Goal: Task Accomplishment & Management: Manage account settings

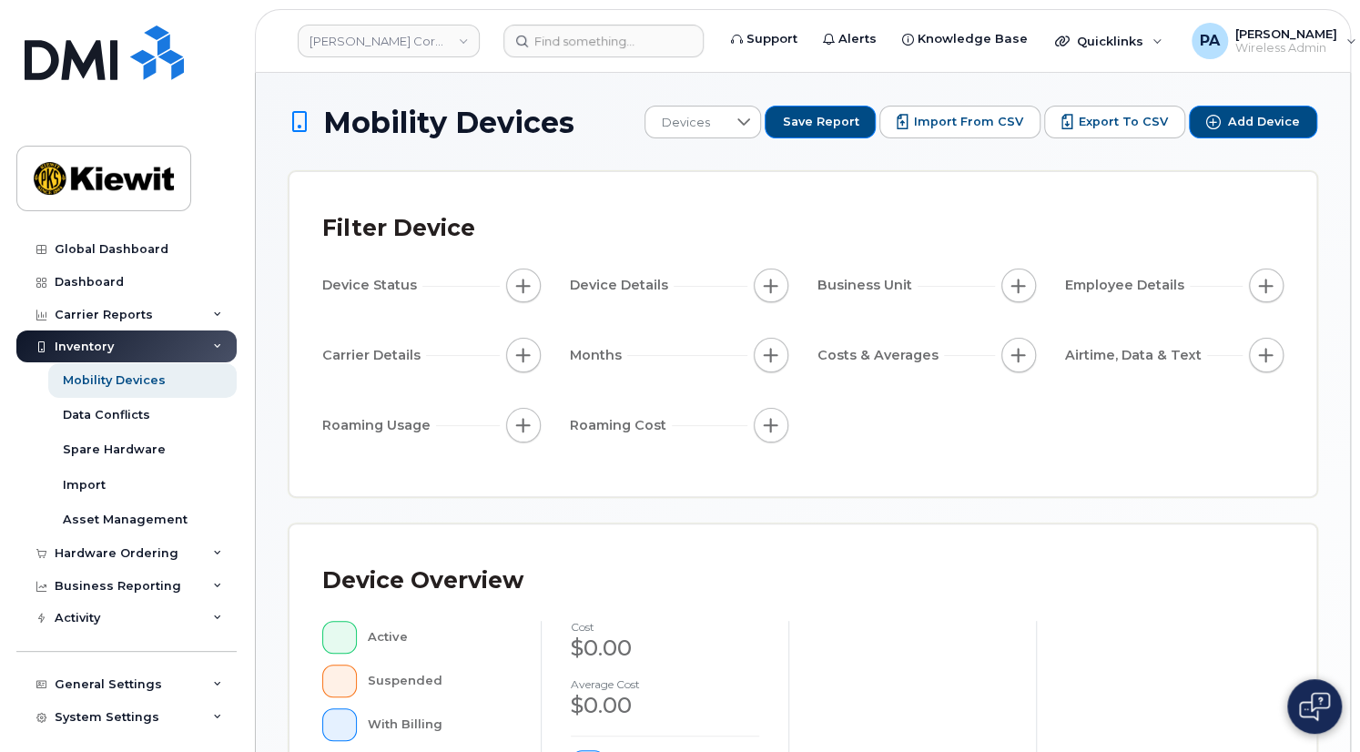
click at [625, 201] on div "Filter Device Device Status Device Details Business Unit Employee Details Carri…" at bounding box center [803, 334] width 1027 height 324
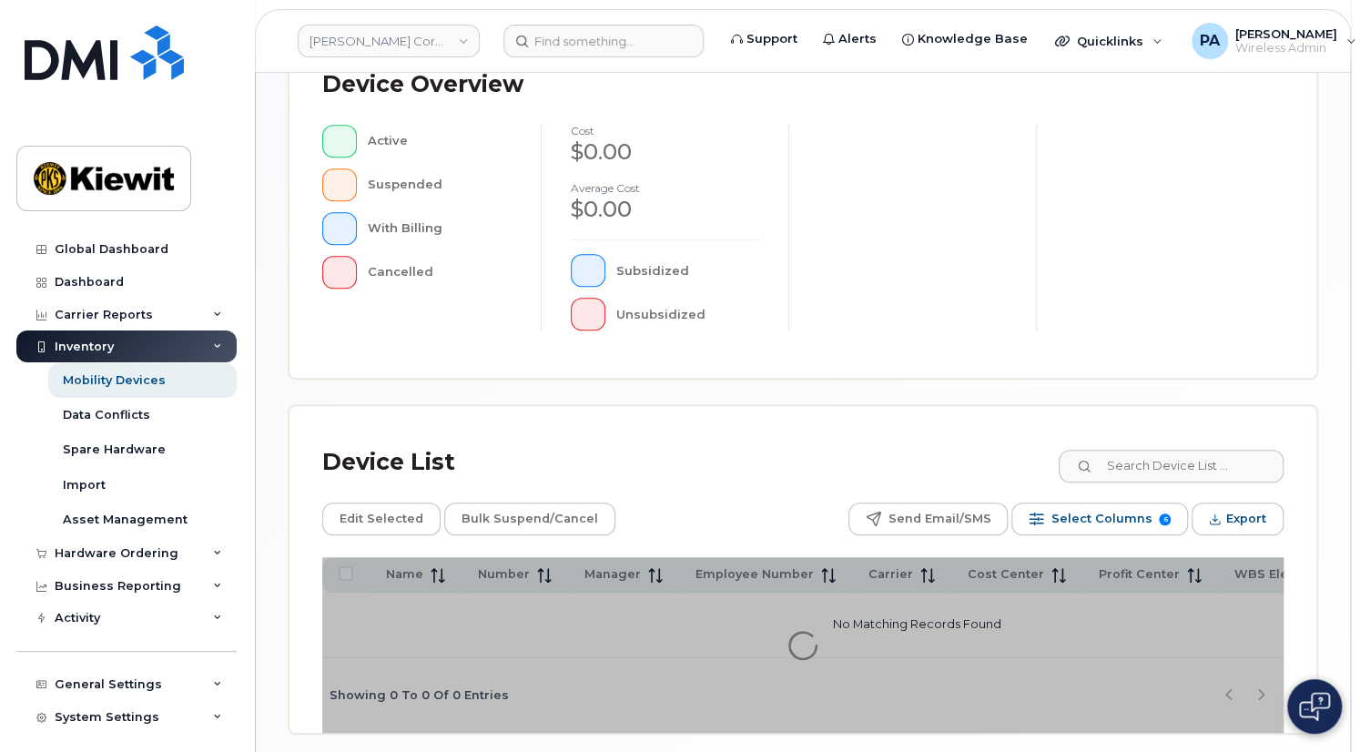
scroll to position [573, 0]
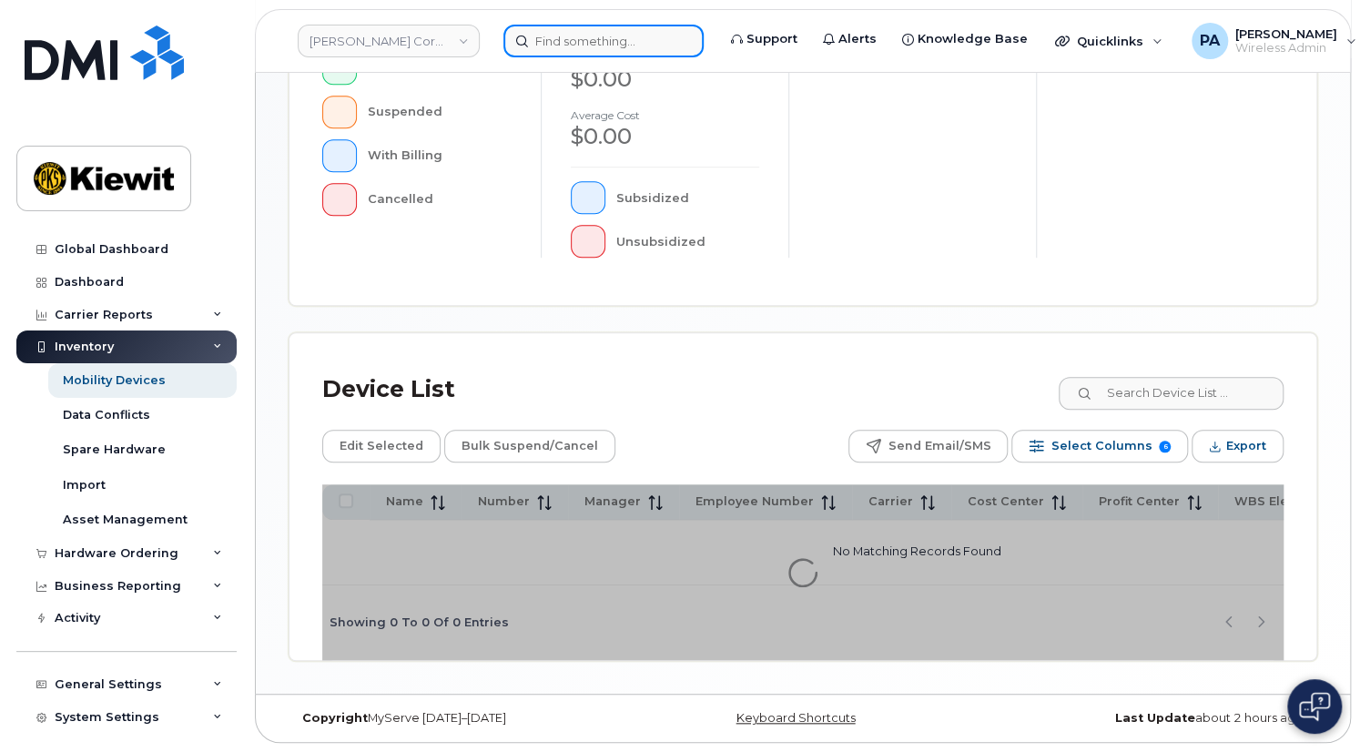
click at [569, 43] on input at bounding box center [603, 41] width 200 height 33
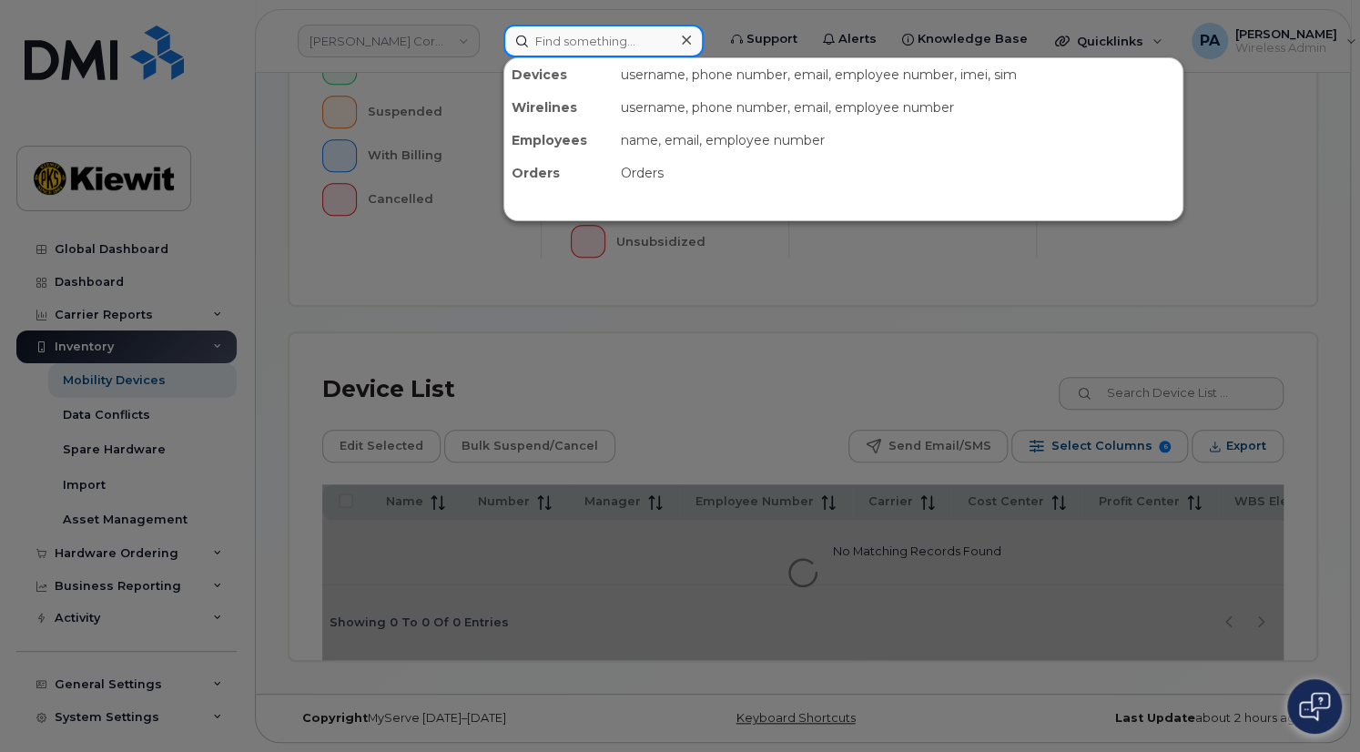
paste input "5187690087"
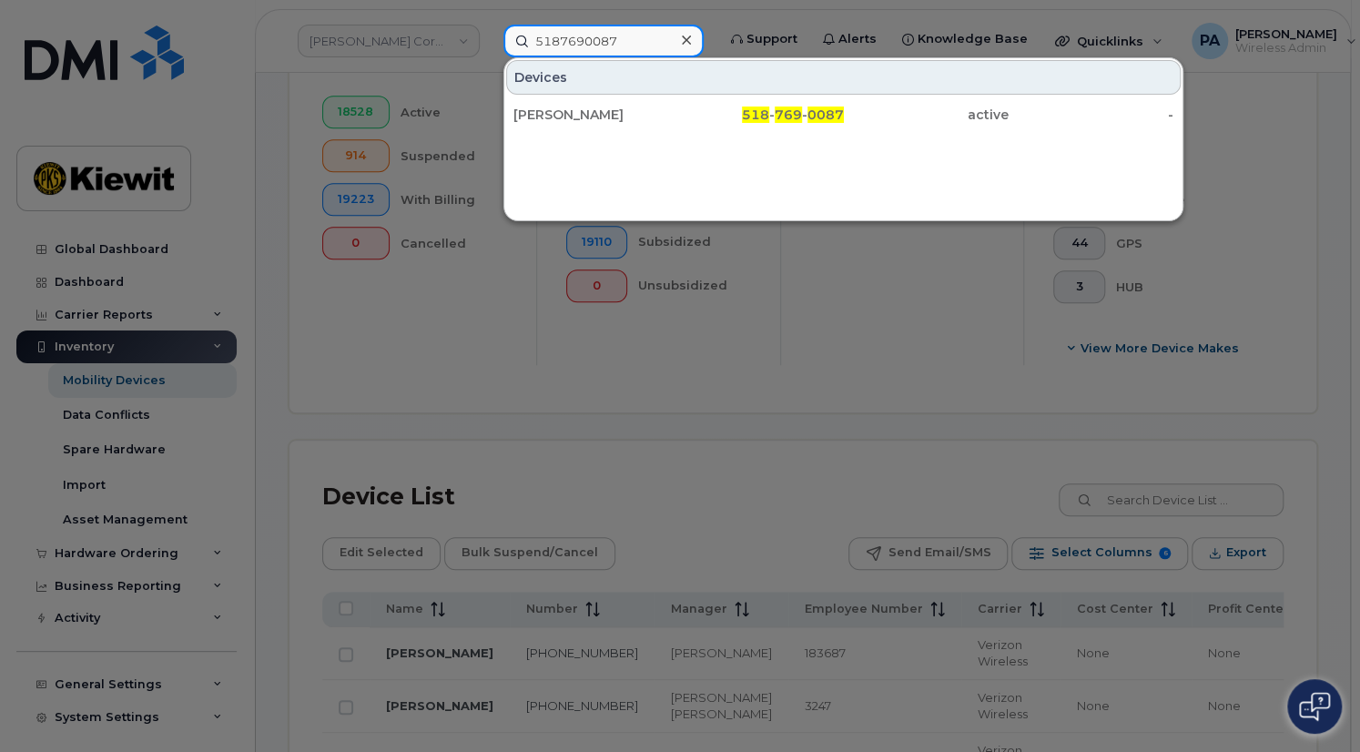
scroll to position [620, 0]
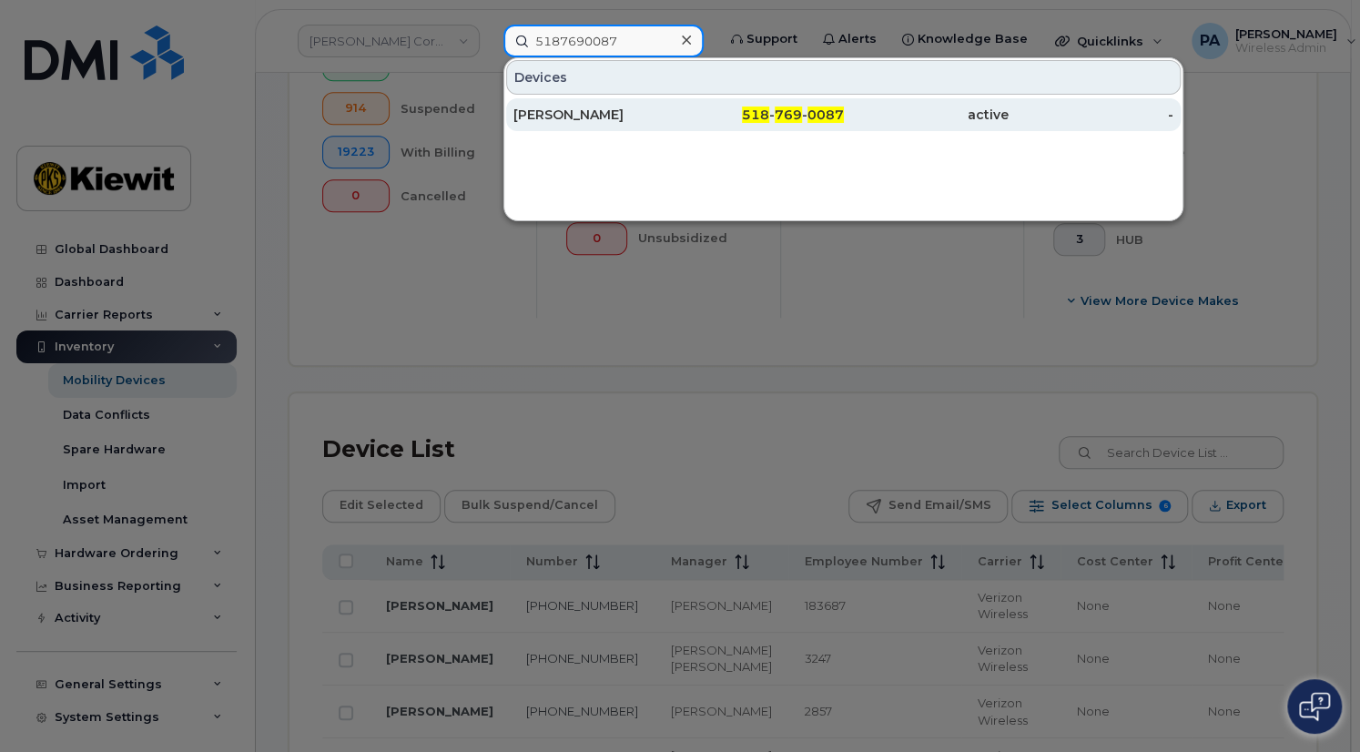
type input "5187690087"
click at [678, 101] on div "[PERSON_NAME]" at bounding box center [760, 114] width 165 height 33
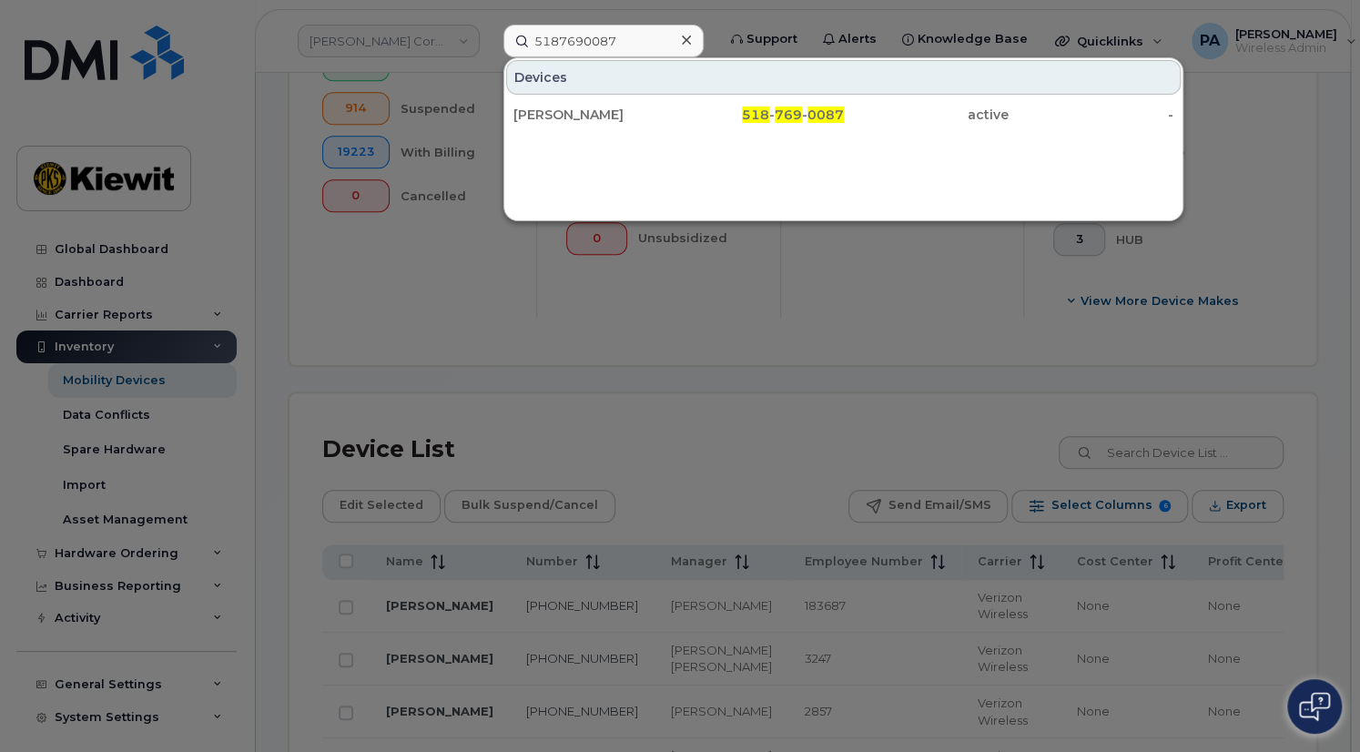
click at [849, 316] on div at bounding box center [680, 376] width 1360 height 752
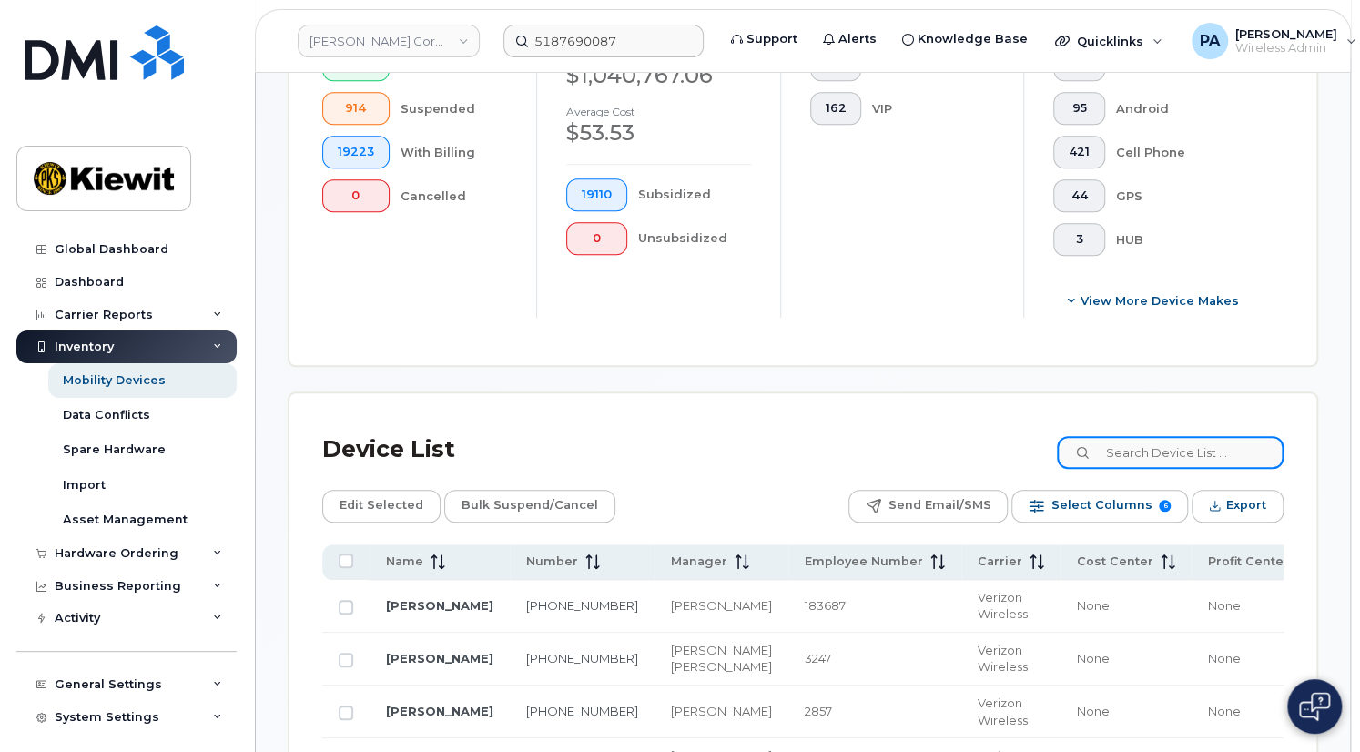
click at [1236, 457] on input at bounding box center [1170, 452] width 227 height 33
type input "10"
click at [108, 680] on div "General Settings" at bounding box center [108, 684] width 107 height 15
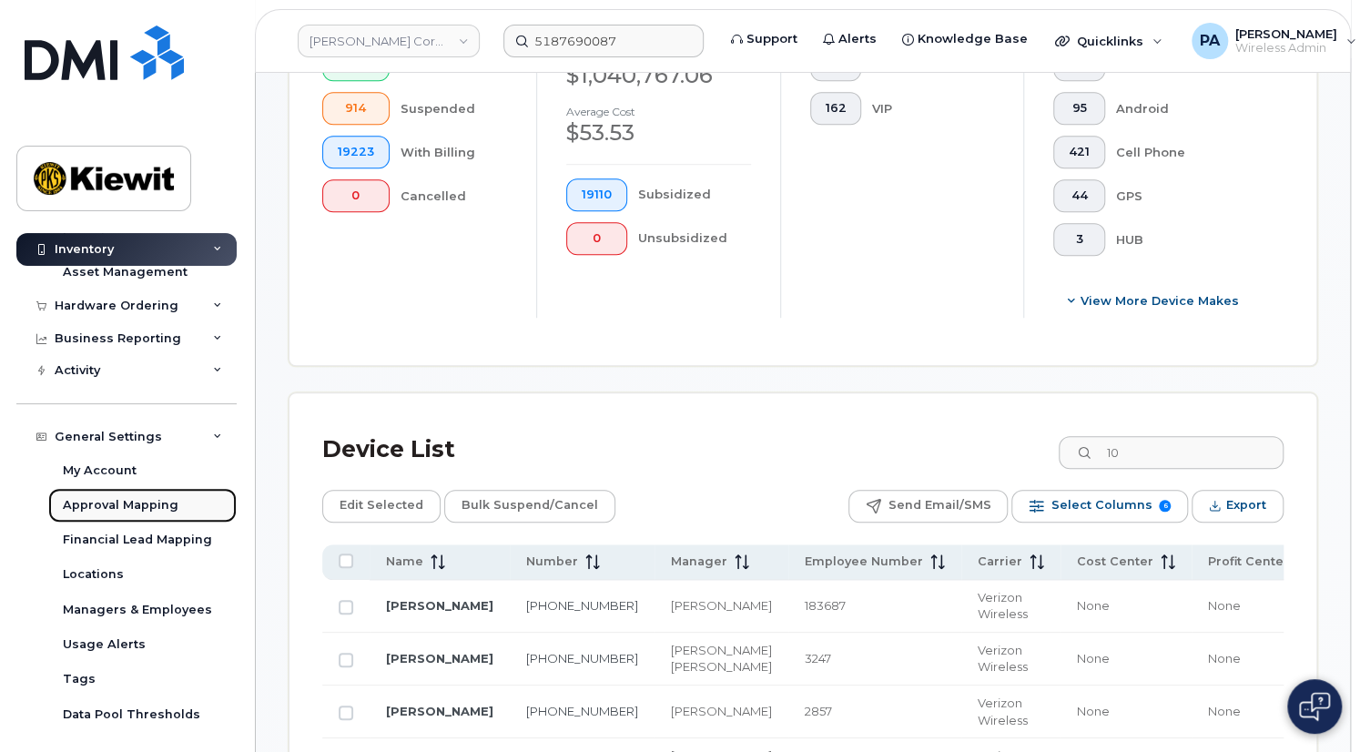
click at [127, 503] on div "Approval Mapping" at bounding box center [121, 505] width 116 height 16
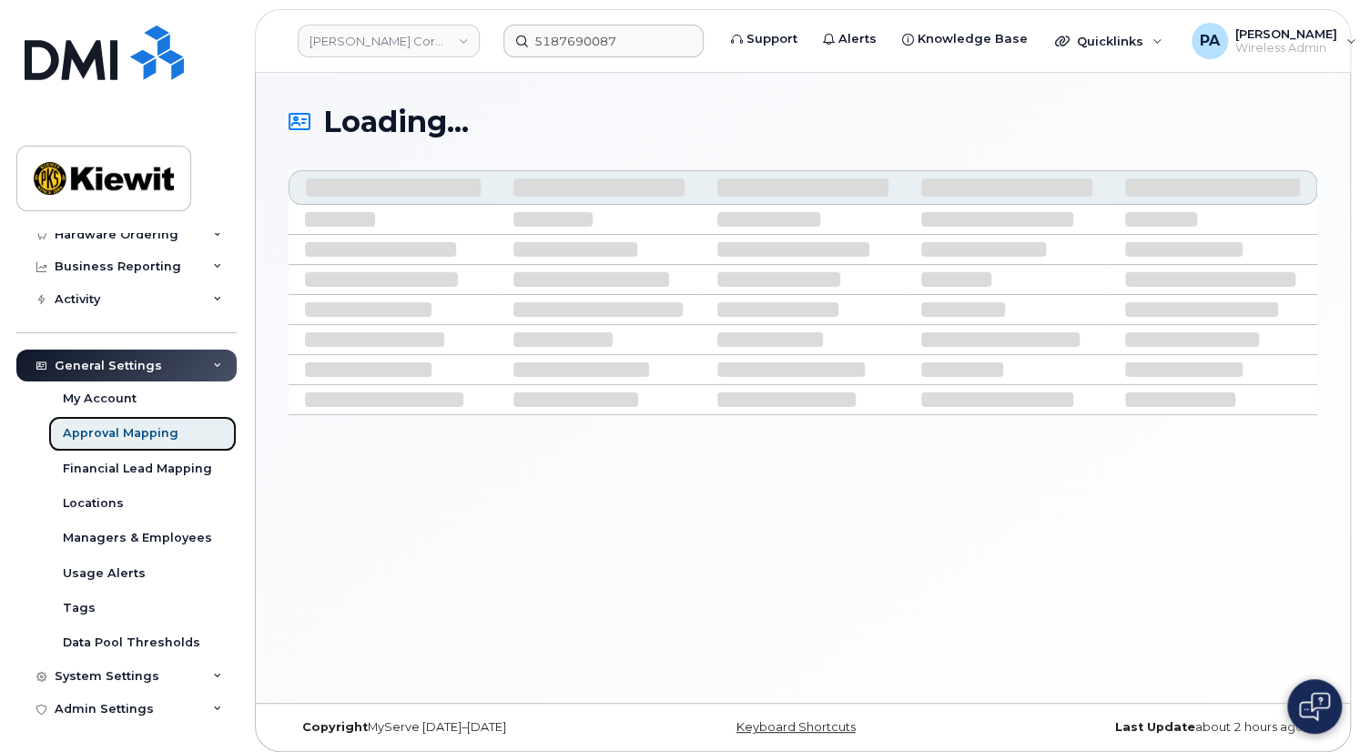
scroll to position [145, 0]
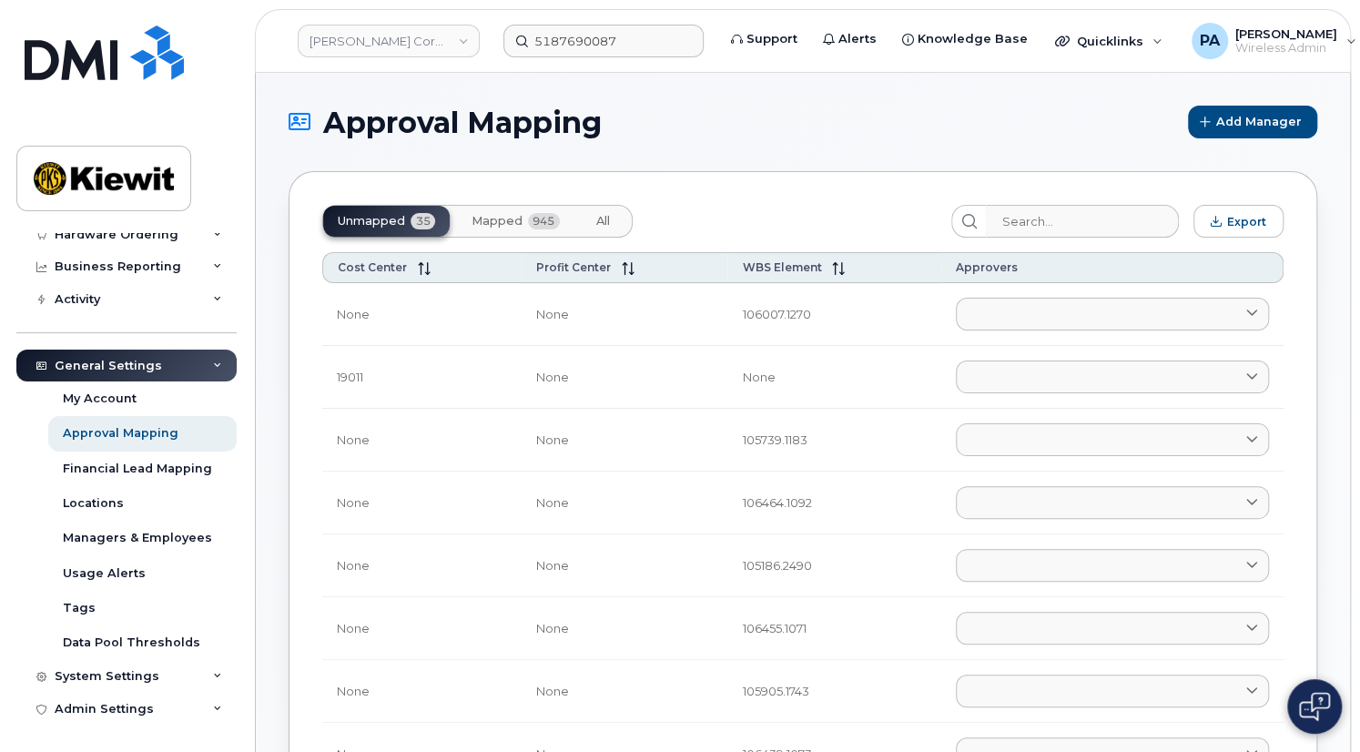
drag, startPoint x: 510, startPoint y: 219, endPoint x: 1073, endPoint y: 238, distance: 563.9
click at [510, 219] on span "Mapped" at bounding box center [497, 221] width 51 height 15
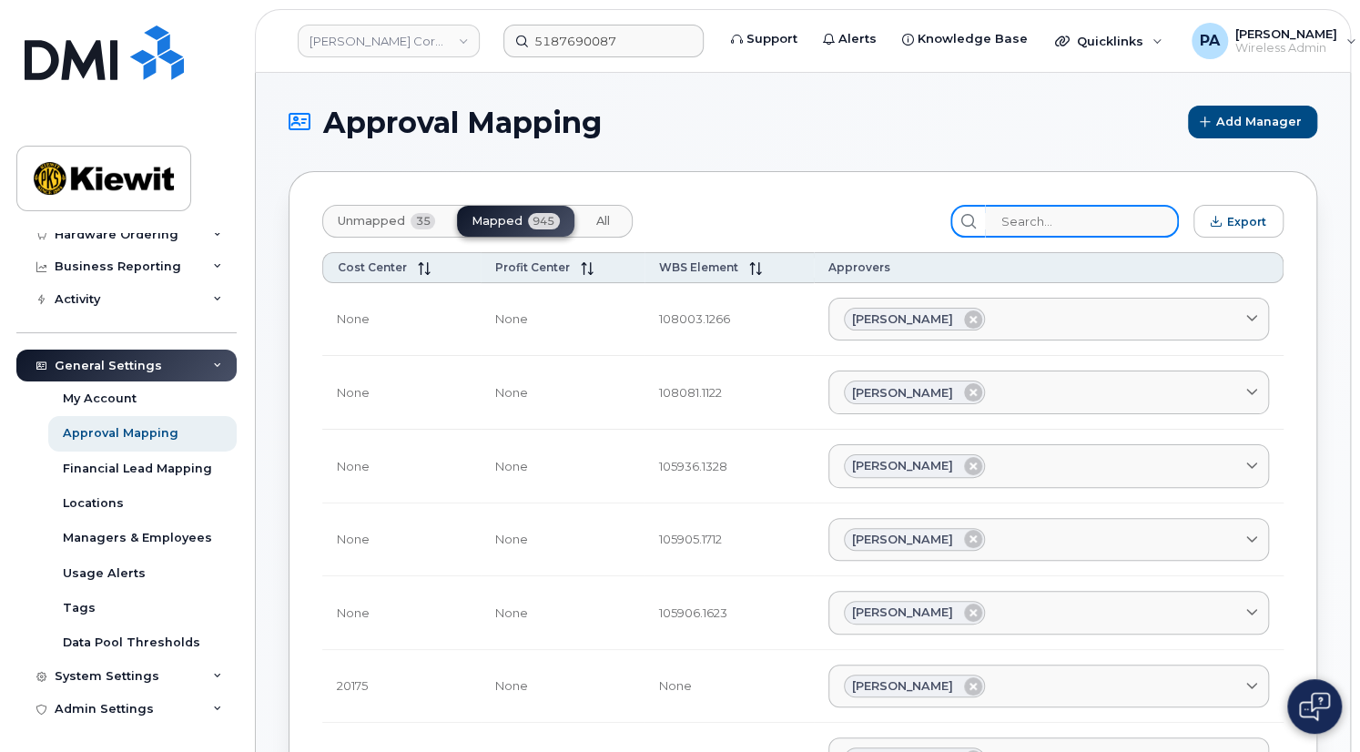
click at [1068, 226] on input "search" at bounding box center [1082, 221] width 194 height 33
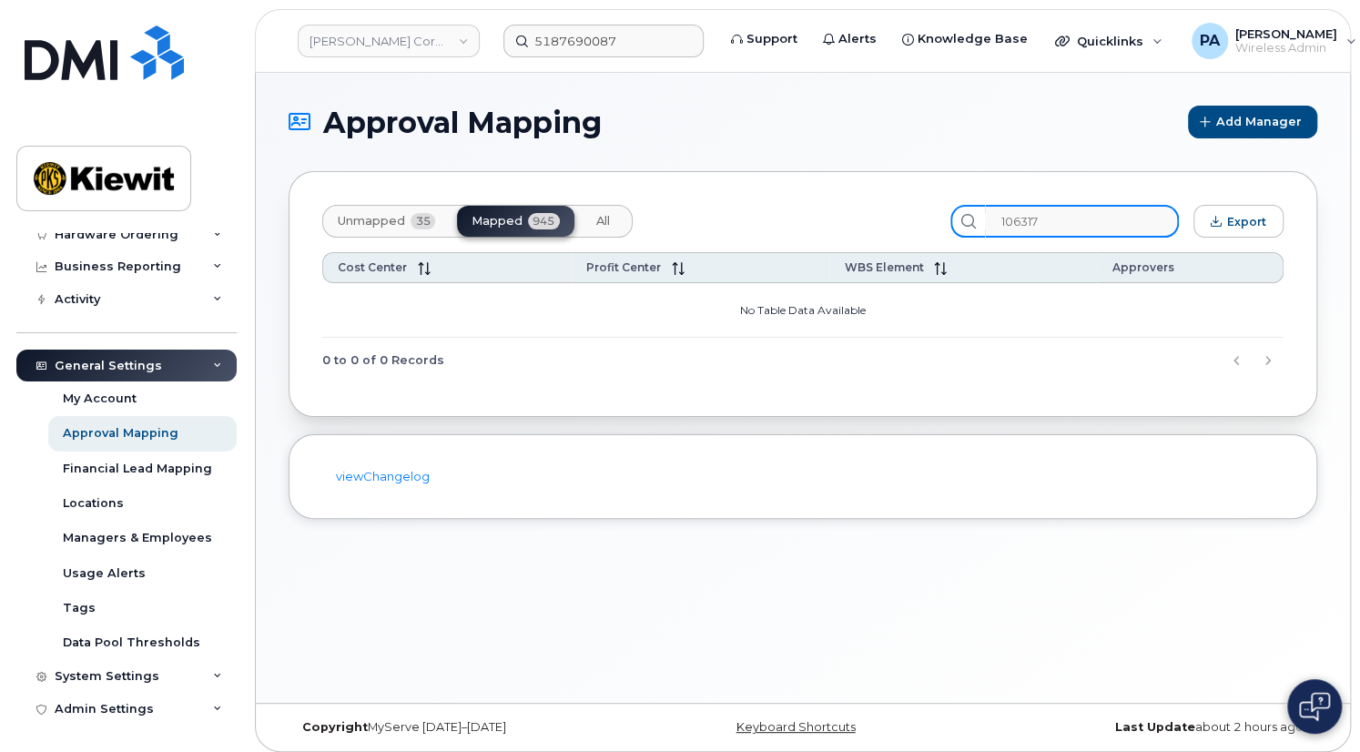
type input "106317"
click at [390, 222] on span "Unmapped" at bounding box center [371, 221] width 67 height 15
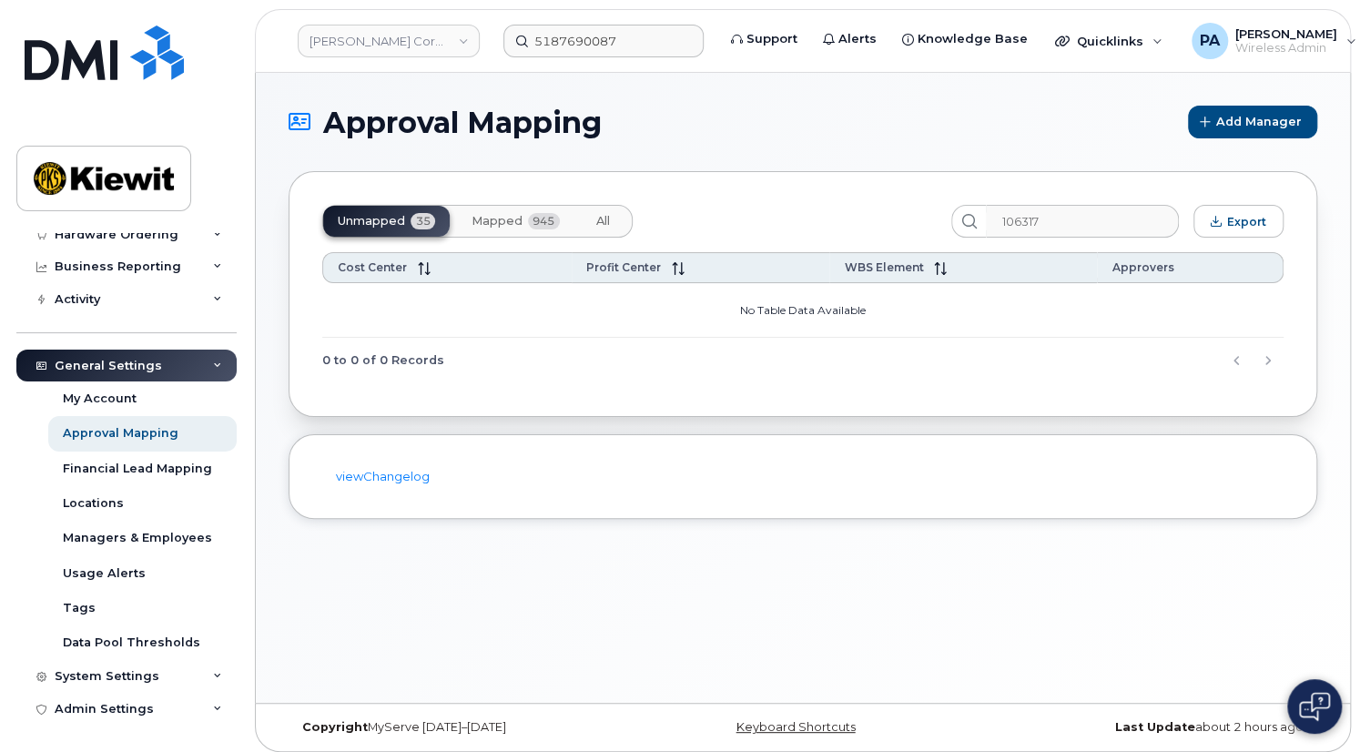
click at [603, 227] on button "All" at bounding box center [603, 221] width 43 height 31
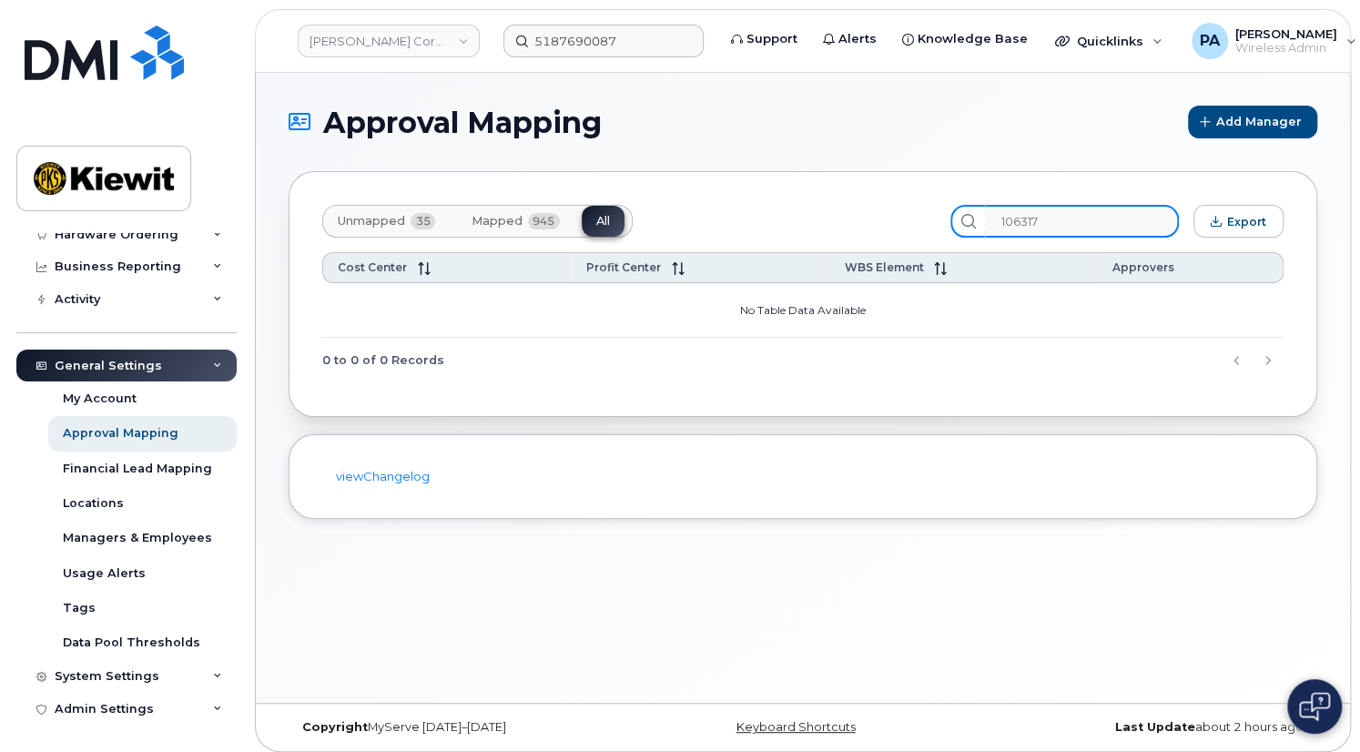
drag, startPoint x: 1087, startPoint y: 222, endPoint x: 799, endPoint y: 210, distance: 288.0
click at [799, 210] on div "Unmapped 35 Mapped 945 All 106317 Export" at bounding box center [802, 221] width 961 height 33
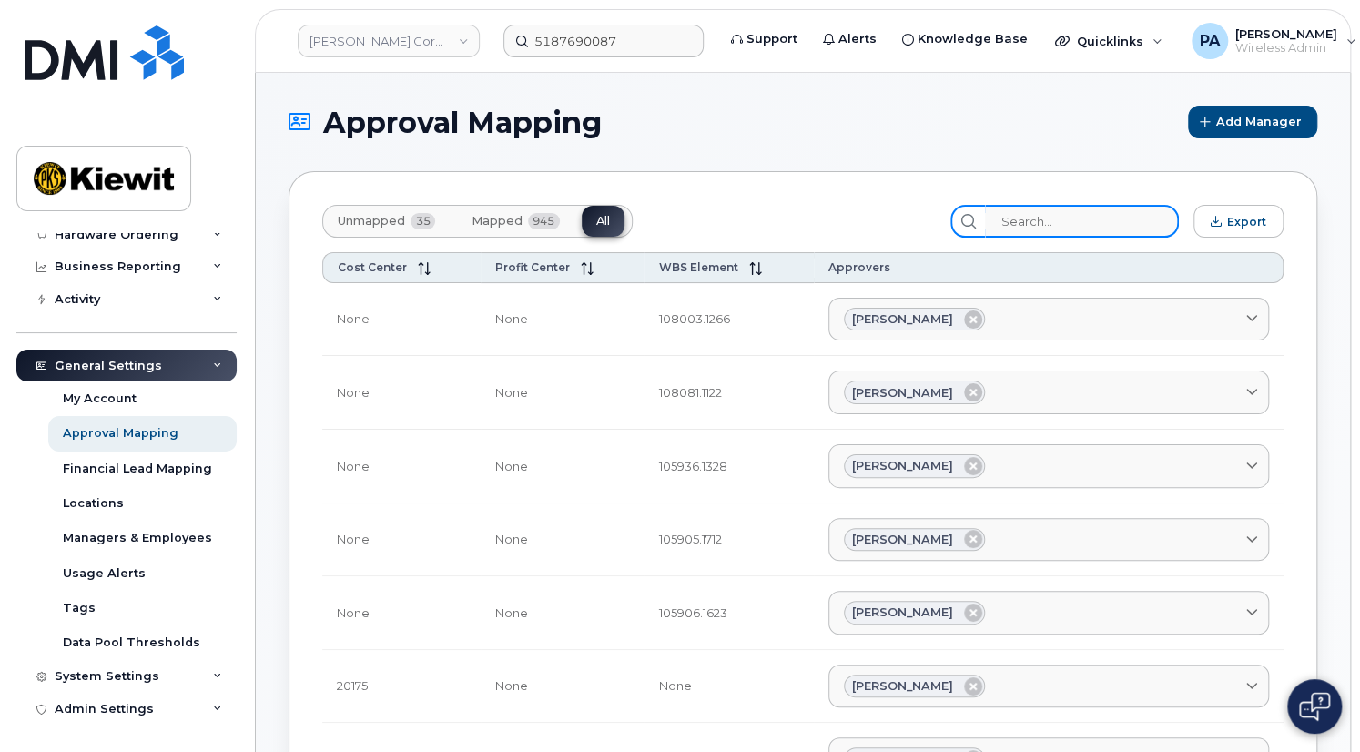
click at [1035, 224] on input "search" at bounding box center [1082, 221] width 194 height 33
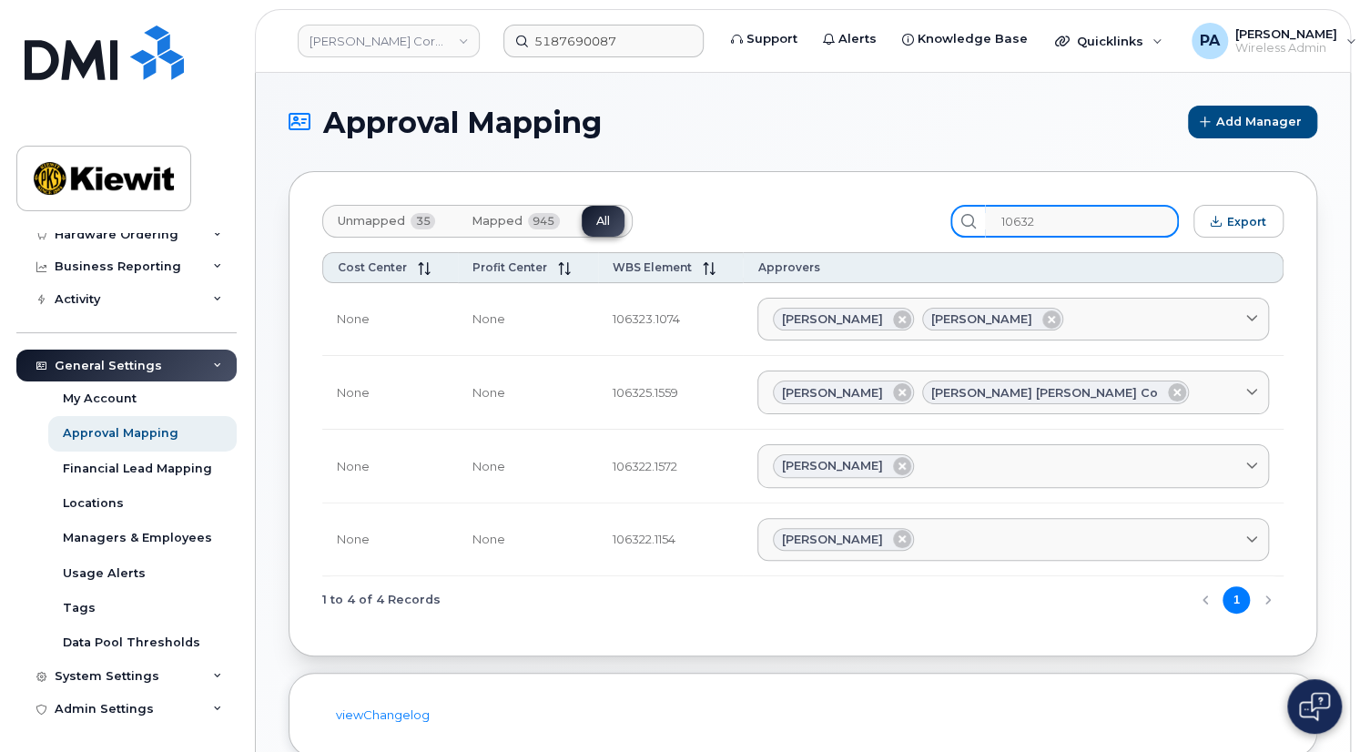
drag, startPoint x: 1104, startPoint y: 230, endPoint x: 956, endPoint y: 215, distance: 149.2
click at [956, 215] on div "Unmapped 35 Mapped 945 All 10632 Export" at bounding box center [802, 221] width 961 height 33
paste input "5187690087"
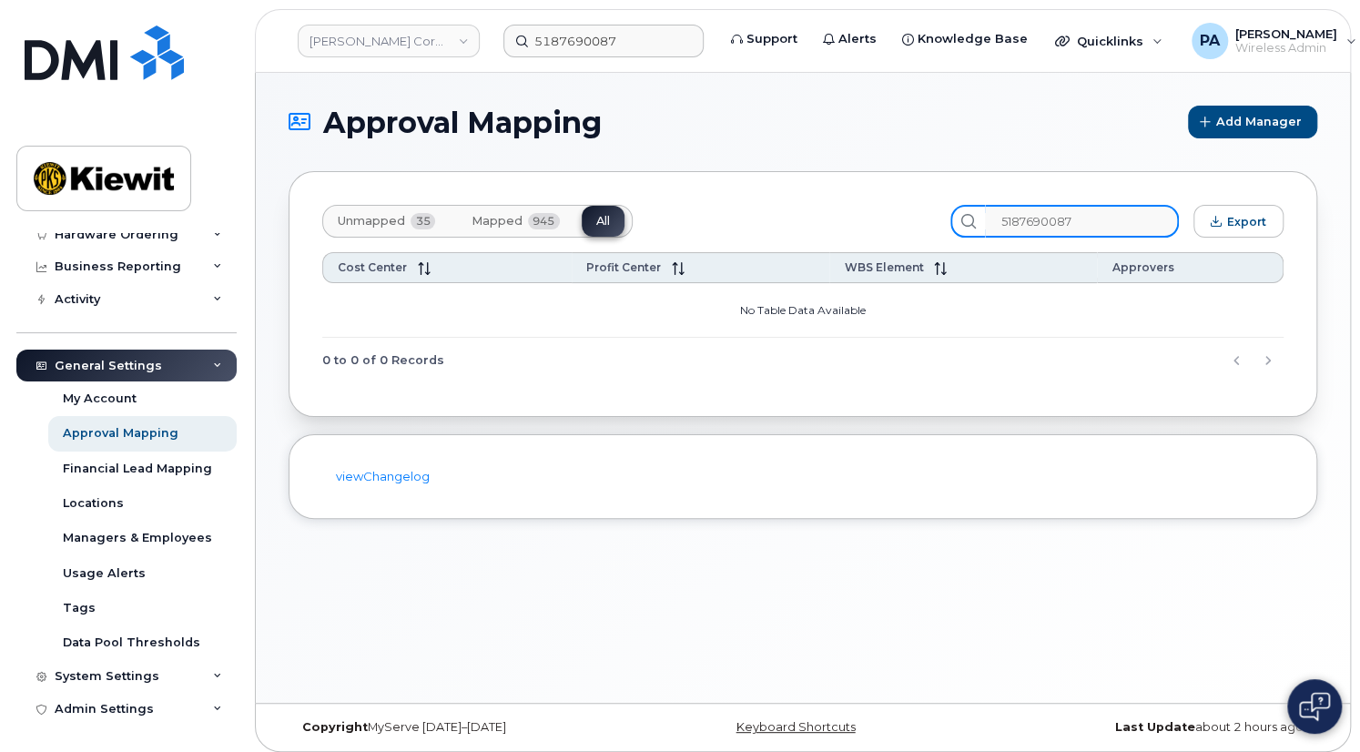
type input "5187690087"
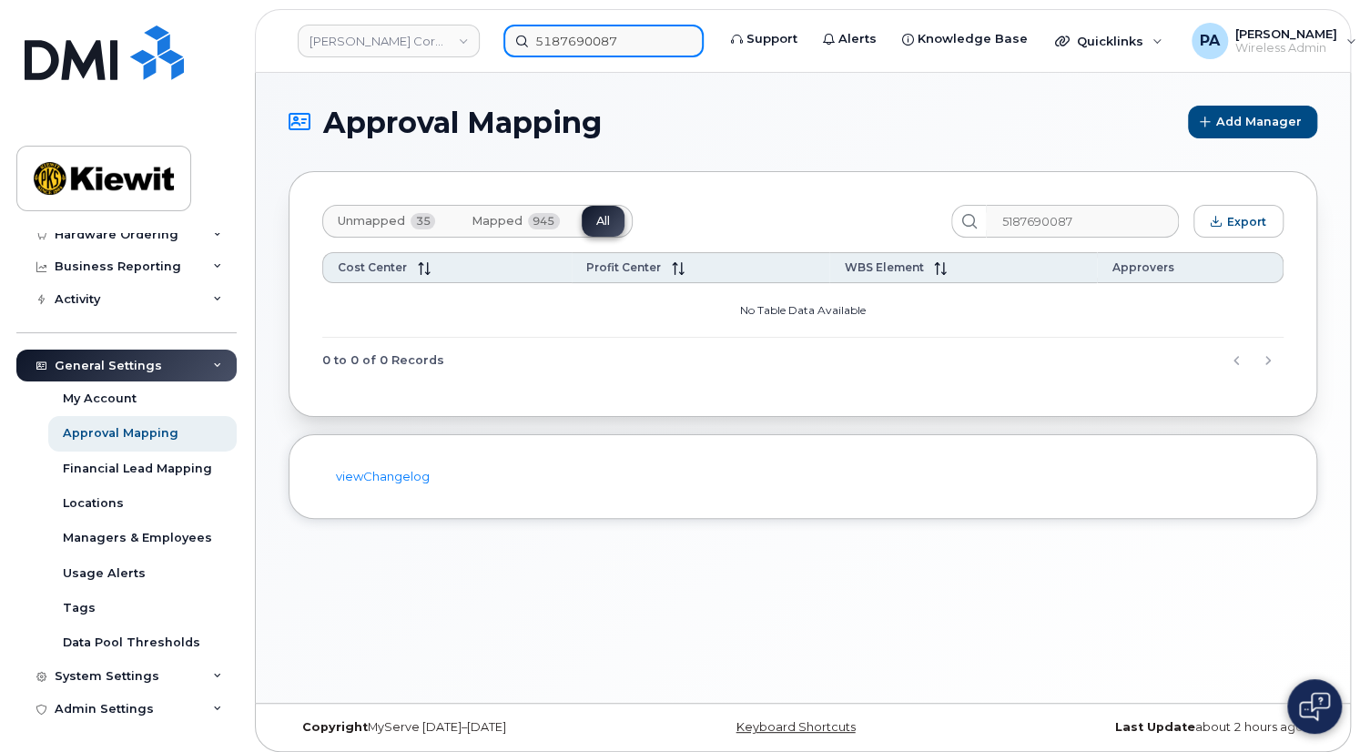
click at [610, 42] on input "5187690087" at bounding box center [603, 41] width 200 height 33
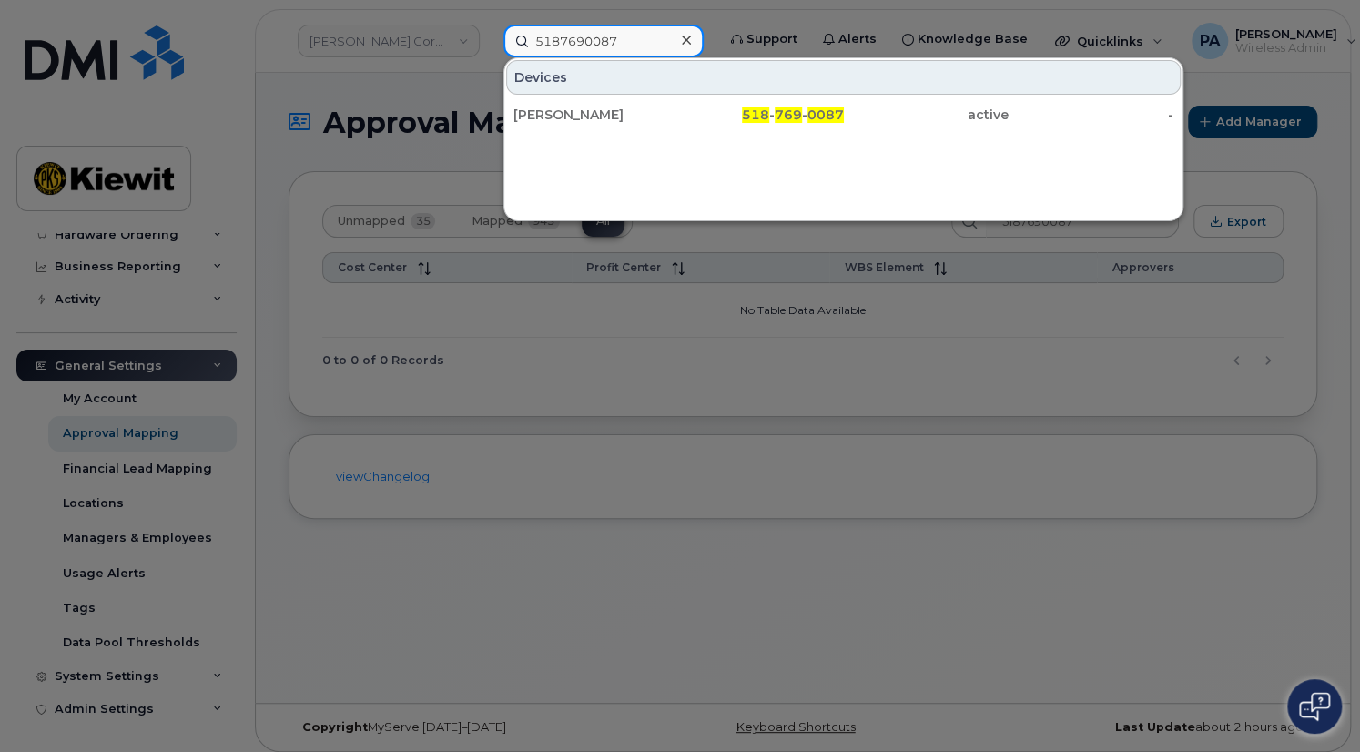
paste input "5187690087"
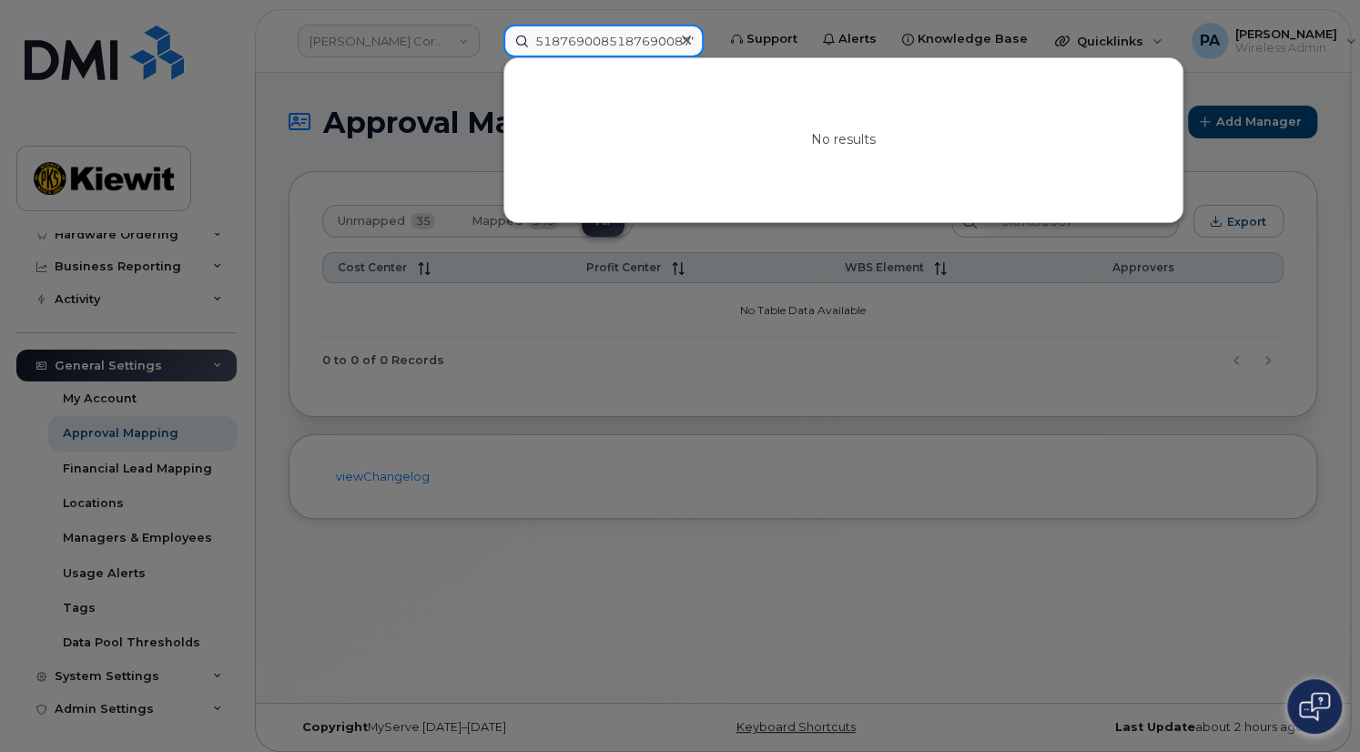
paste input
type input "5187690087"
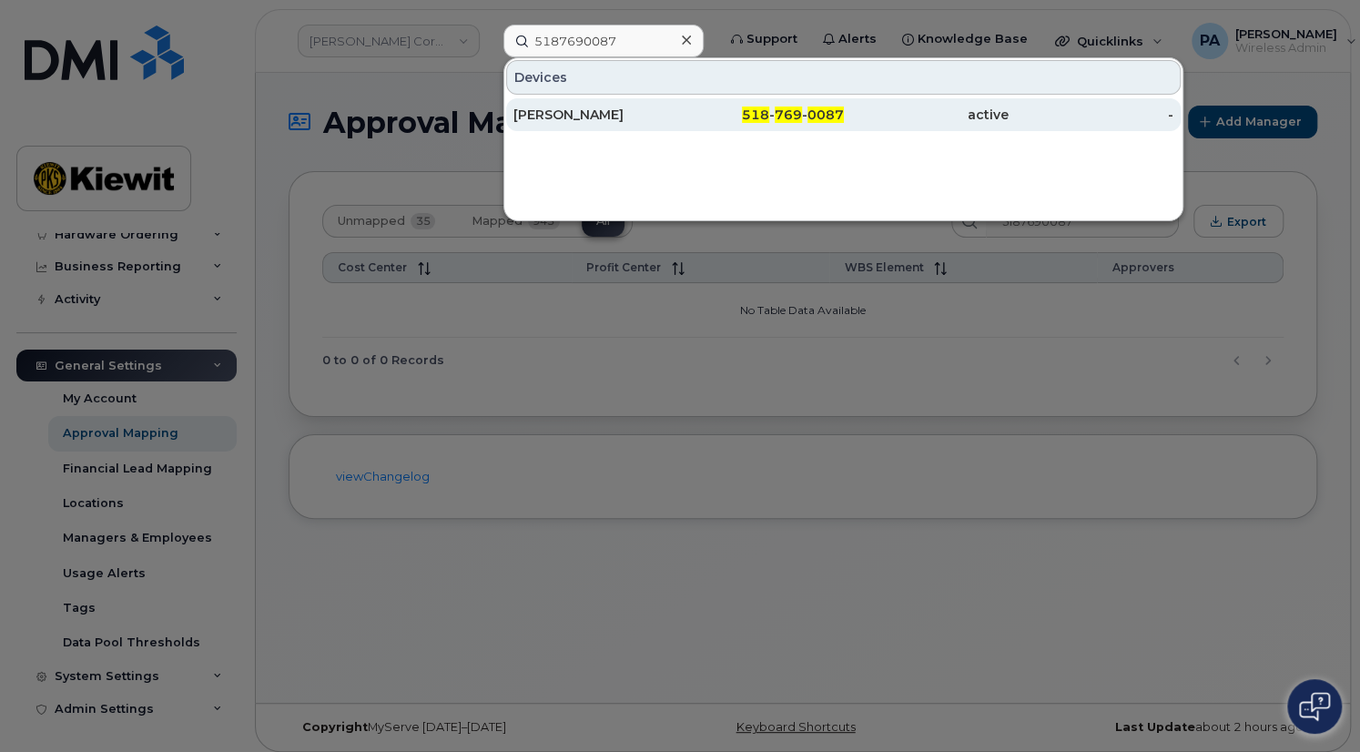
click at [557, 107] on div "KASHAN BERRY" at bounding box center [596, 115] width 165 height 18
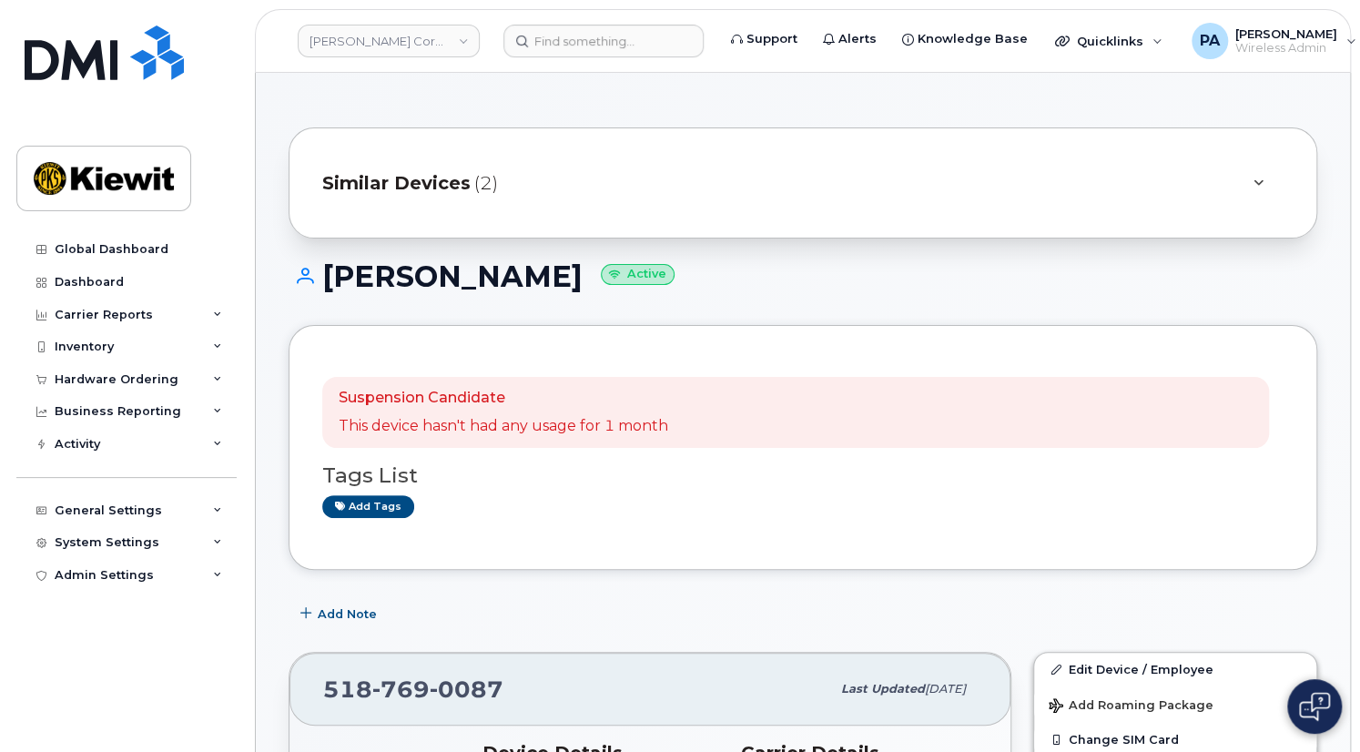
click at [458, 182] on span "Similar Devices" at bounding box center [396, 183] width 148 height 26
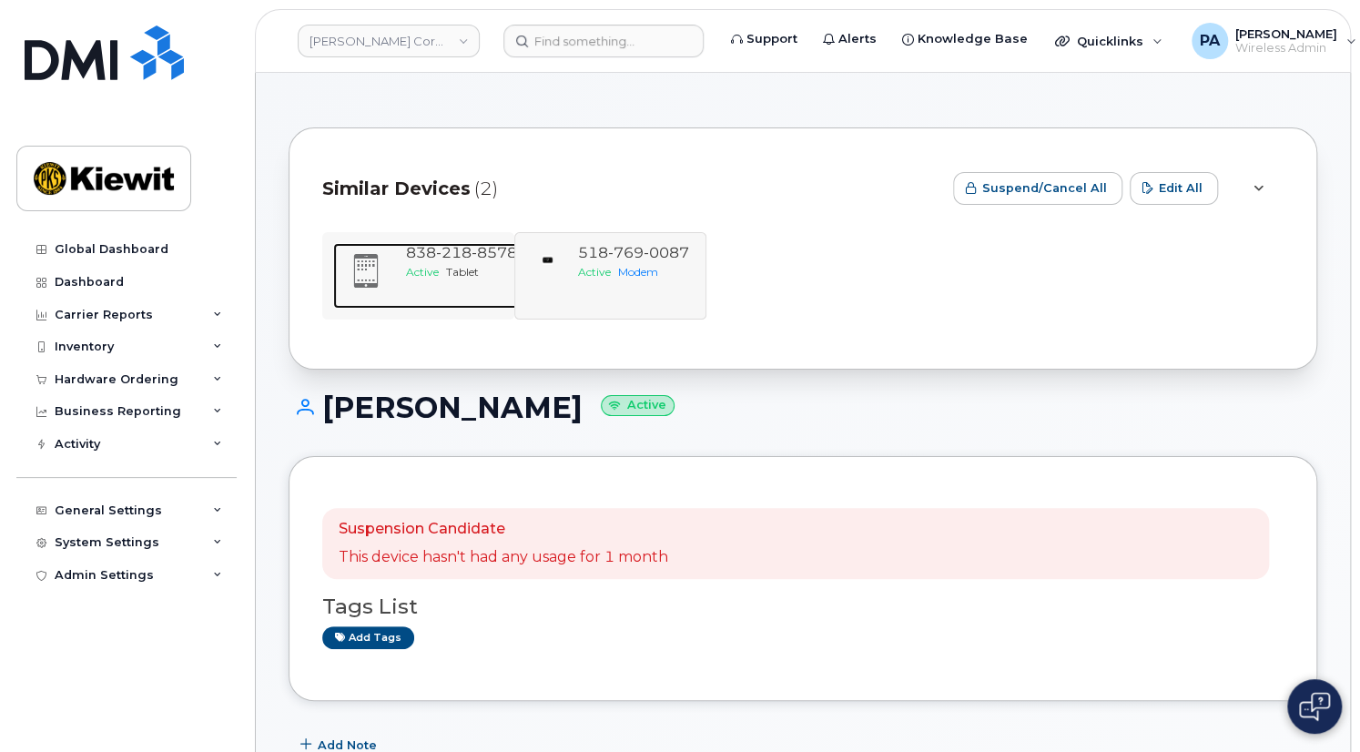
click at [454, 265] on span "Tablet" at bounding box center [462, 272] width 33 height 14
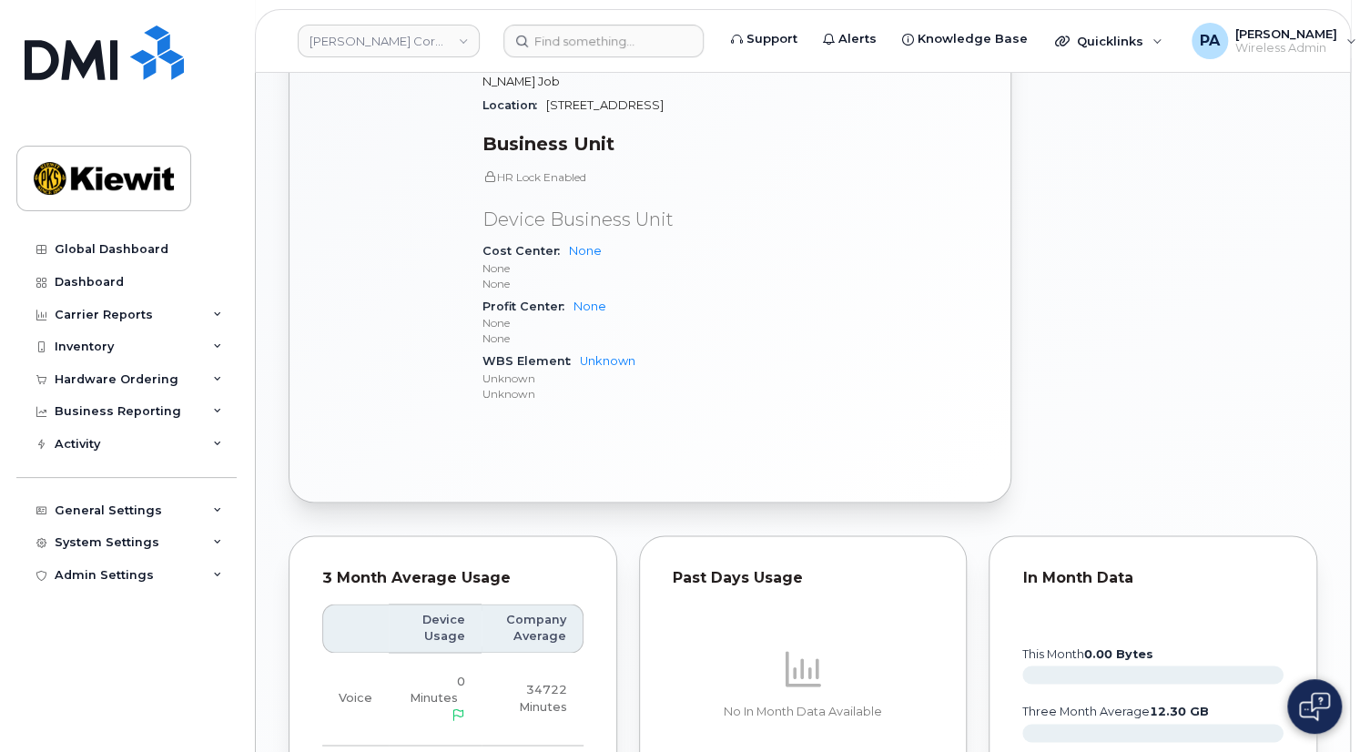
scroll to position [1572, 0]
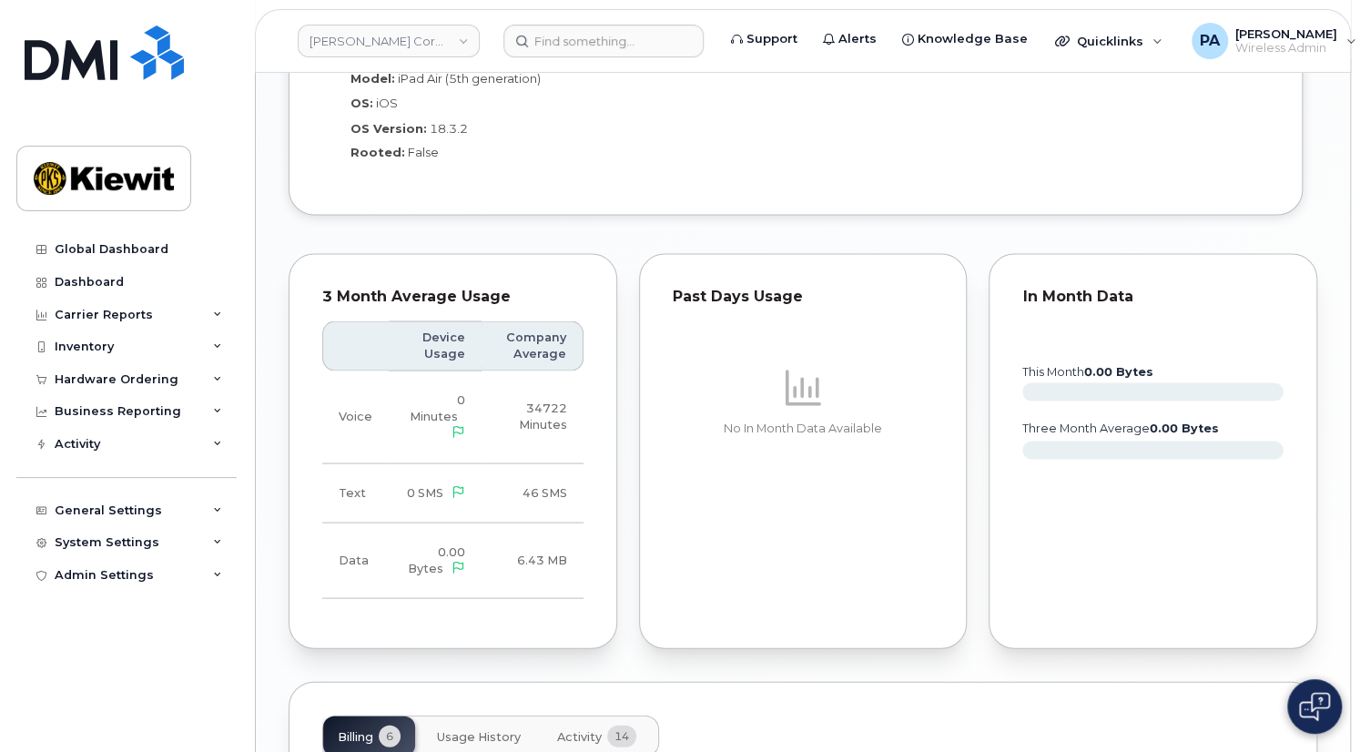
scroll to position [1655, 0]
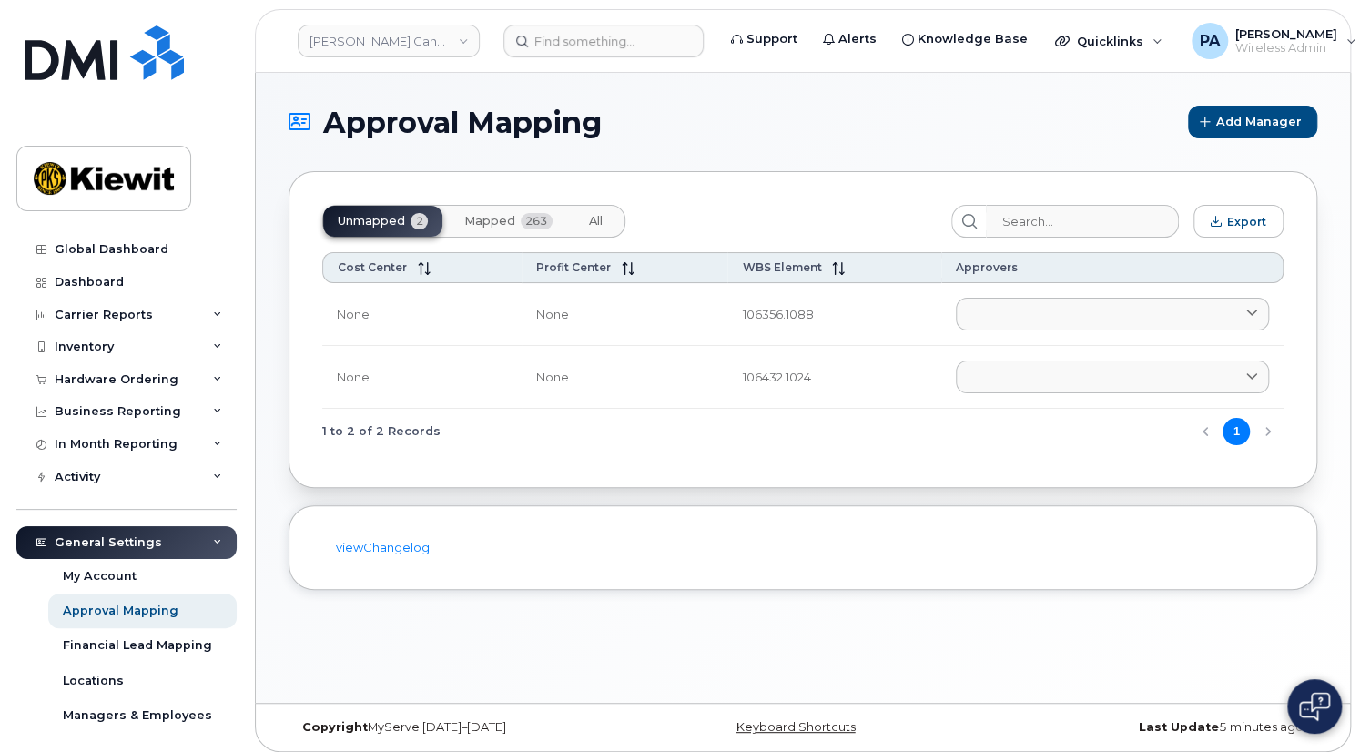
click at [595, 222] on span "All" at bounding box center [596, 221] width 14 height 15
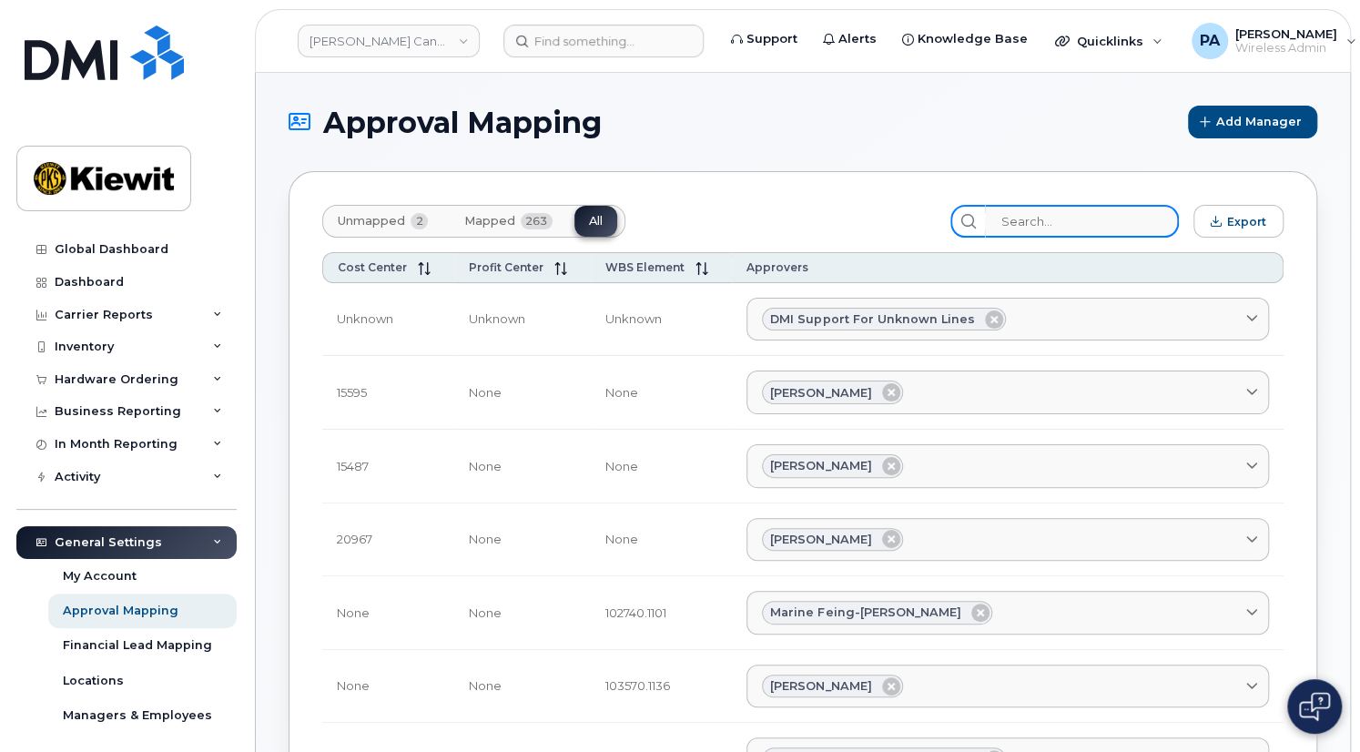
click at [1033, 218] on input "search" at bounding box center [1082, 221] width 194 height 33
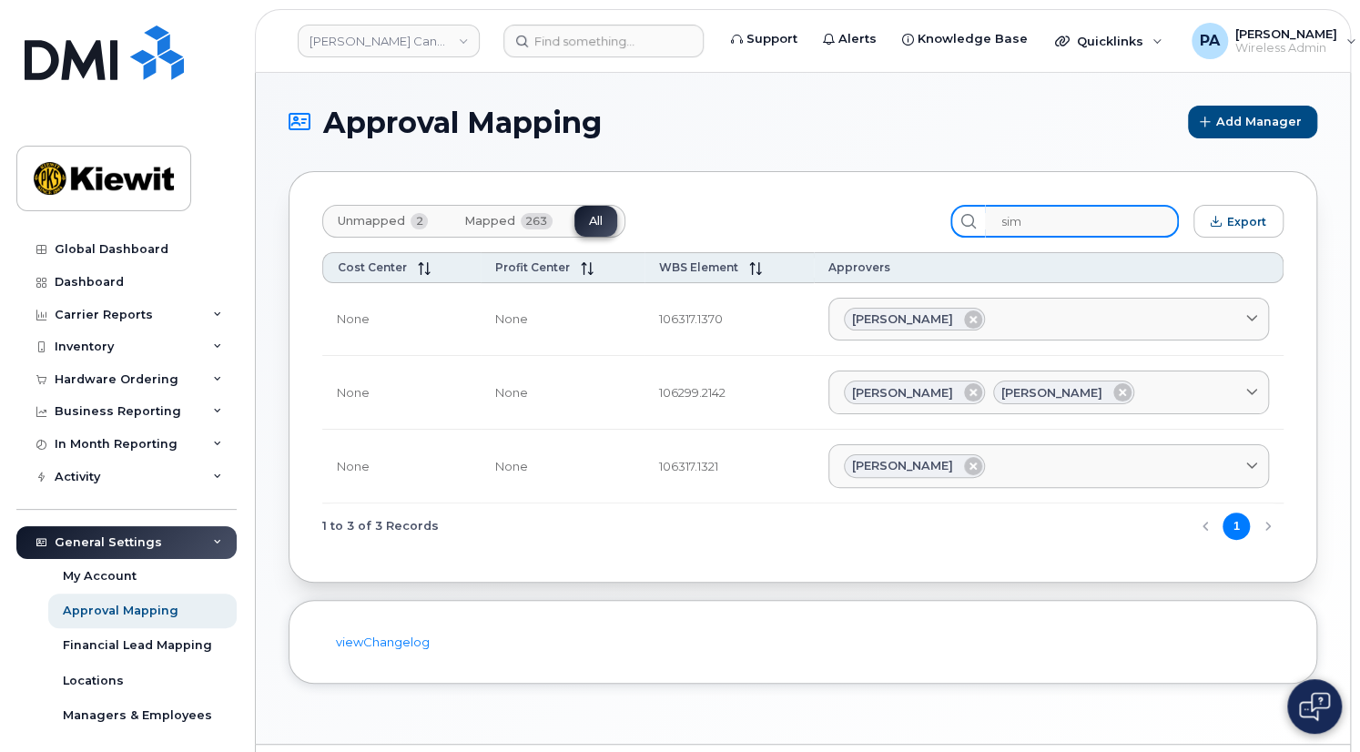
type input "sim"
click at [372, 223] on span "Unmapped" at bounding box center [371, 221] width 67 height 15
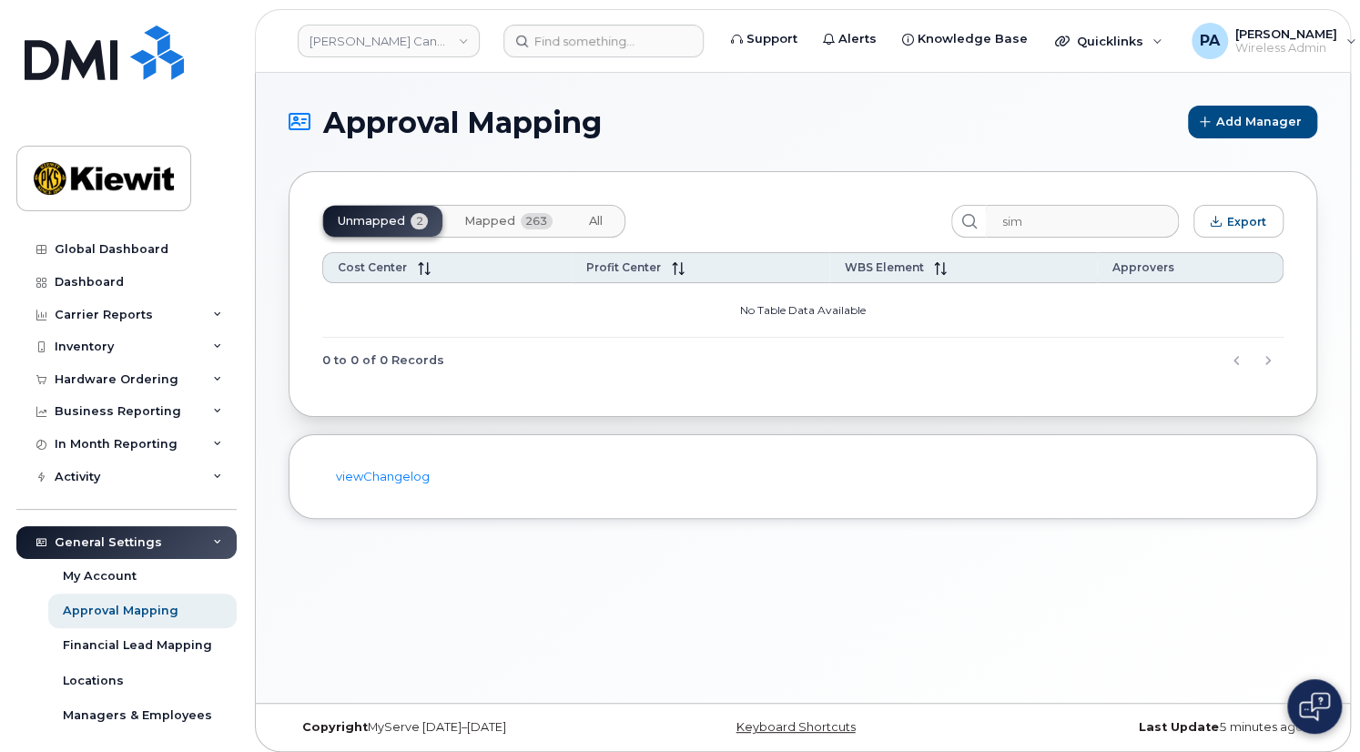
click at [505, 220] on span "Mapped" at bounding box center [489, 221] width 51 height 15
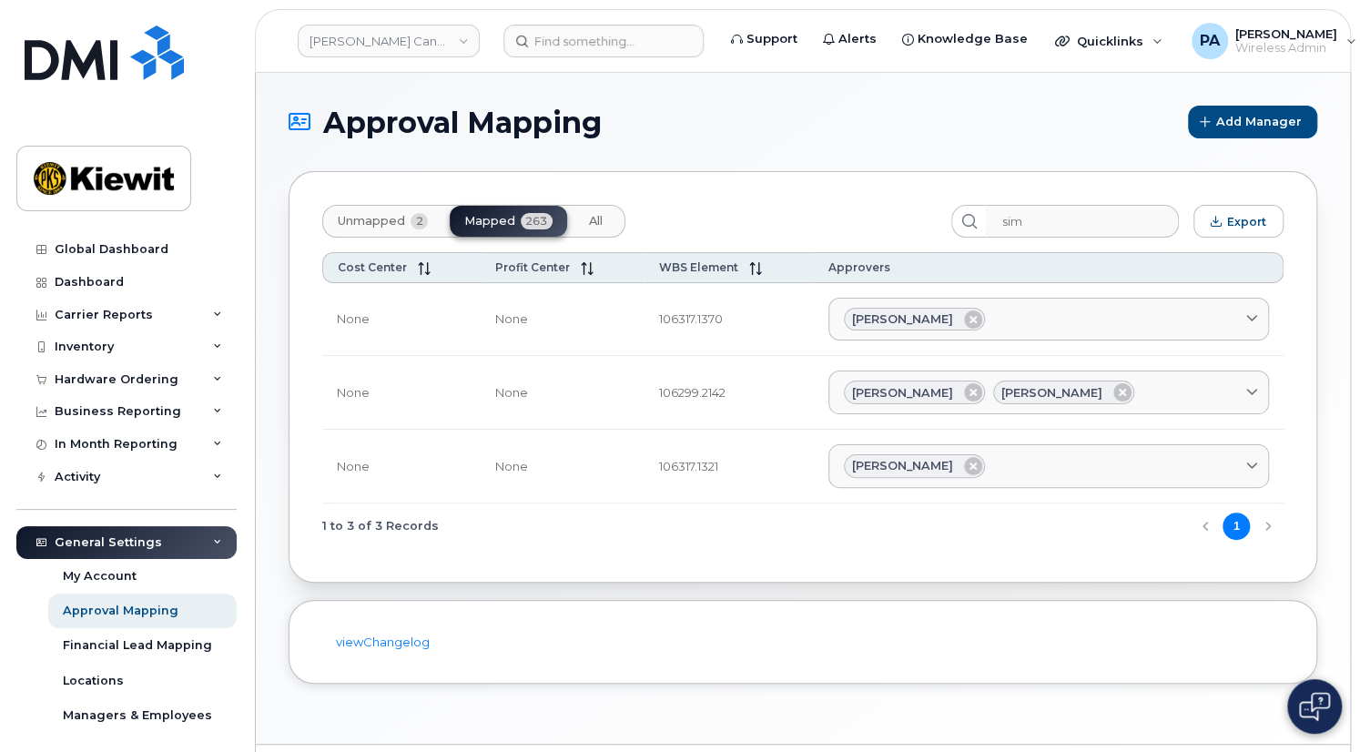
click at [592, 223] on span "All" at bounding box center [596, 221] width 14 height 15
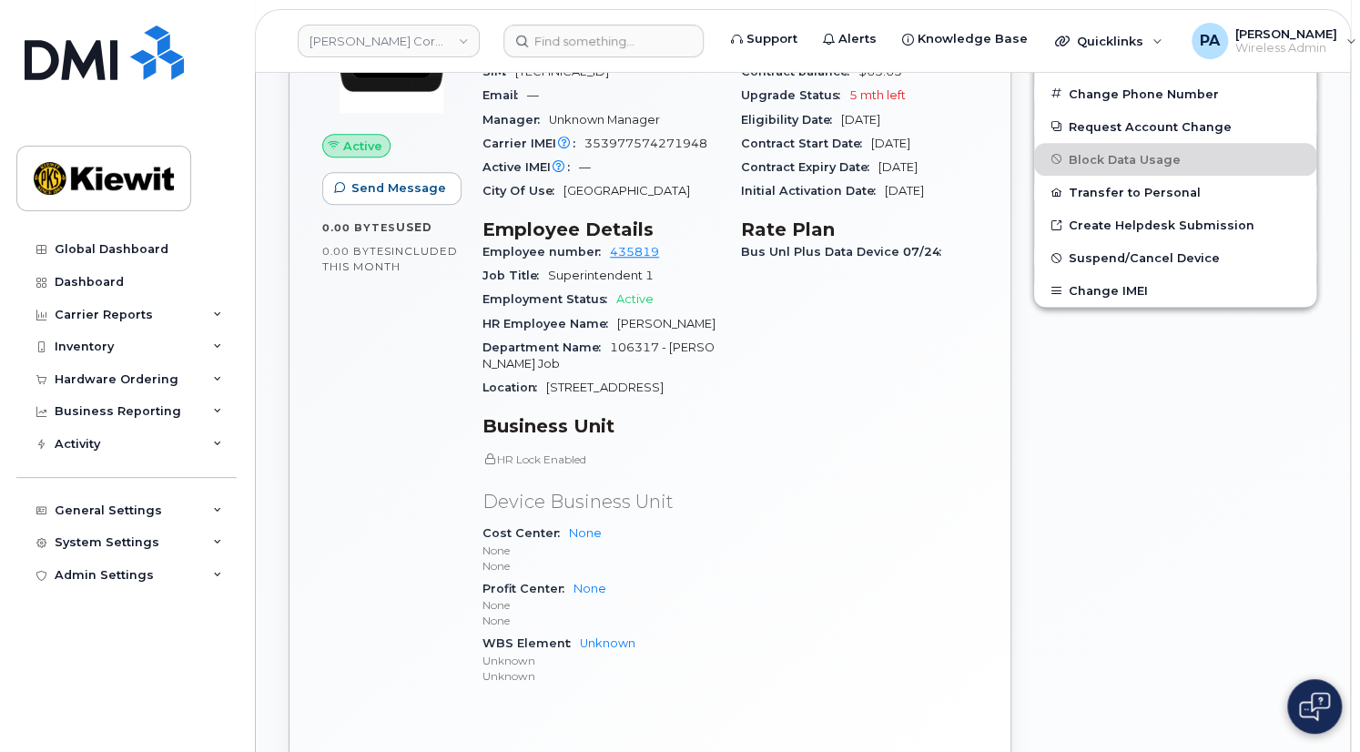
scroll to position [496, 0]
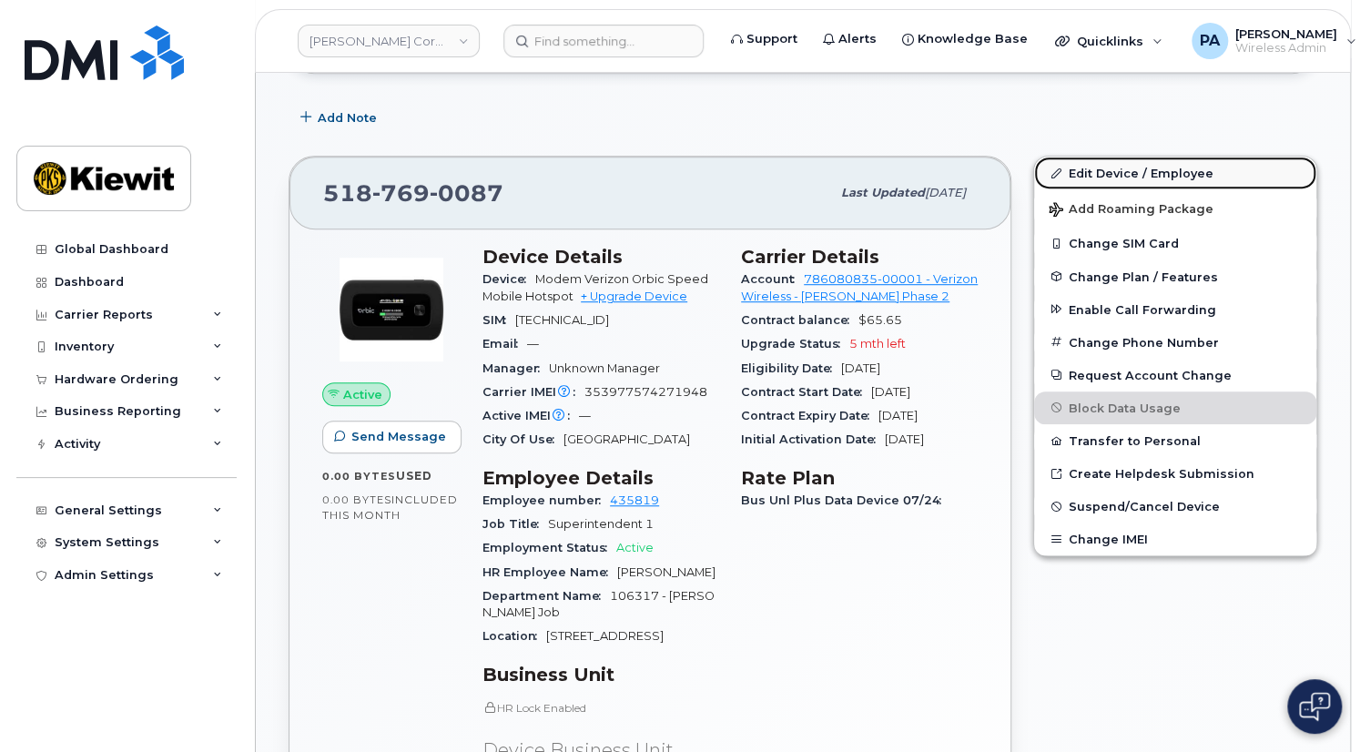
click at [1144, 164] on link "Edit Device / Employee" at bounding box center [1175, 173] width 282 height 33
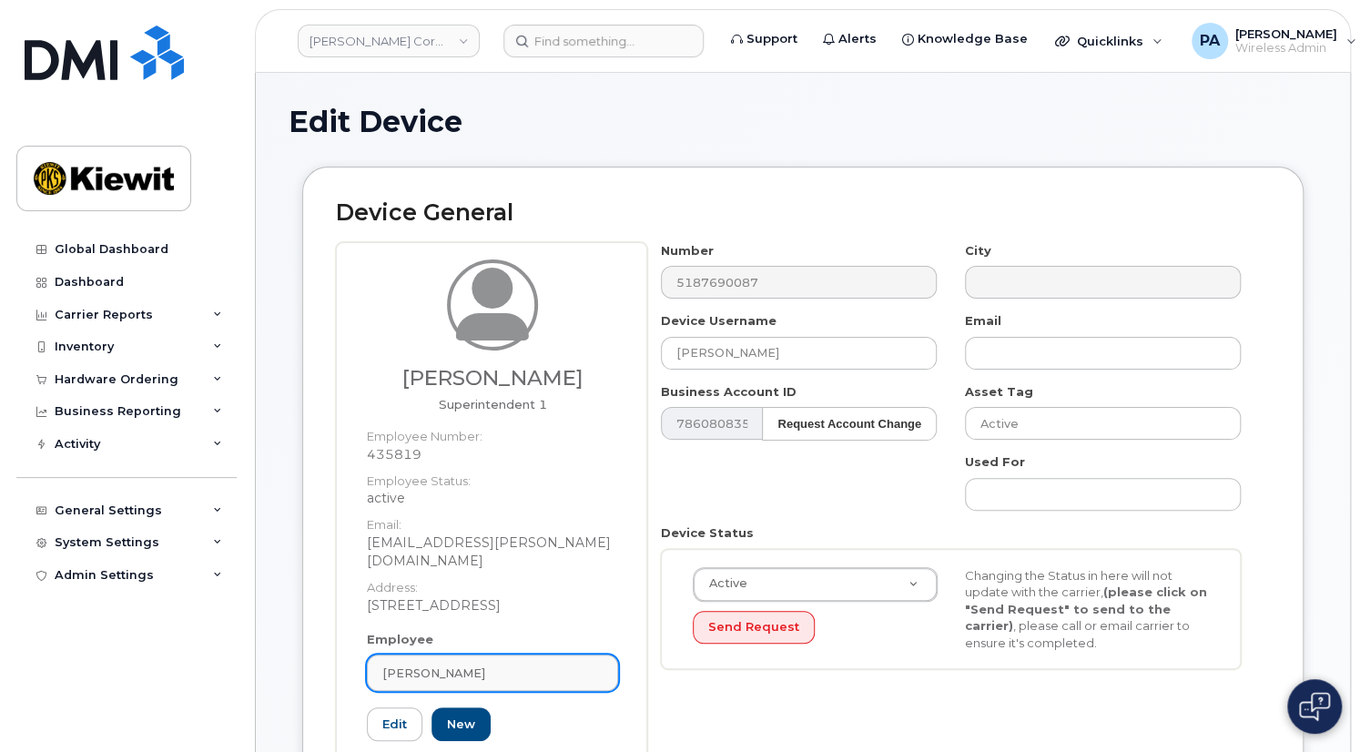
click at [485, 665] on div "[PERSON_NAME]" at bounding box center [492, 673] width 220 height 17
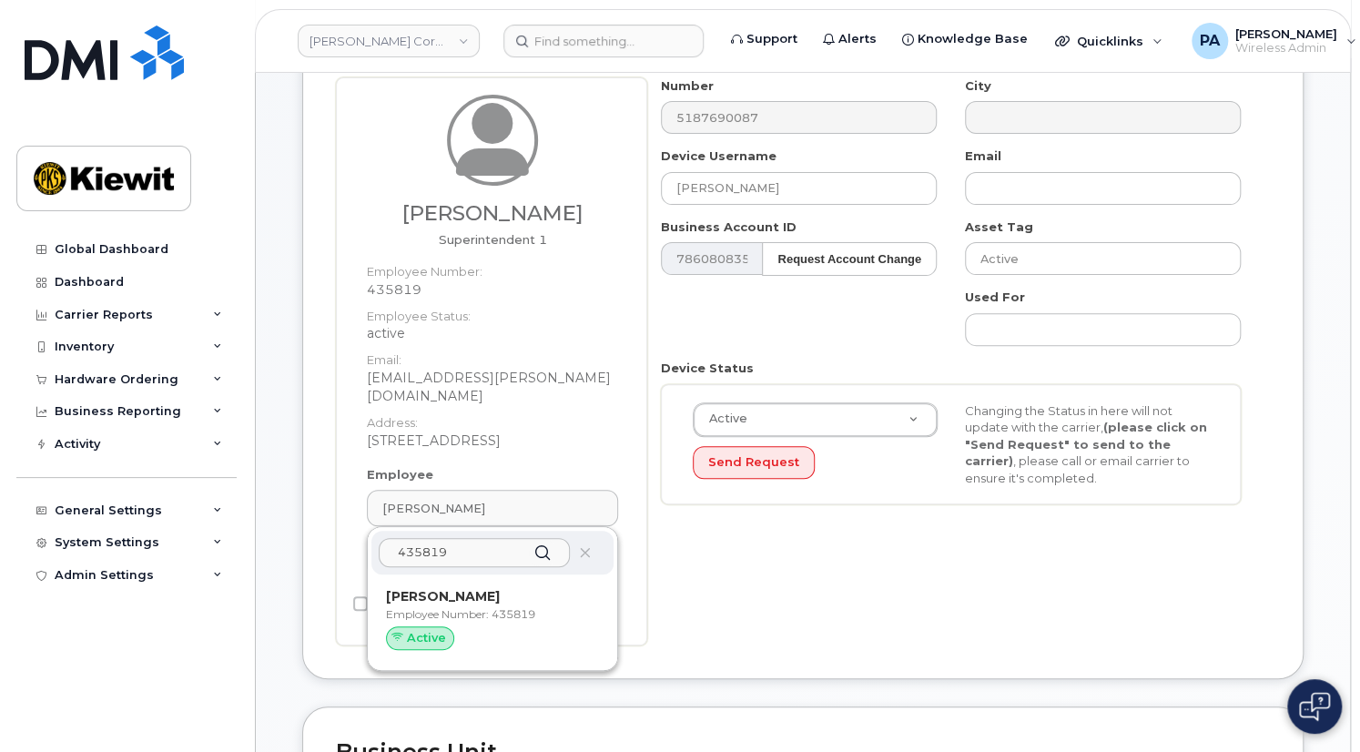
scroll to position [248, 0]
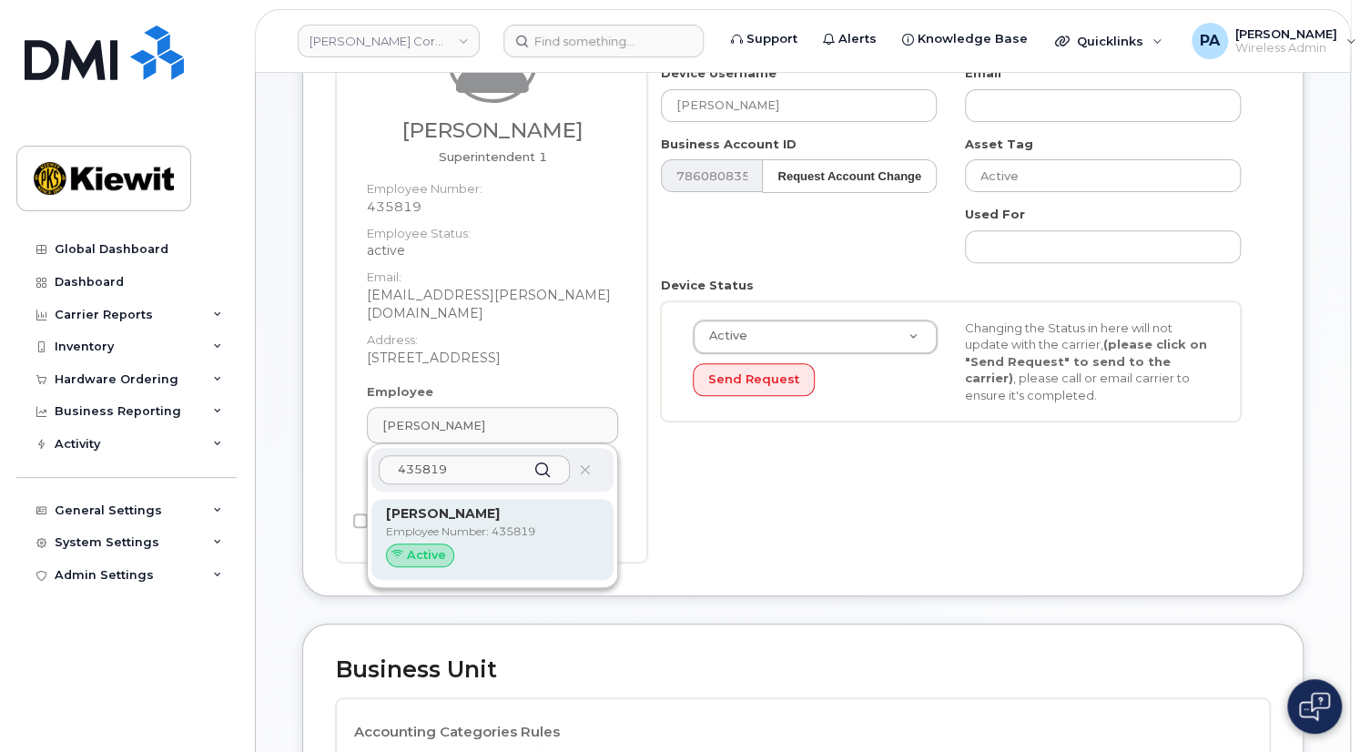
type input "435819"
click at [468, 524] on p "Employee Number: 435819" at bounding box center [492, 532] width 213 height 16
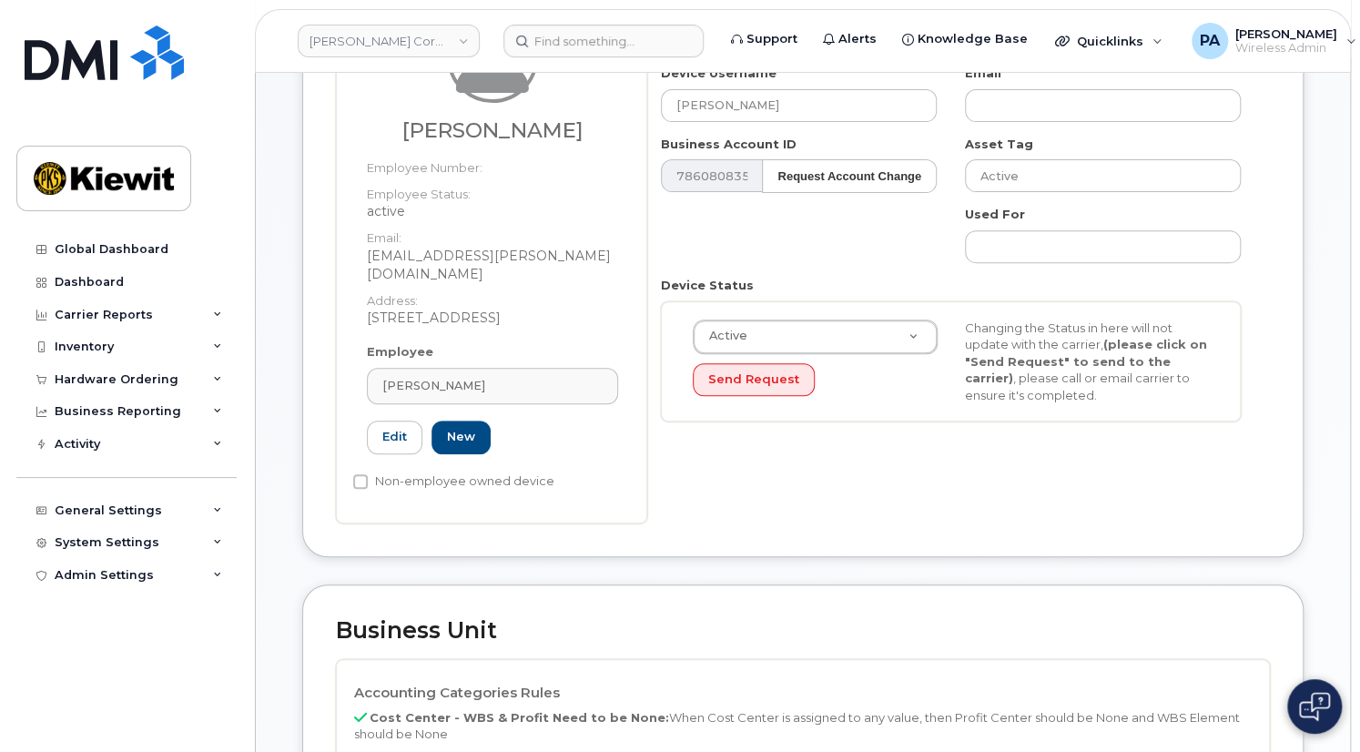
type input "[PERSON_NAME]"
type input "[EMAIL_ADDRESS][PERSON_NAME][DOMAIN_NAME]"
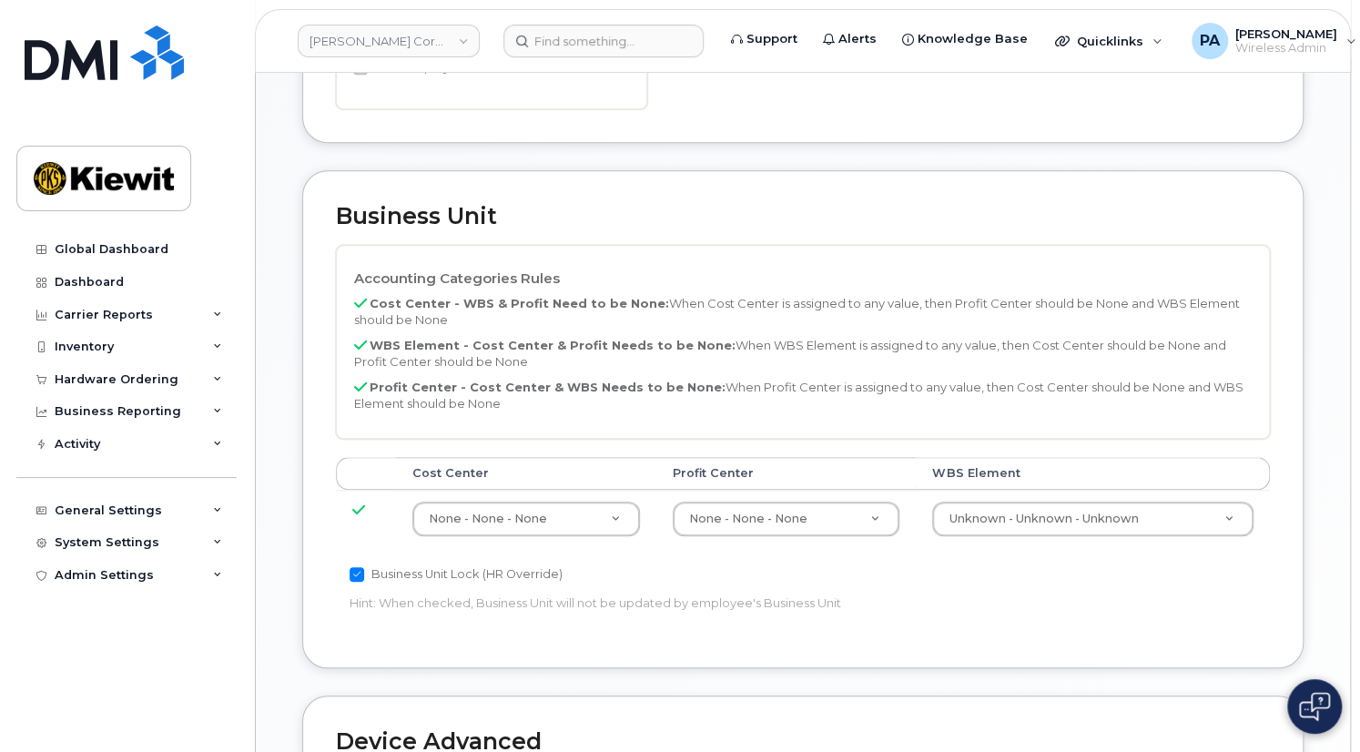
scroll to position [745, 0]
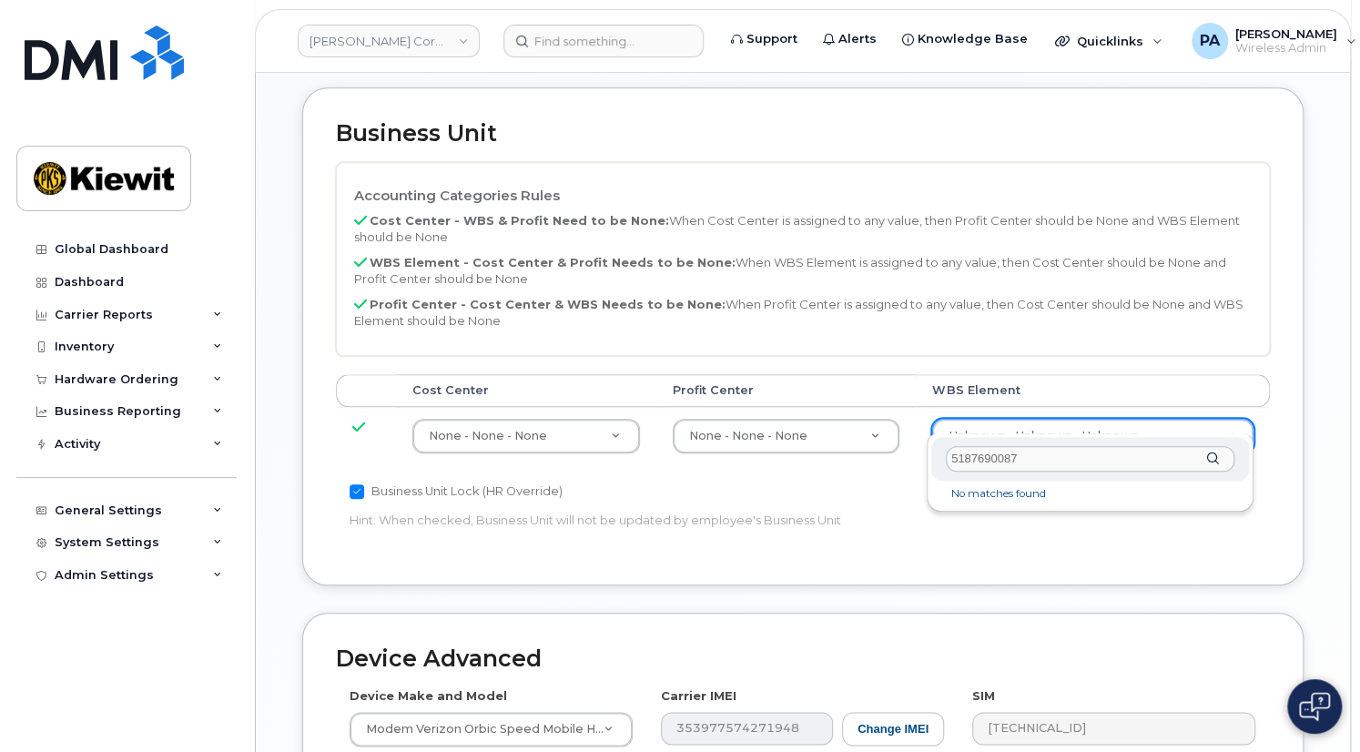
drag, startPoint x: 1055, startPoint y: 456, endPoint x: 762, endPoint y: 423, distance: 295.0
click at [762, 423] on body "Kiewit Corporation Support Alerts Knowledge Base Quicklinks Suspend / Cancel De…" at bounding box center [680, 205] width 1360 height 1900
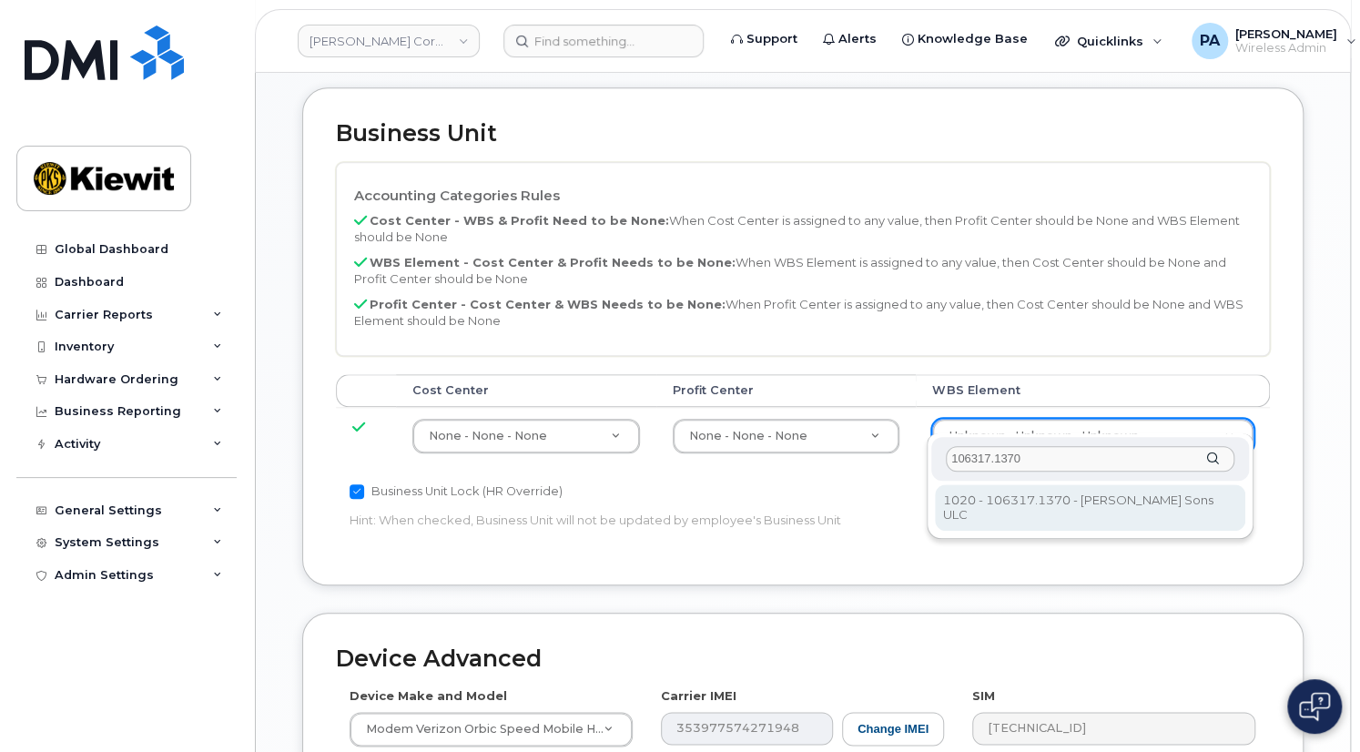
type input "106317.1370"
type input "34870442"
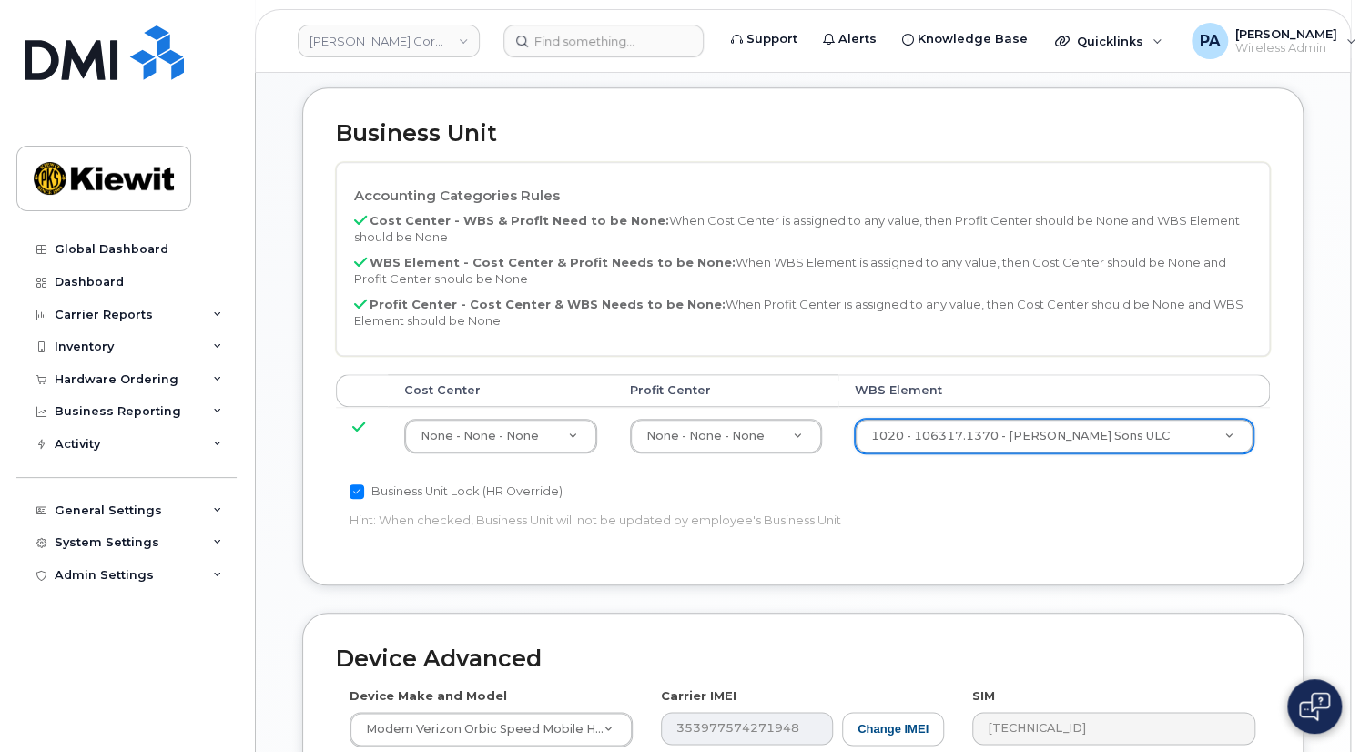
scroll to position [1128, 0]
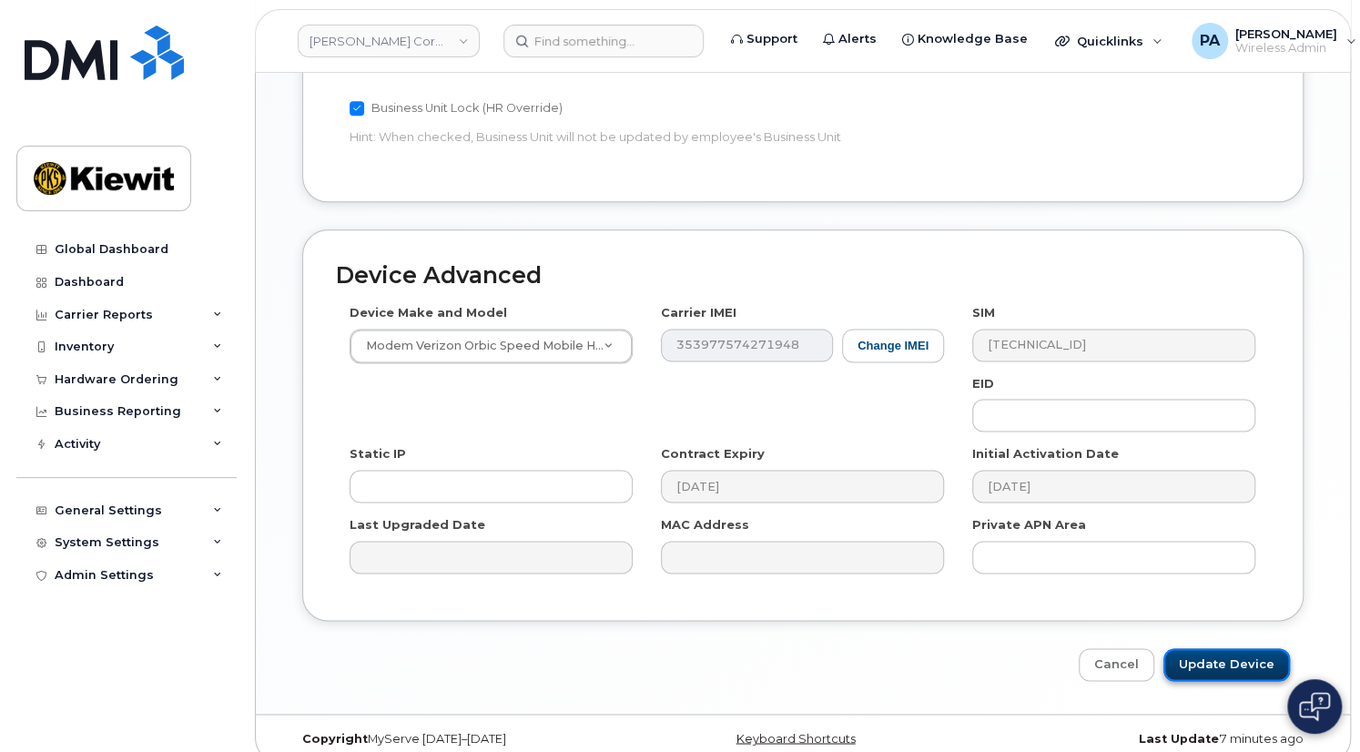
click at [1210, 648] on input "Update Device" at bounding box center [1227, 665] width 127 height 34
type input "Saving..."
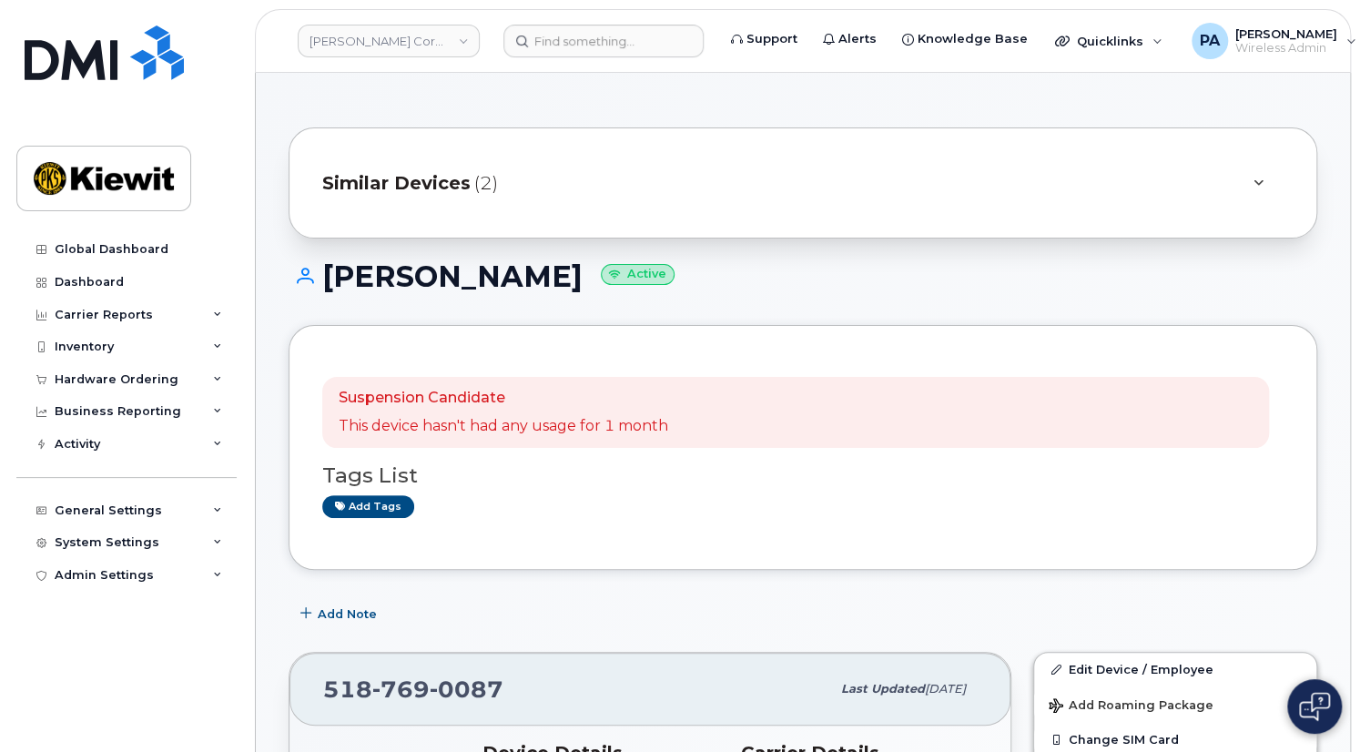
click at [442, 196] on div "Similar Devices (2)" at bounding box center [777, 183] width 910 height 44
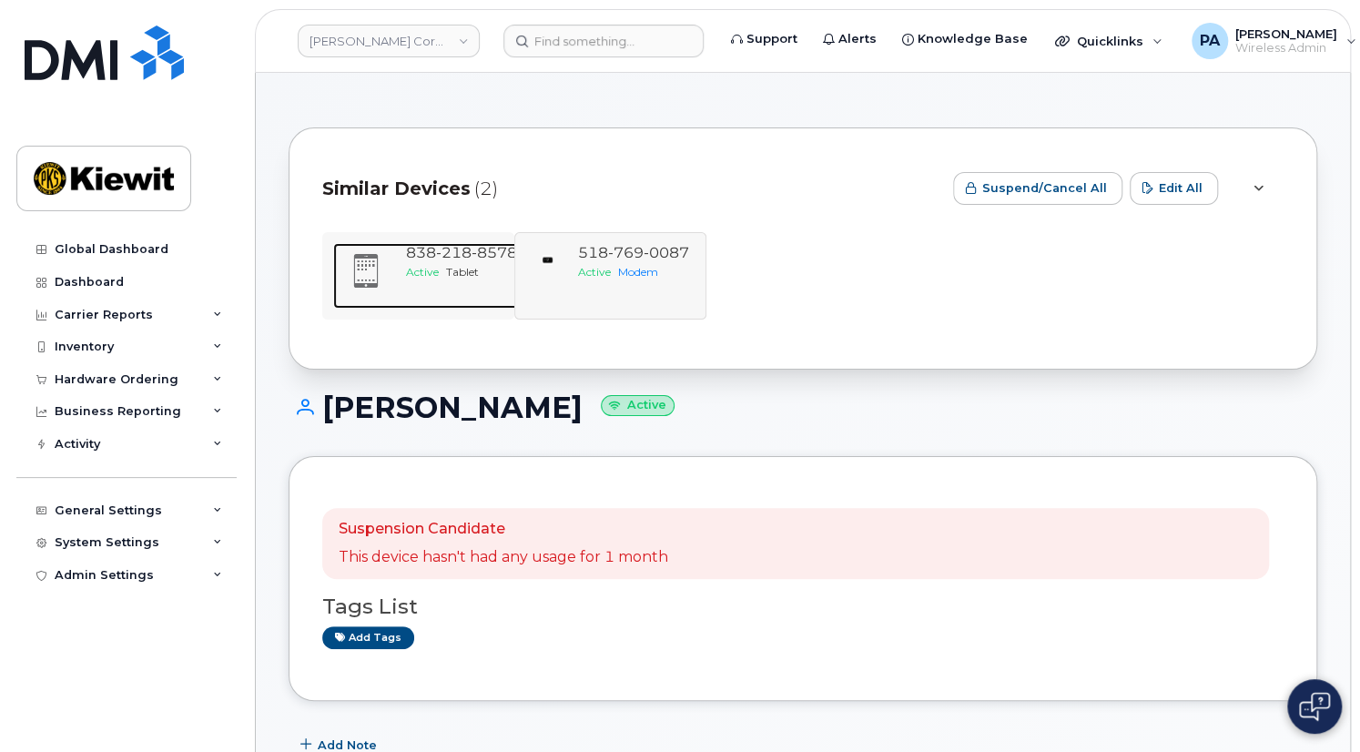
click at [447, 264] on div "Active Tablet" at bounding box center [461, 271] width 111 height 15
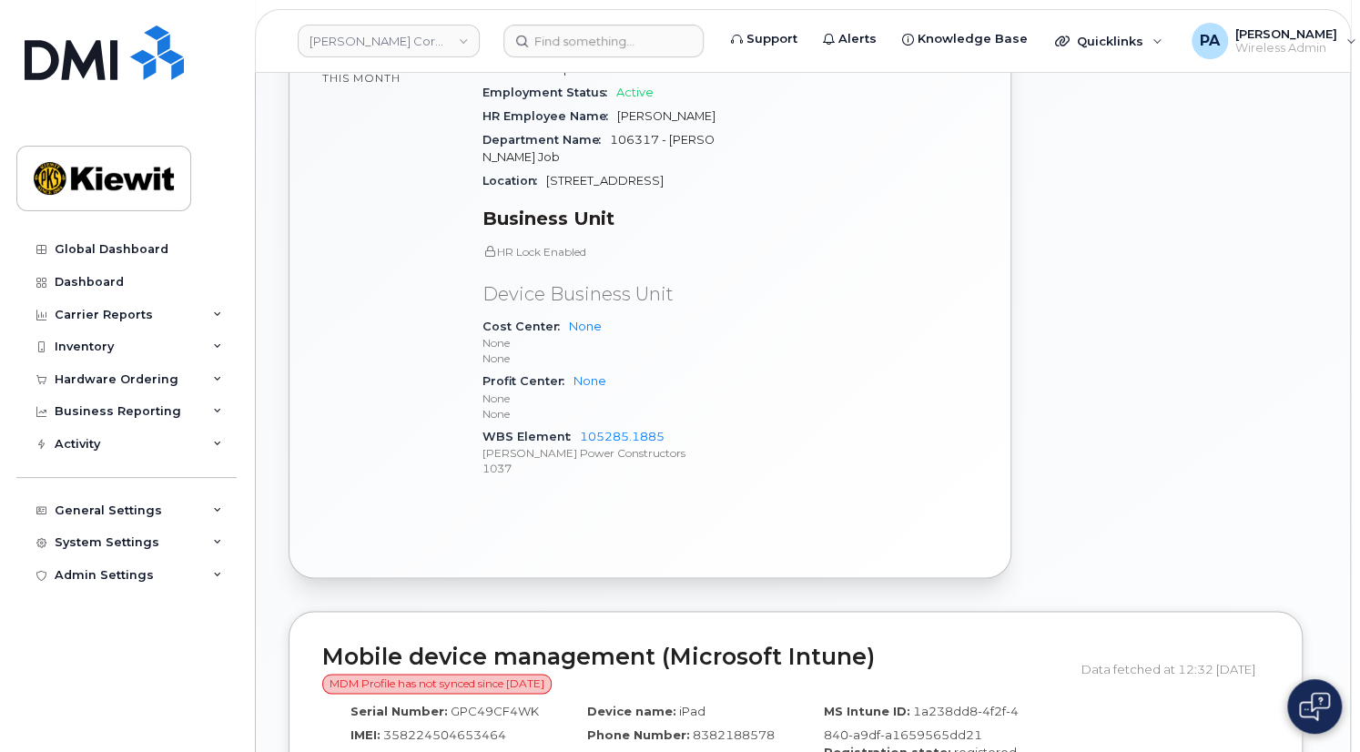
scroll to position [413, 0]
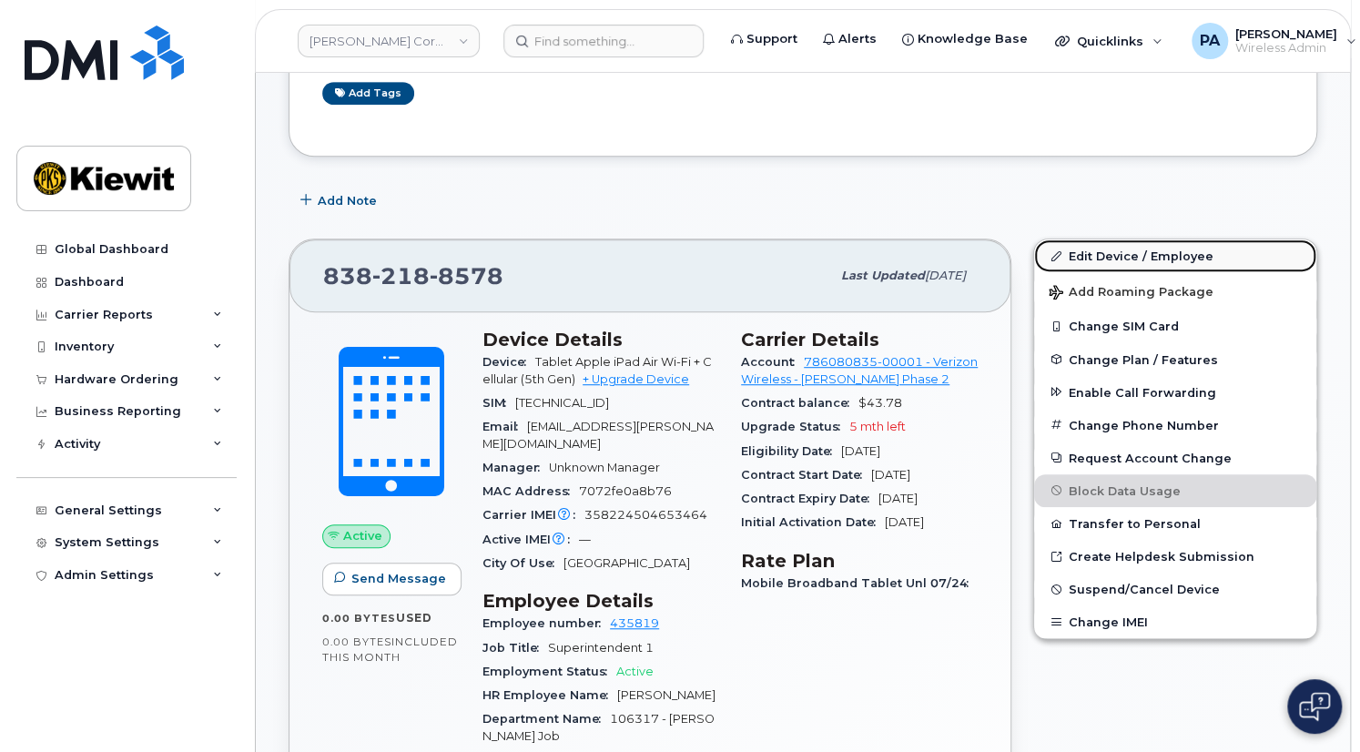
click at [1133, 255] on link "Edit Device / Employee" at bounding box center [1175, 255] width 282 height 33
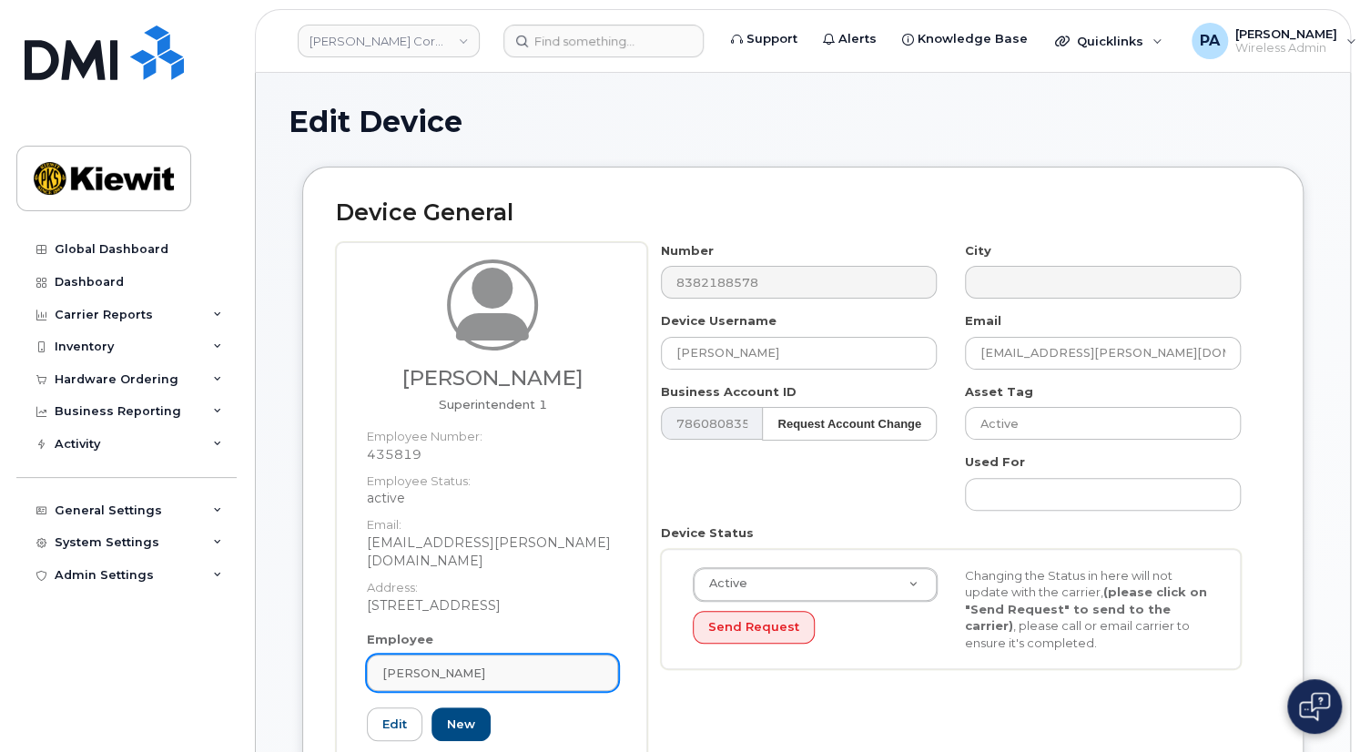
click at [496, 665] on div "[PERSON_NAME]" at bounding box center [492, 673] width 220 height 17
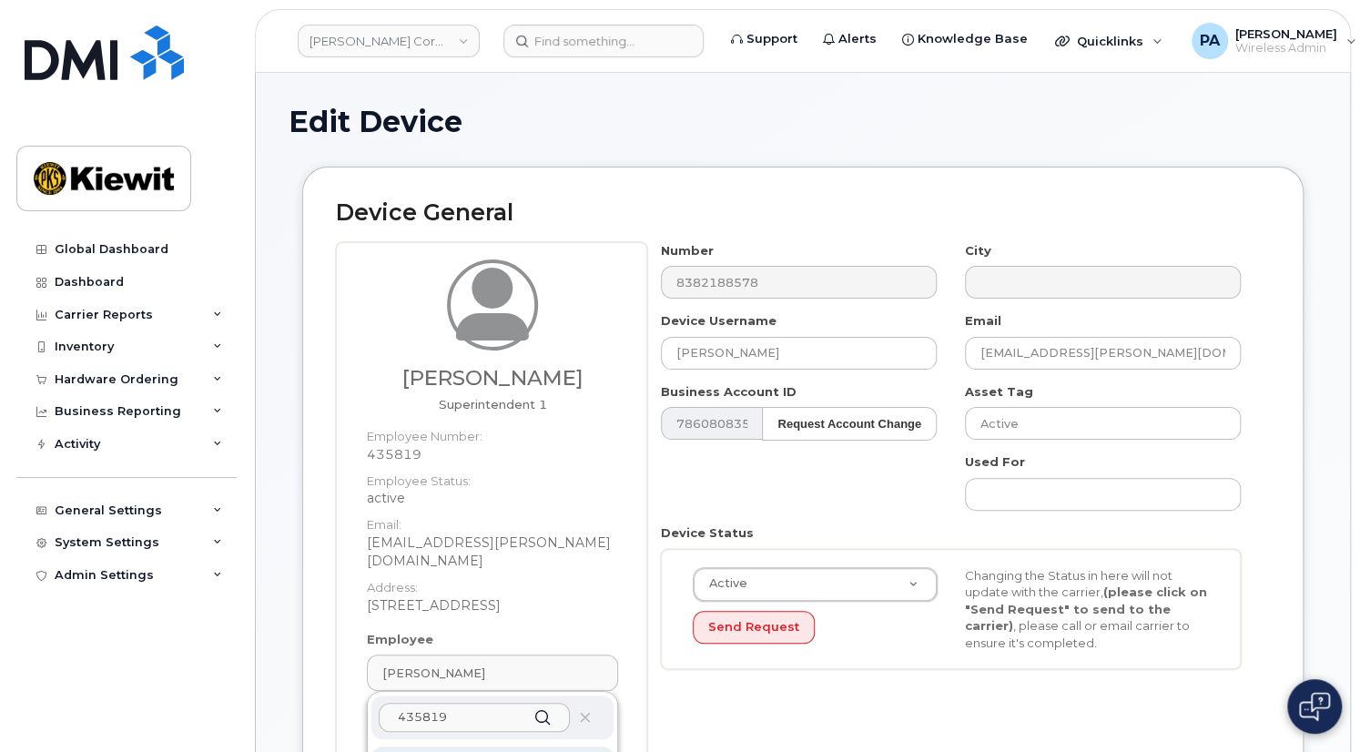
type input "435819"
click at [446, 751] on p "[PERSON_NAME]" at bounding box center [492, 761] width 213 height 19
type input "[PERSON_NAME]"
type input "kashan.bey@kiewit.com"
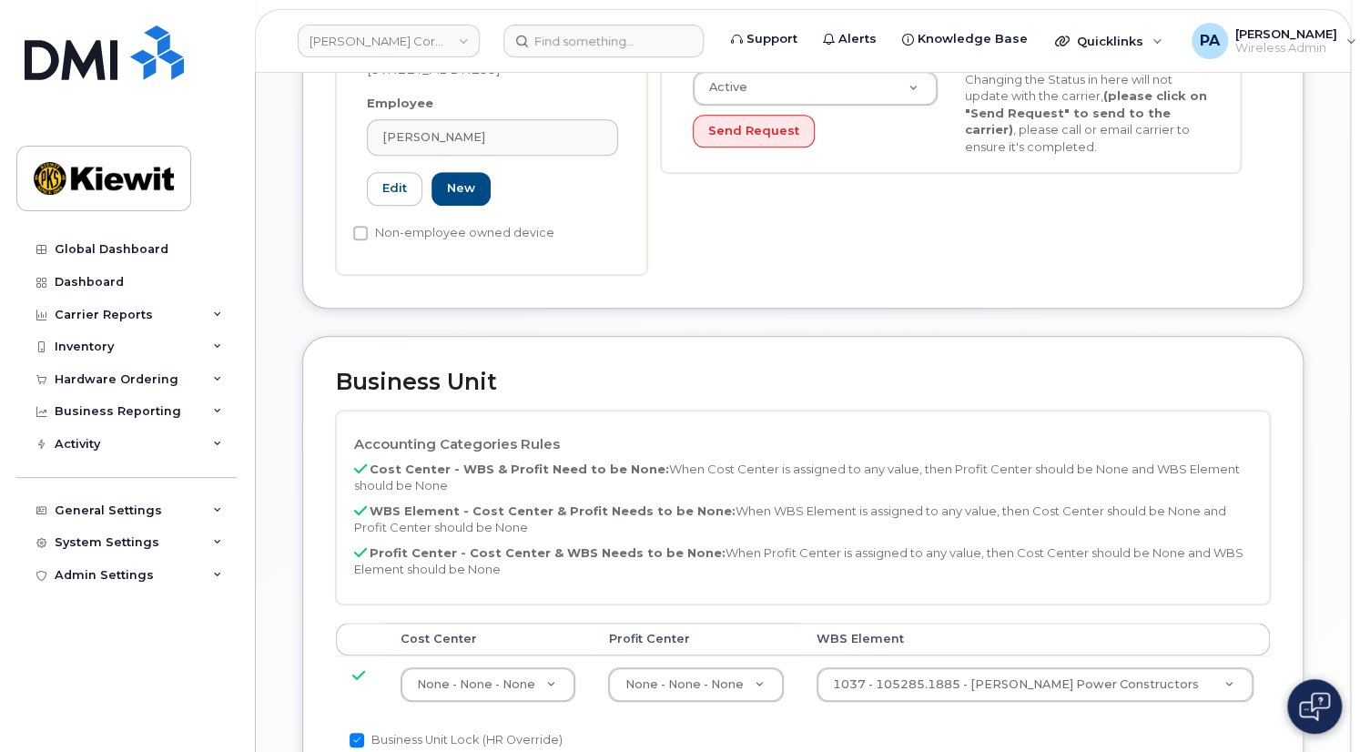
scroll to position [579, 0]
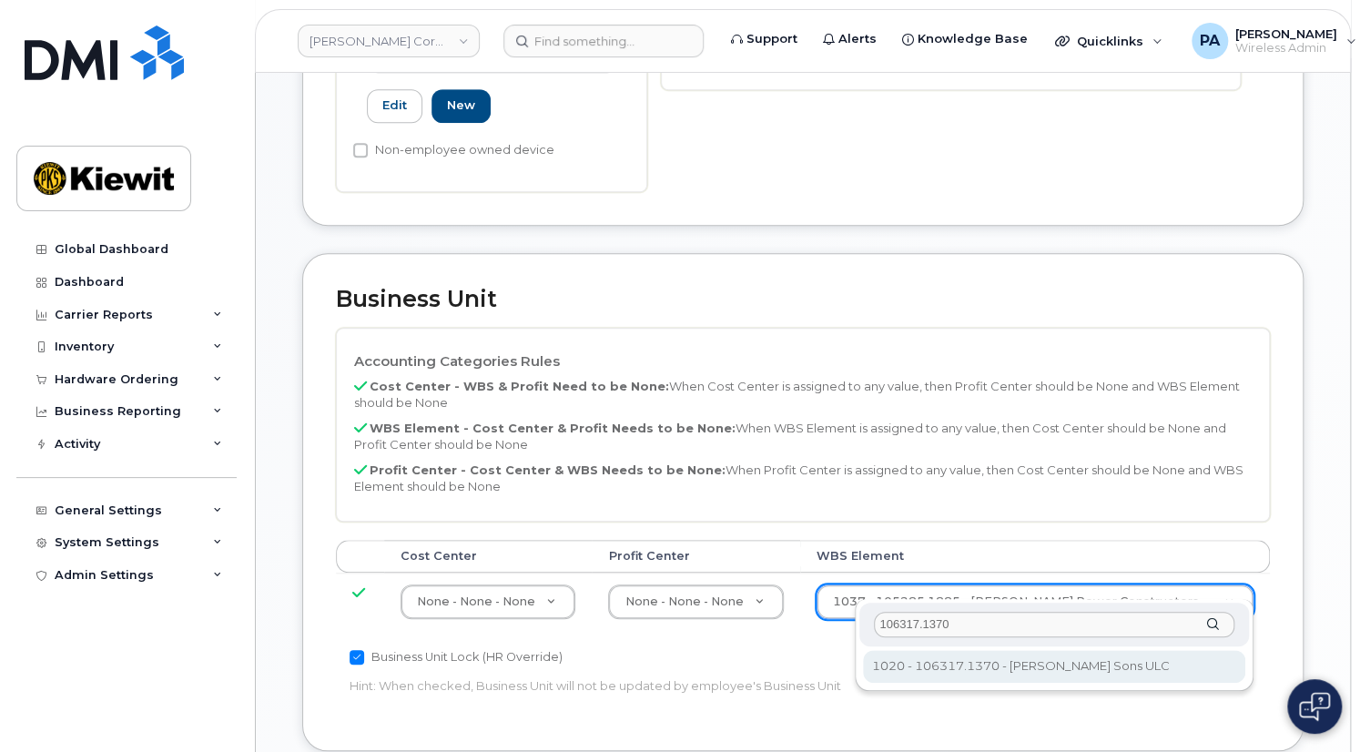
type input "106317.1370"
type input "34870442"
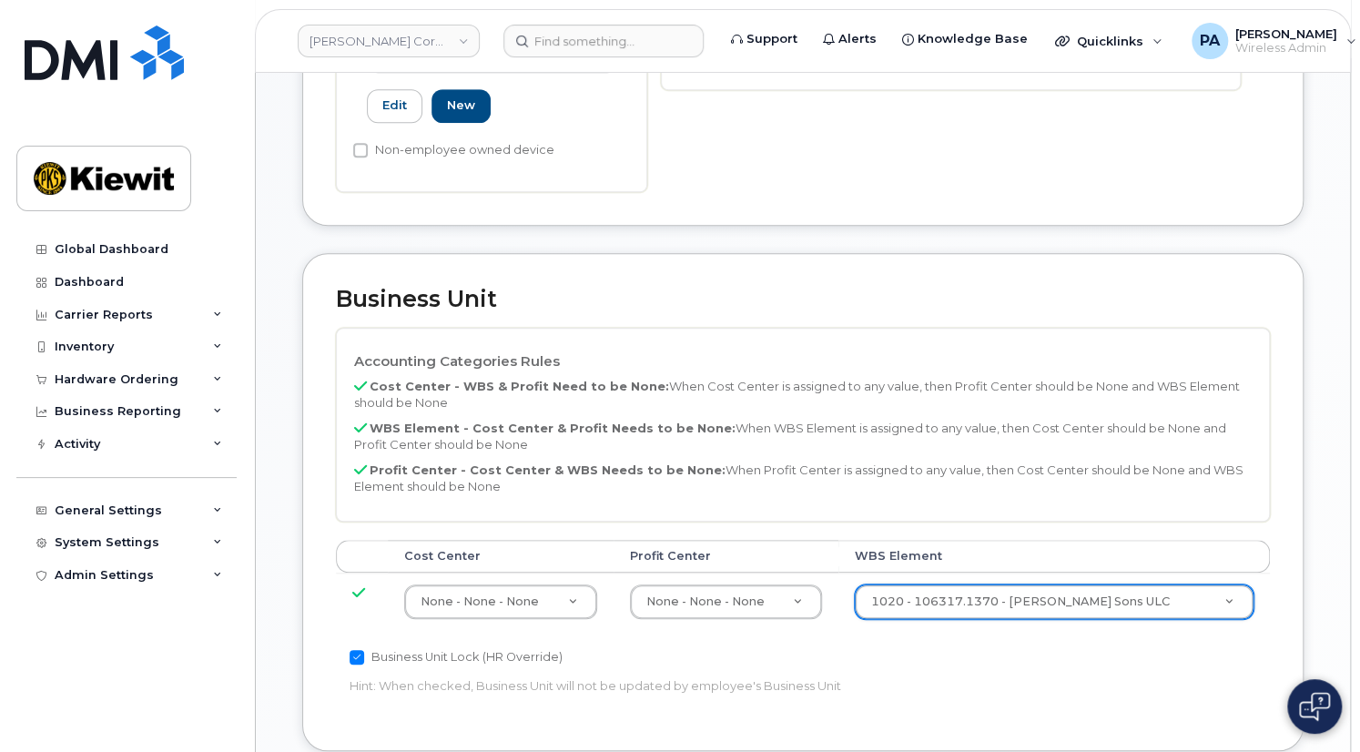
scroll to position [1128, 0]
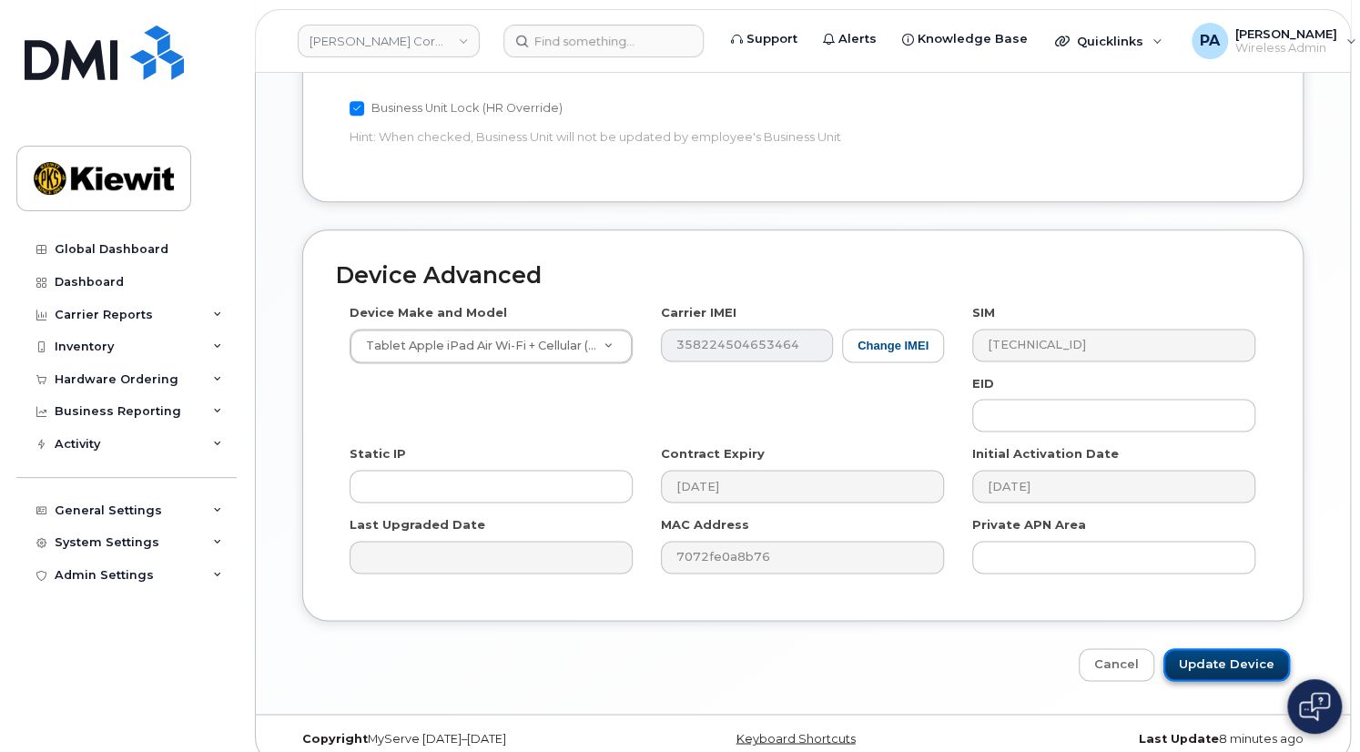
click at [1234, 649] on input "Update Device" at bounding box center [1227, 665] width 127 height 34
type input "Saving..."
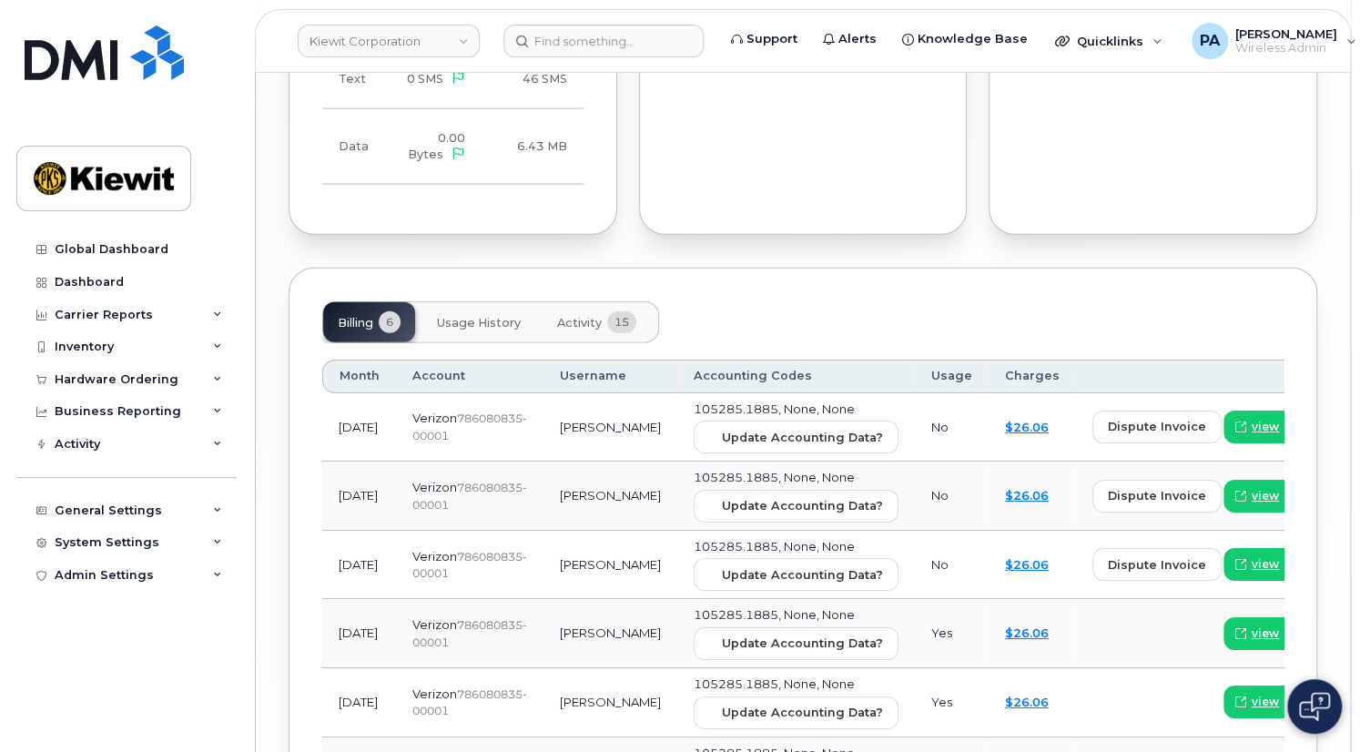
scroll to position [2331, 0]
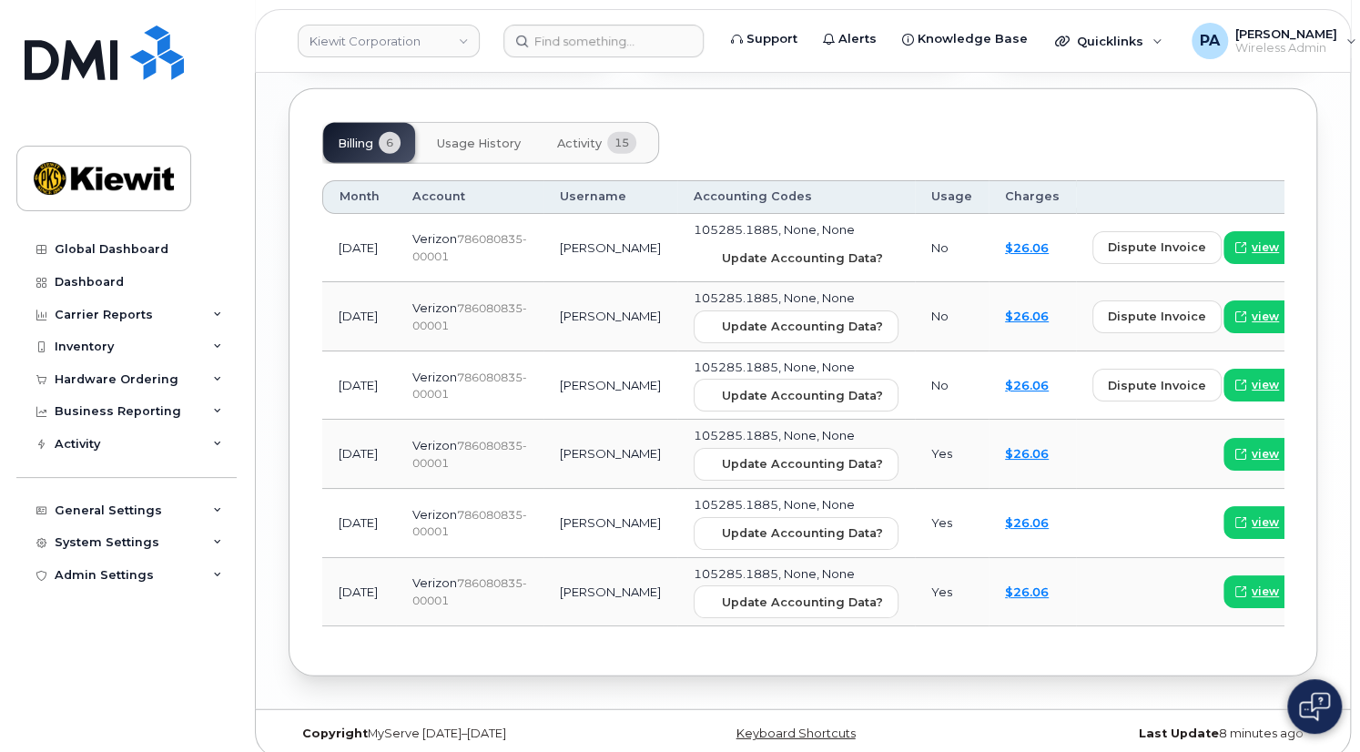
drag, startPoint x: 696, startPoint y: 239, endPoint x: 773, endPoint y: 64, distance: 191.2
click at [722, 249] on span "Update Accounting Data?" at bounding box center [802, 257] width 161 height 17
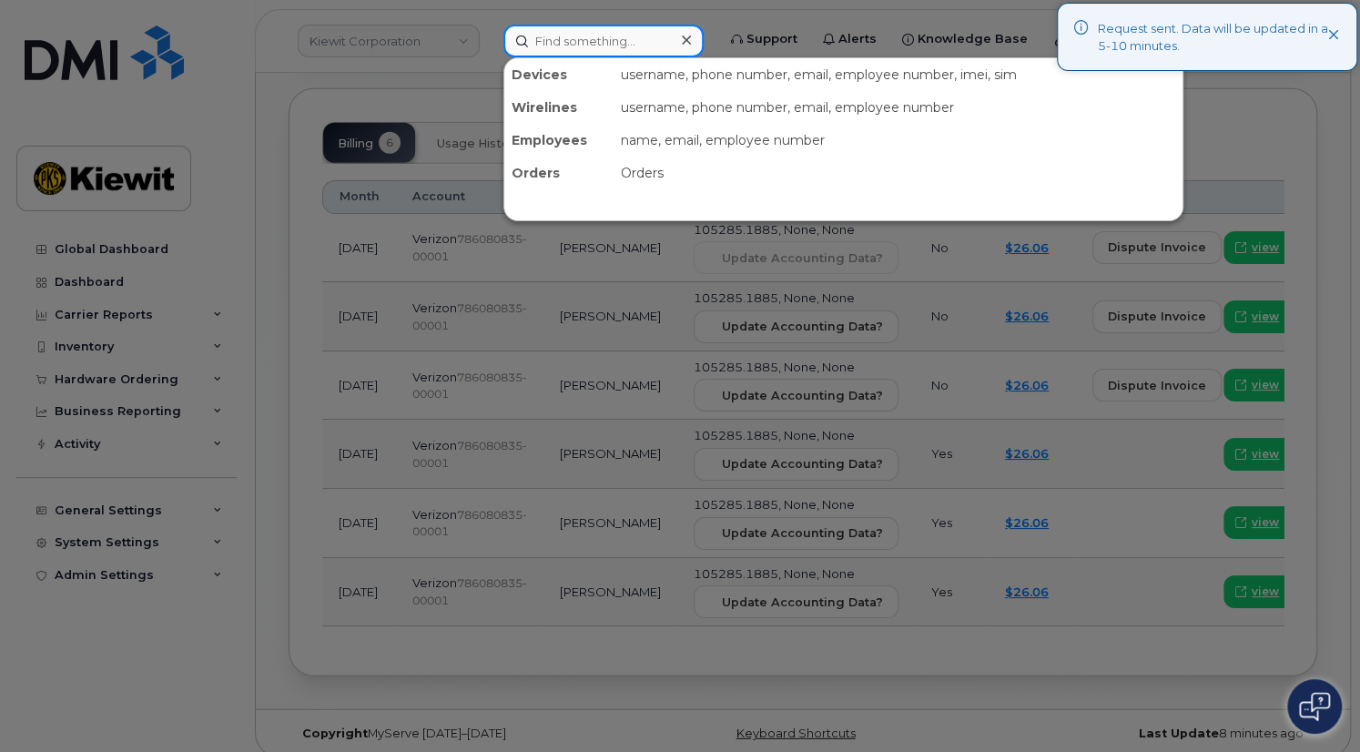
click at [595, 38] on input at bounding box center [603, 41] width 200 height 33
click at [353, 66] on div at bounding box center [680, 376] width 1360 height 752
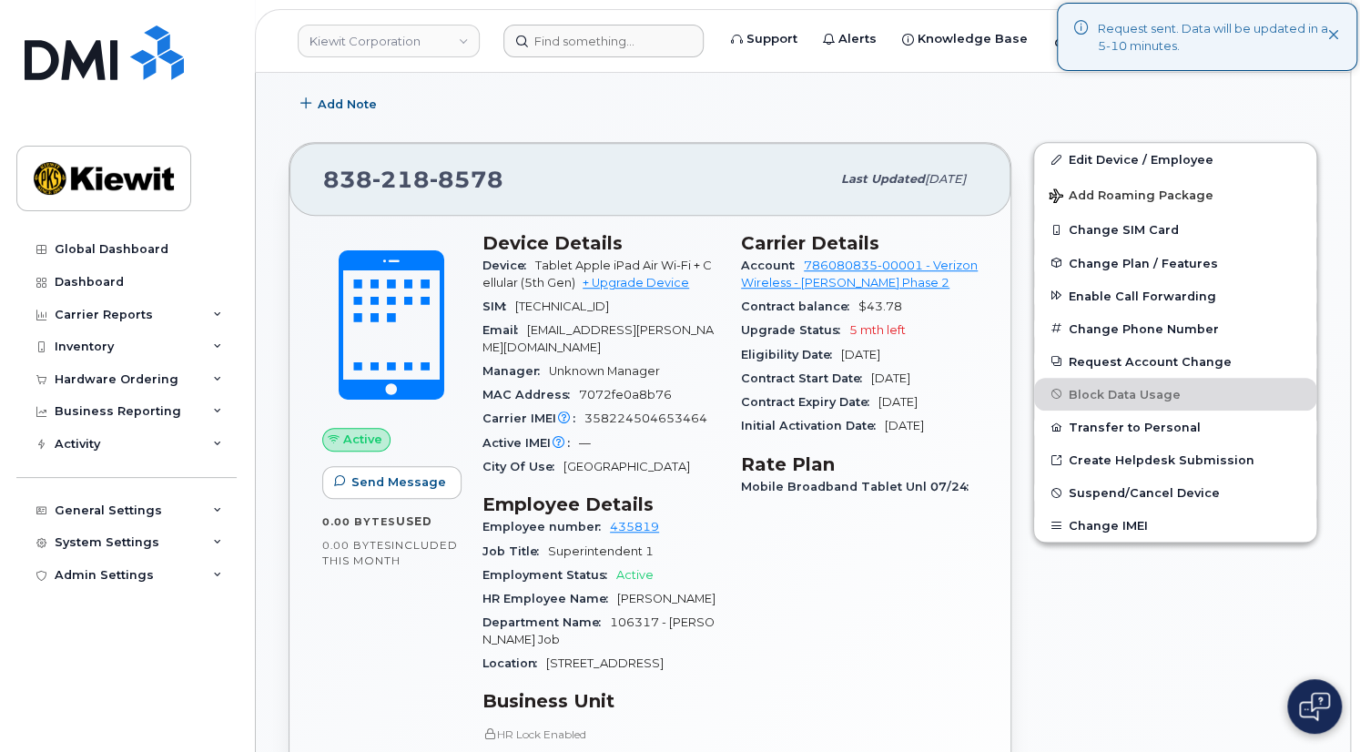
scroll to position [13, 0]
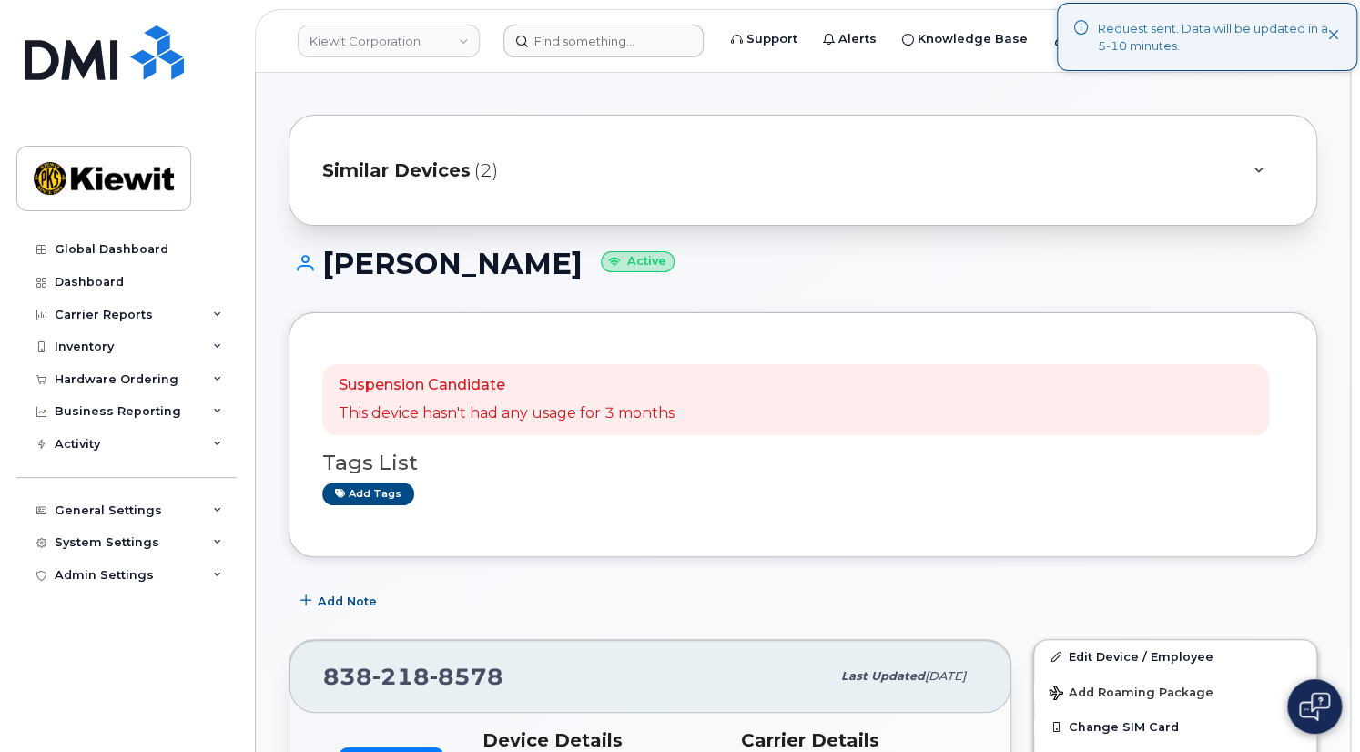
click at [412, 175] on span "Similar Devices" at bounding box center [396, 171] width 148 height 26
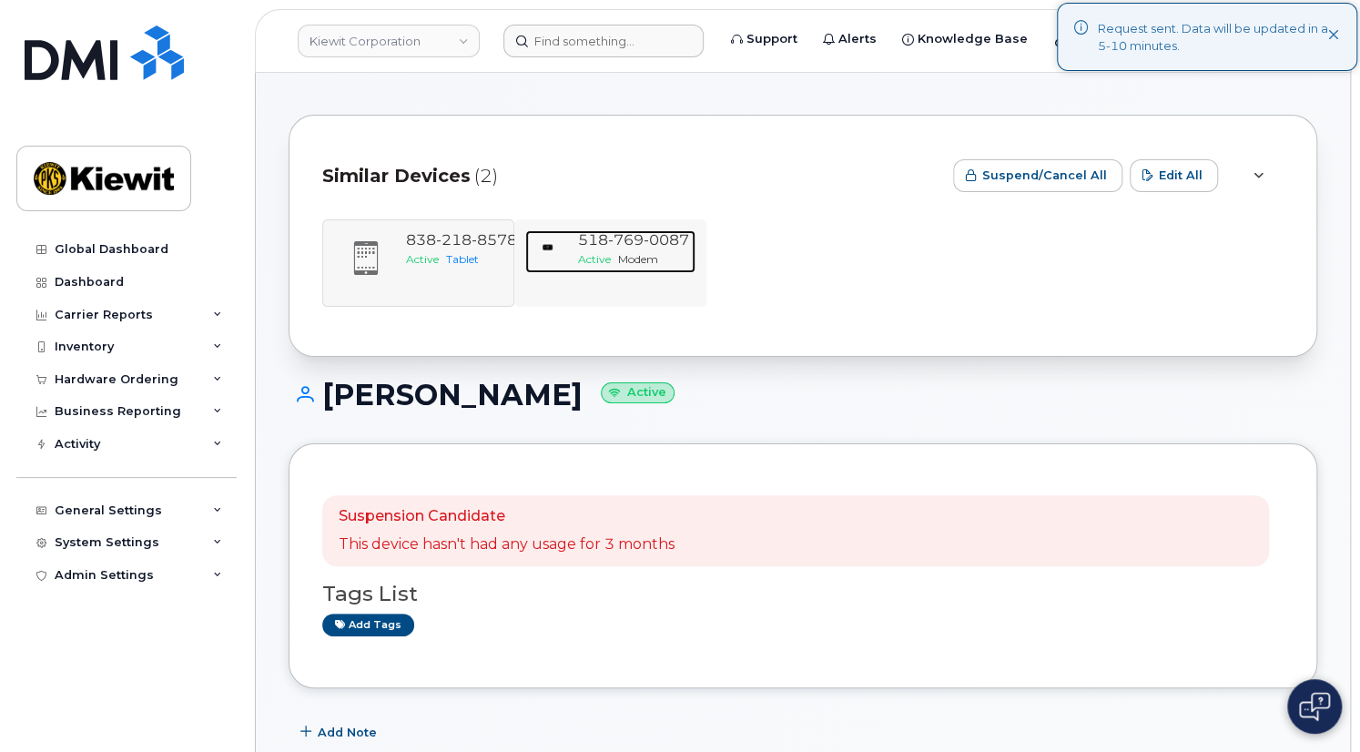
click at [596, 242] on span "[PHONE_NUMBER]" at bounding box center [632, 239] width 111 height 17
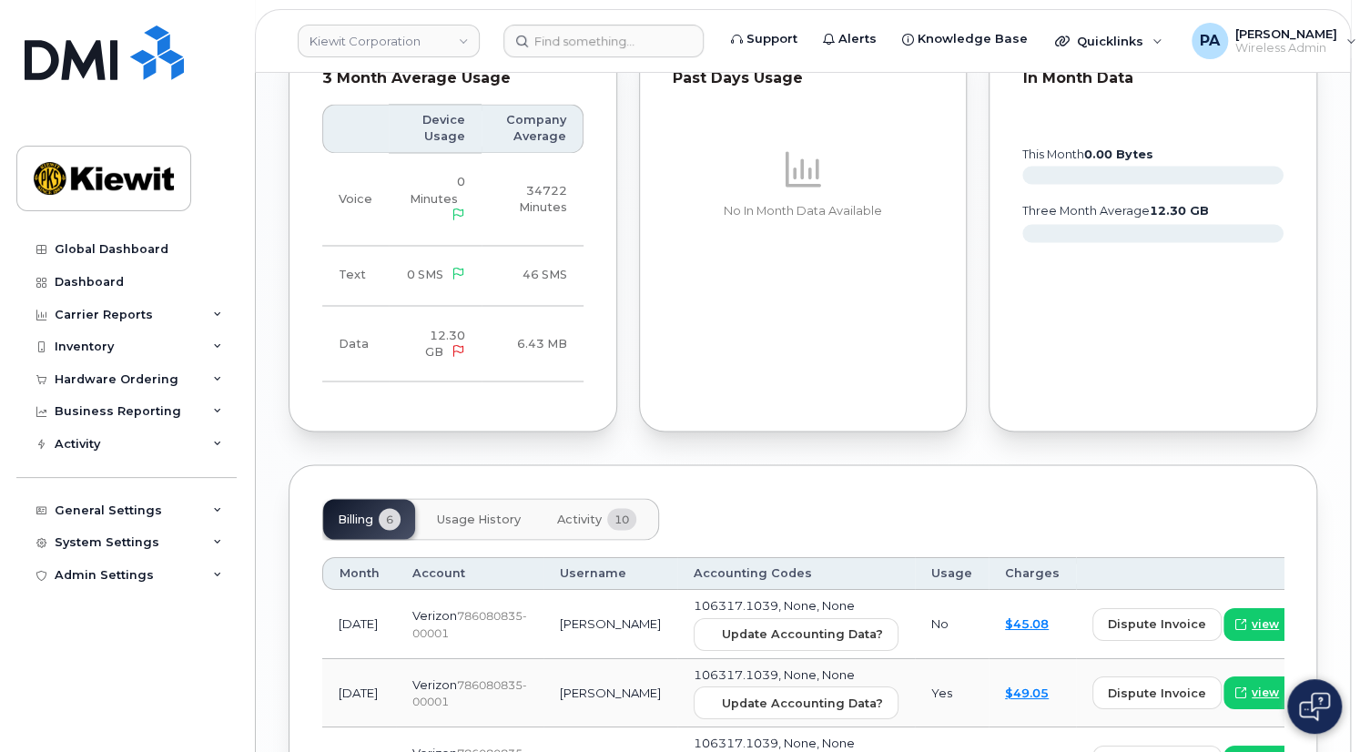
scroll to position [1919, 0]
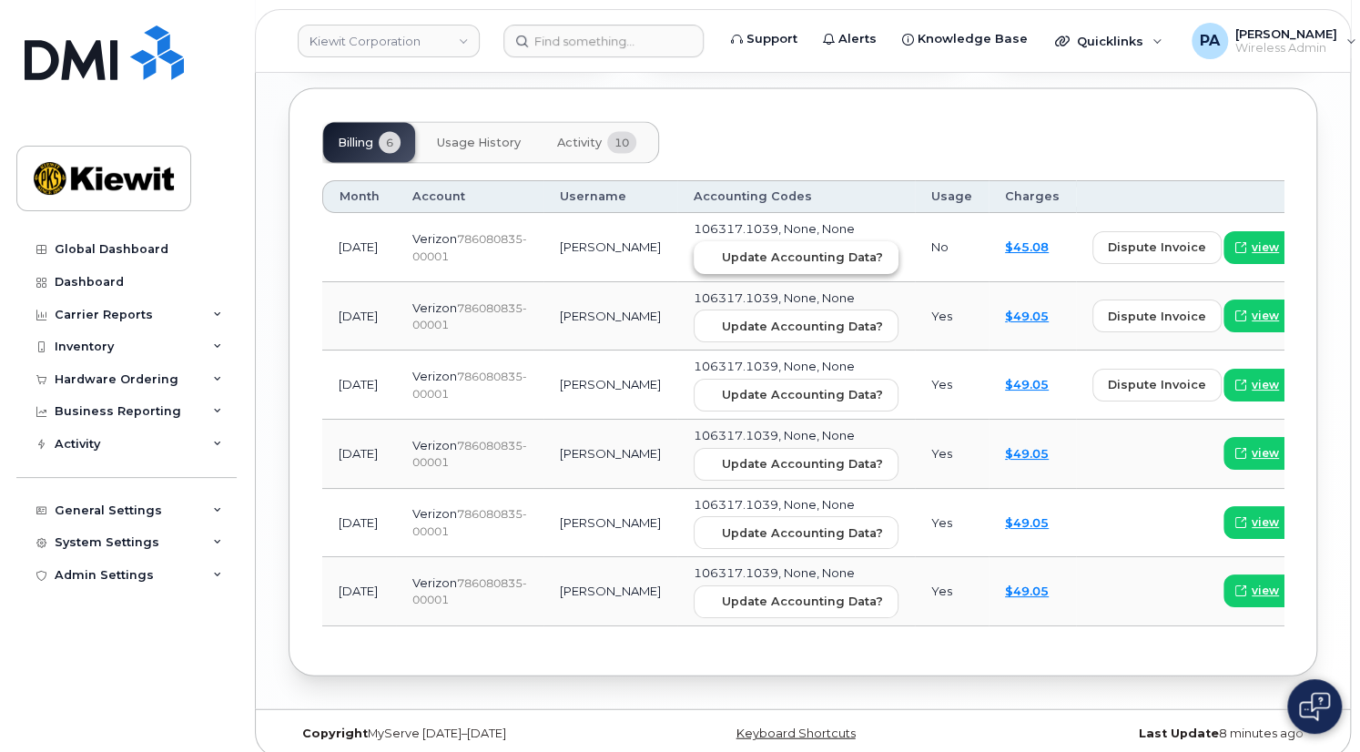
click at [722, 249] on span "Update Accounting Data?" at bounding box center [802, 257] width 161 height 17
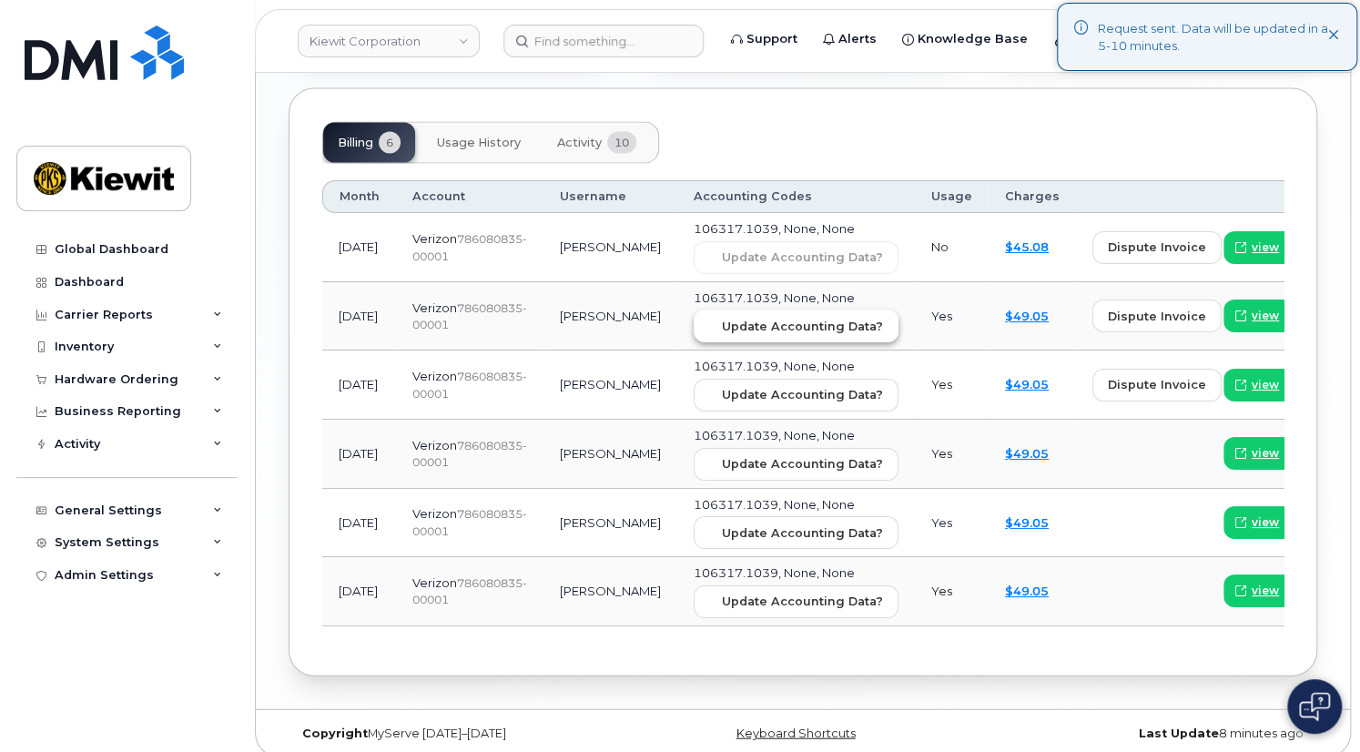
click at [722, 318] on span "Update Accounting Data?" at bounding box center [802, 326] width 161 height 17
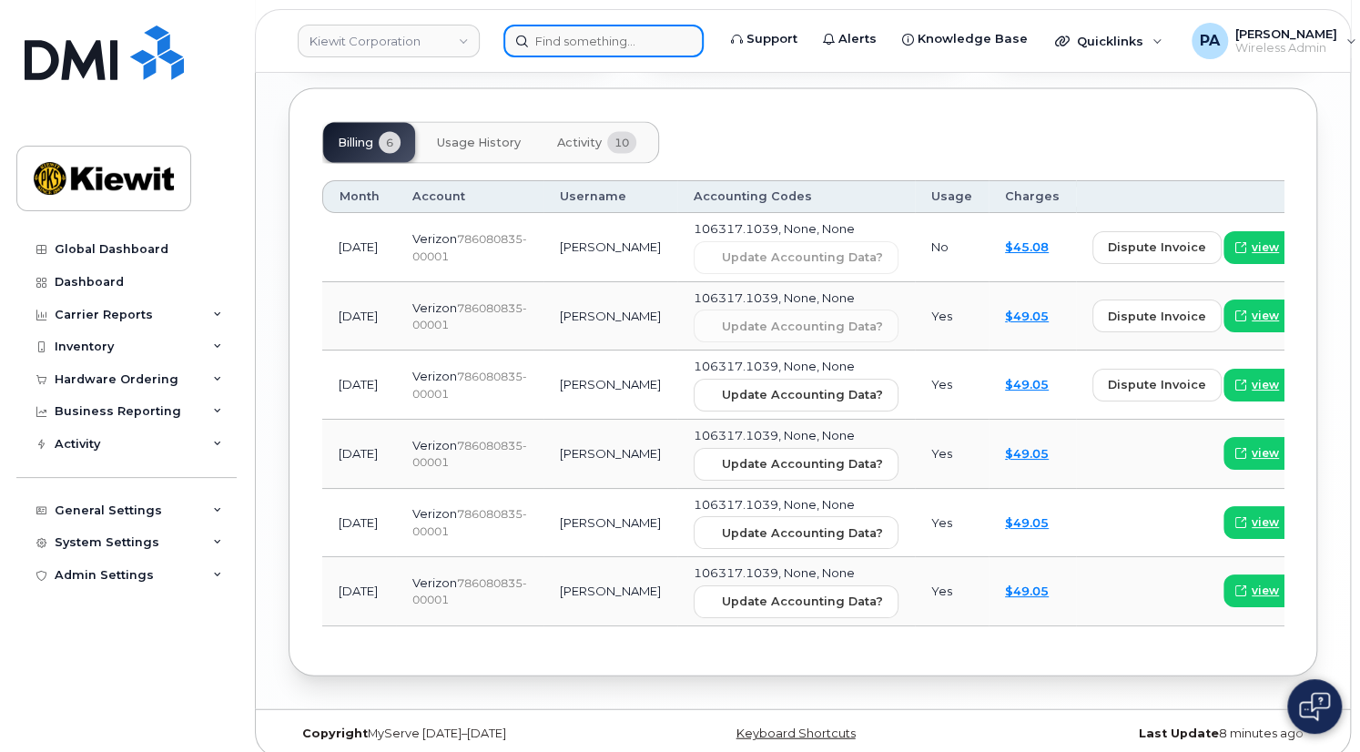
click at [592, 44] on input at bounding box center [603, 41] width 200 height 33
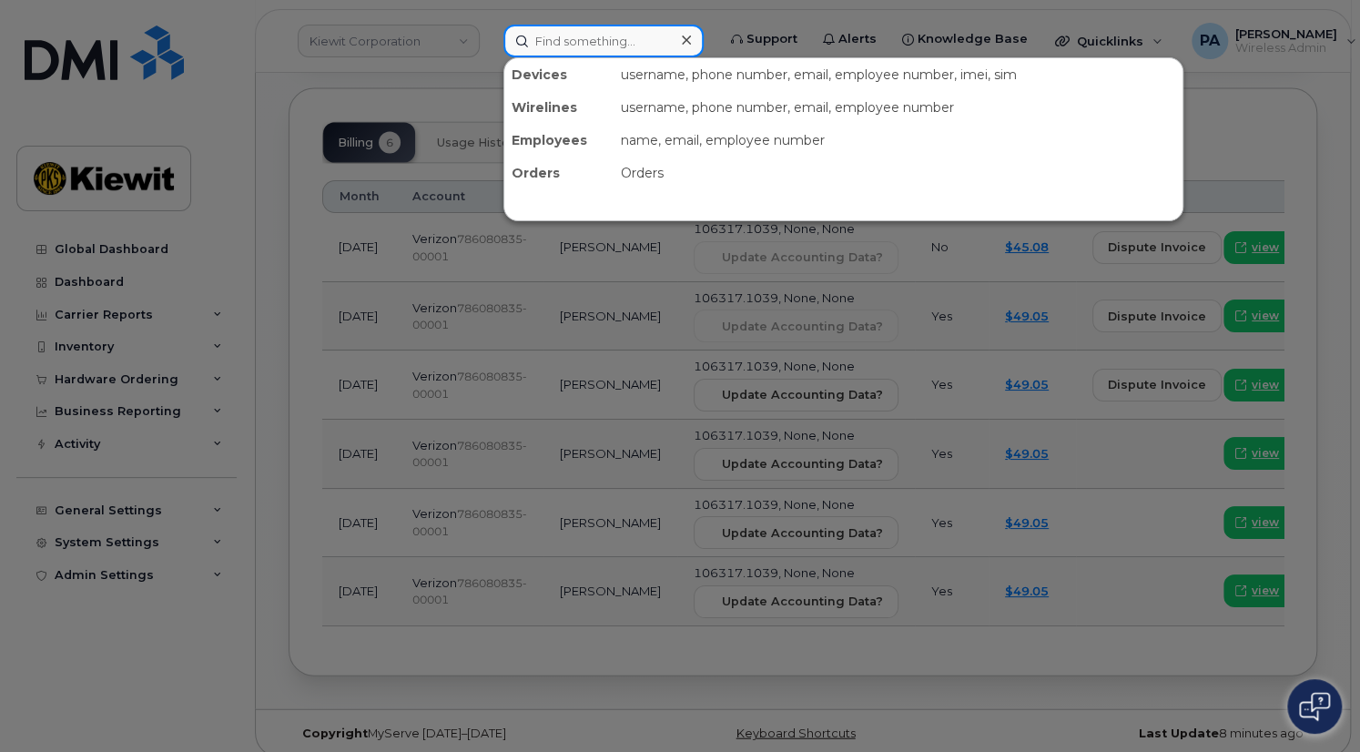
paste input "3376050668"
type input "3376050668"
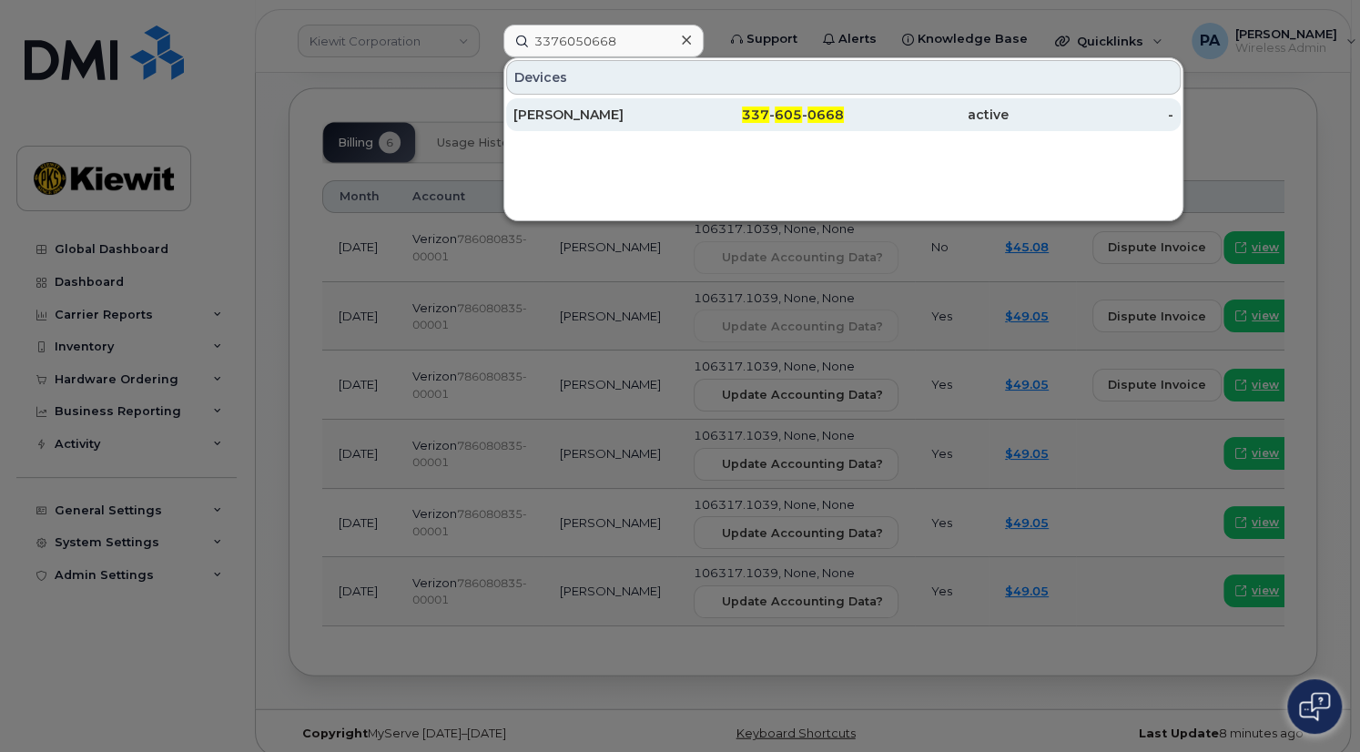
click at [560, 113] on div "[PERSON_NAME]" at bounding box center [596, 115] width 165 height 18
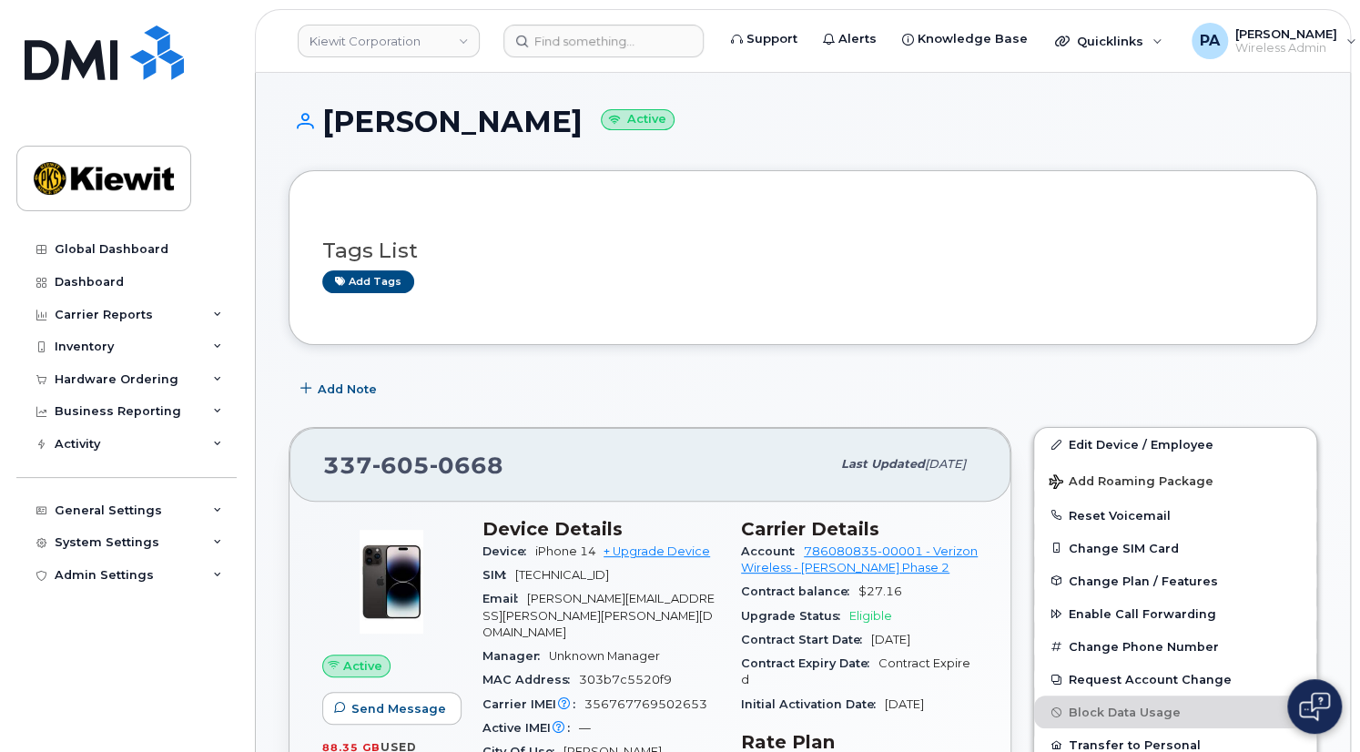
click at [665, 249] on h3 "Tags List" at bounding box center [802, 250] width 961 height 23
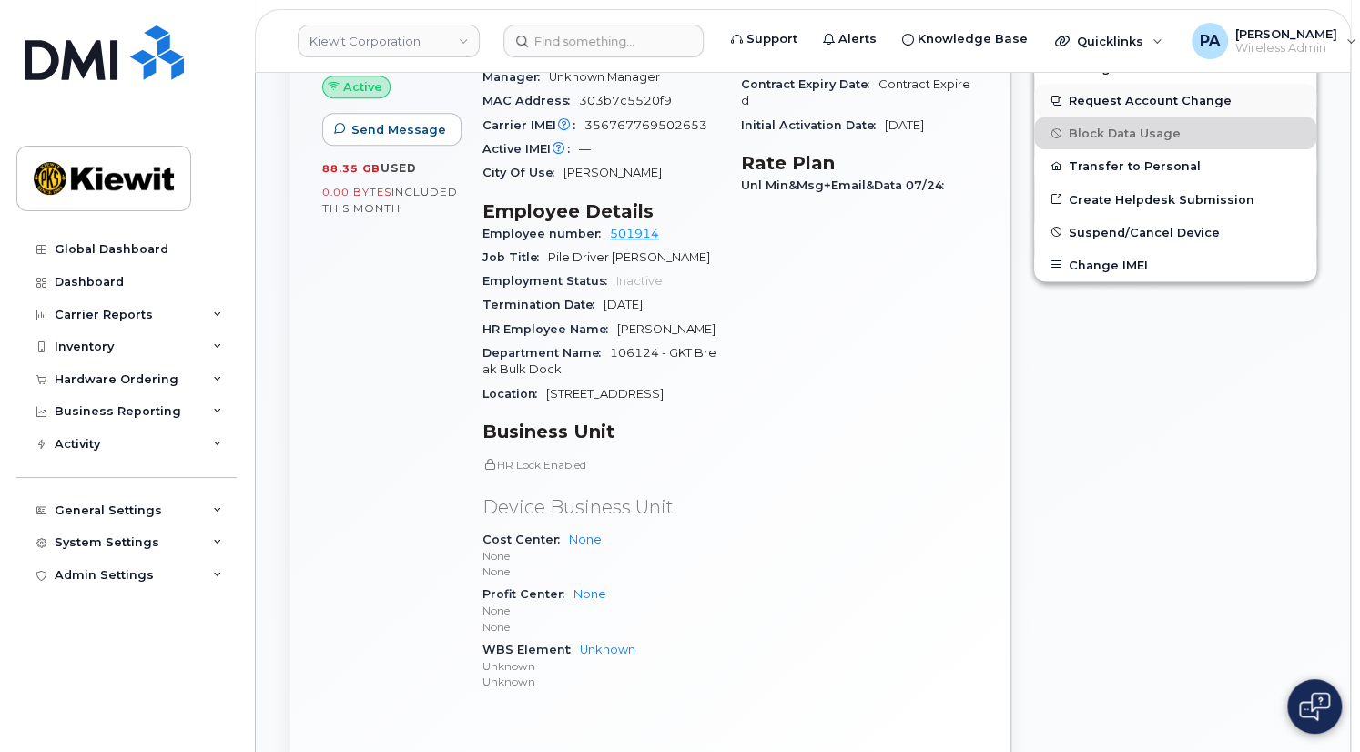
scroll to position [165, 0]
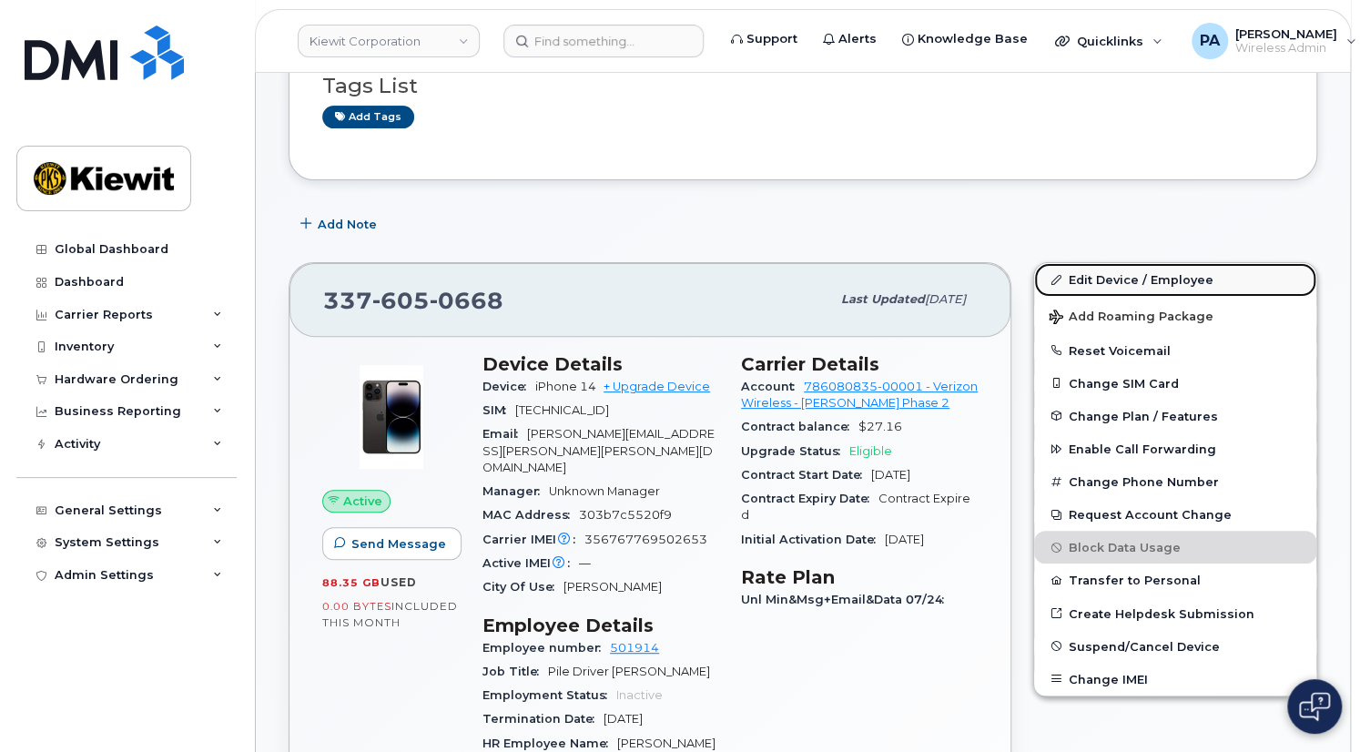
drag, startPoint x: 1158, startPoint y: 275, endPoint x: 1065, endPoint y: 270, distance: 93.0
click at [1158, 275] on link "Edit Device / Employee" at bounding box center [1175, 279] width 282 height 33
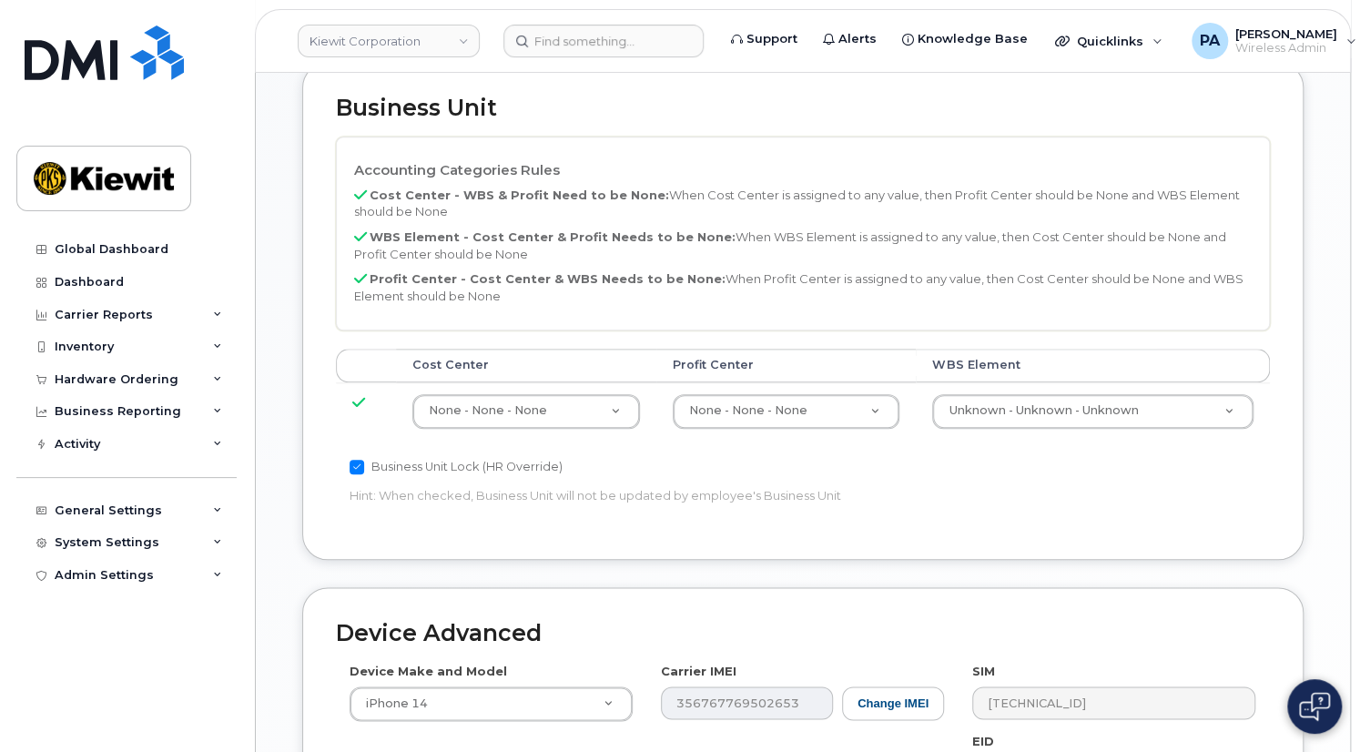
scroll to position [910, 0]
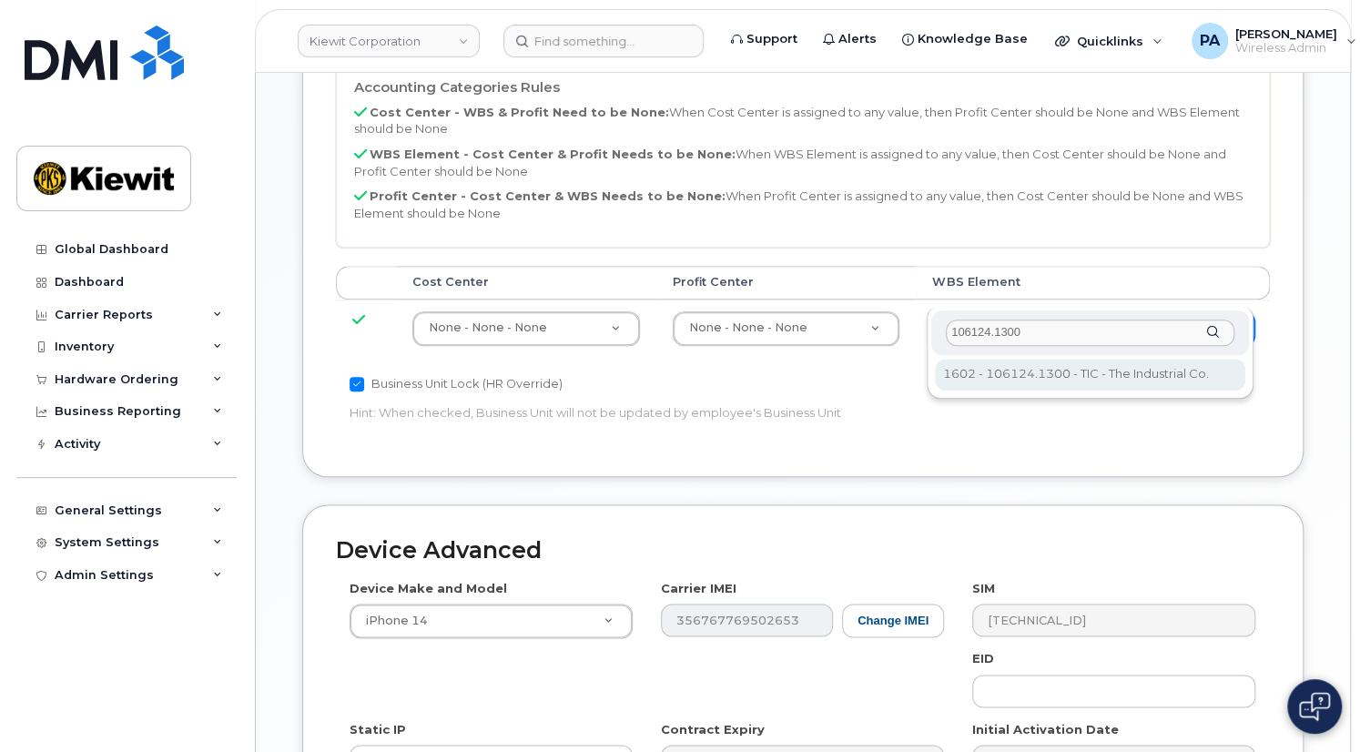
type input "106124.1300"
type input "30548765"
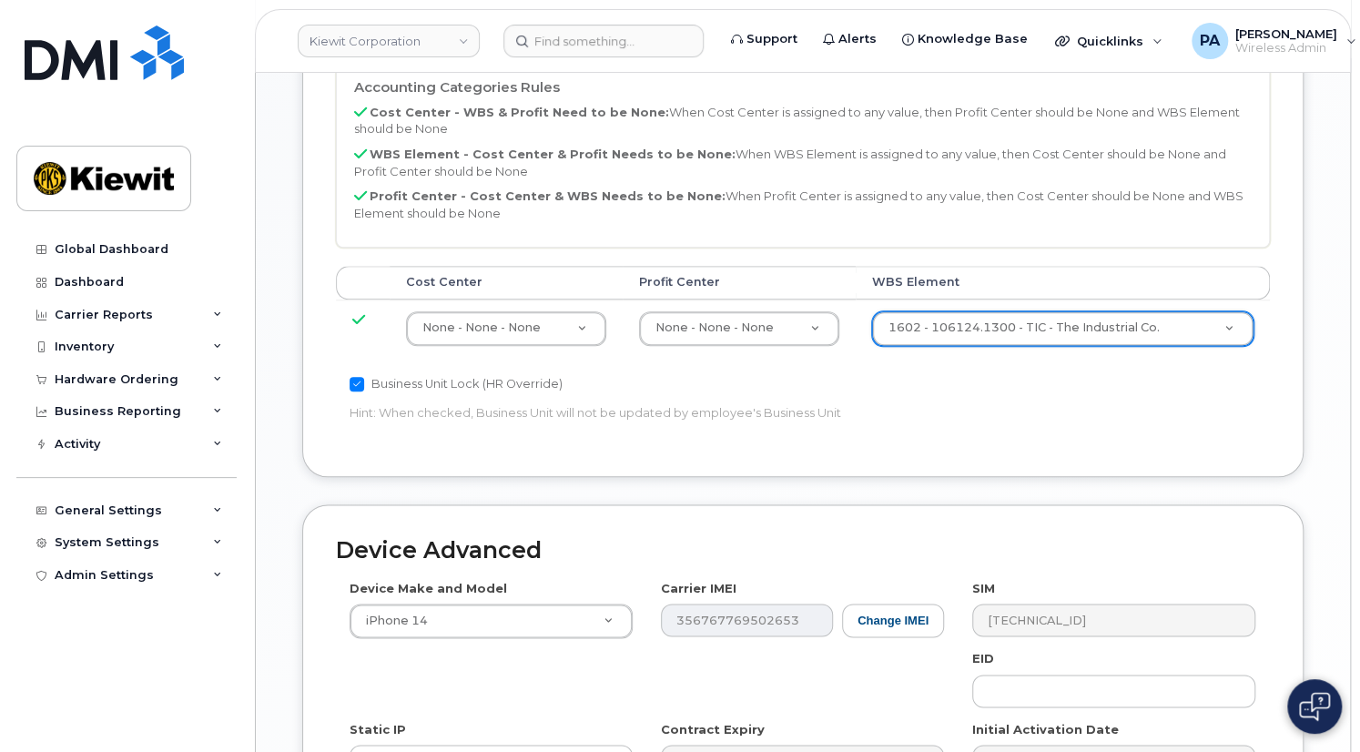
scroll to position [330, 0]
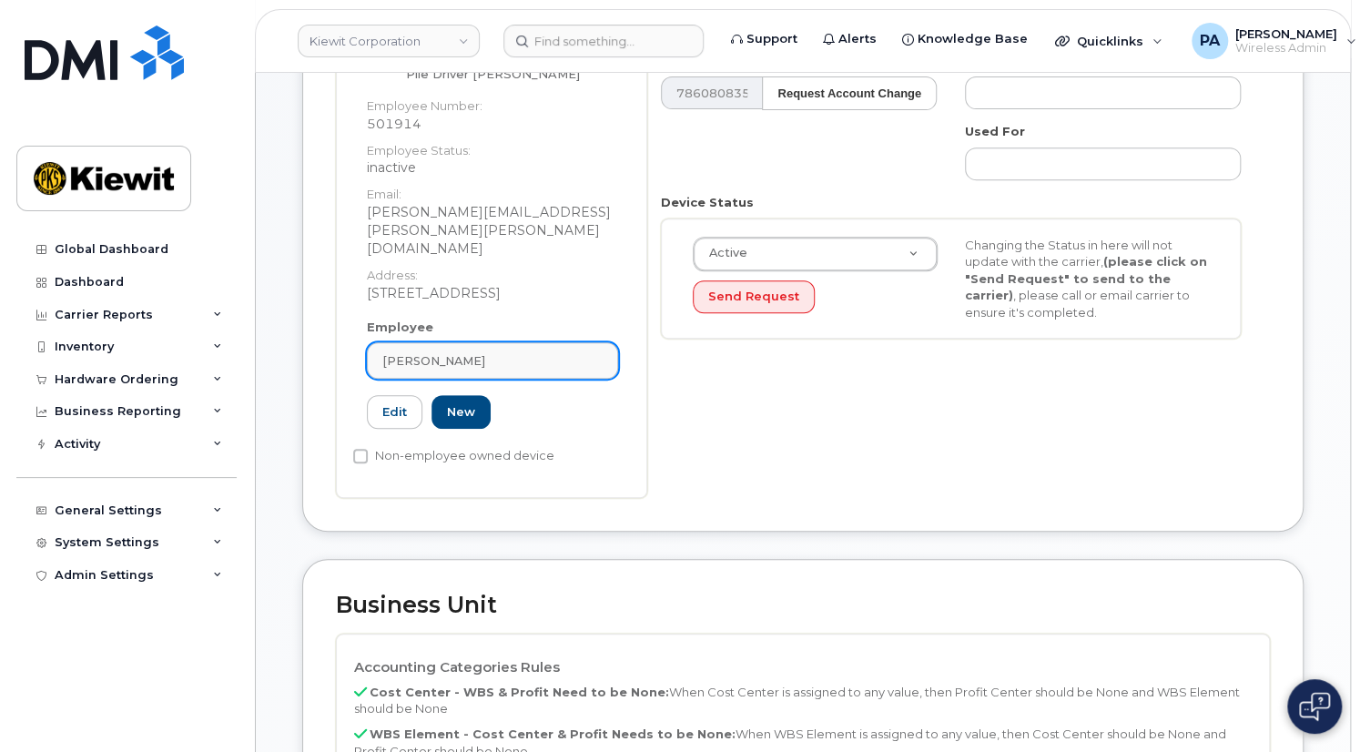
click at [451, 352] on span "[PERSON_NAME]" at bounding box center [433, 360] width 103 height 17
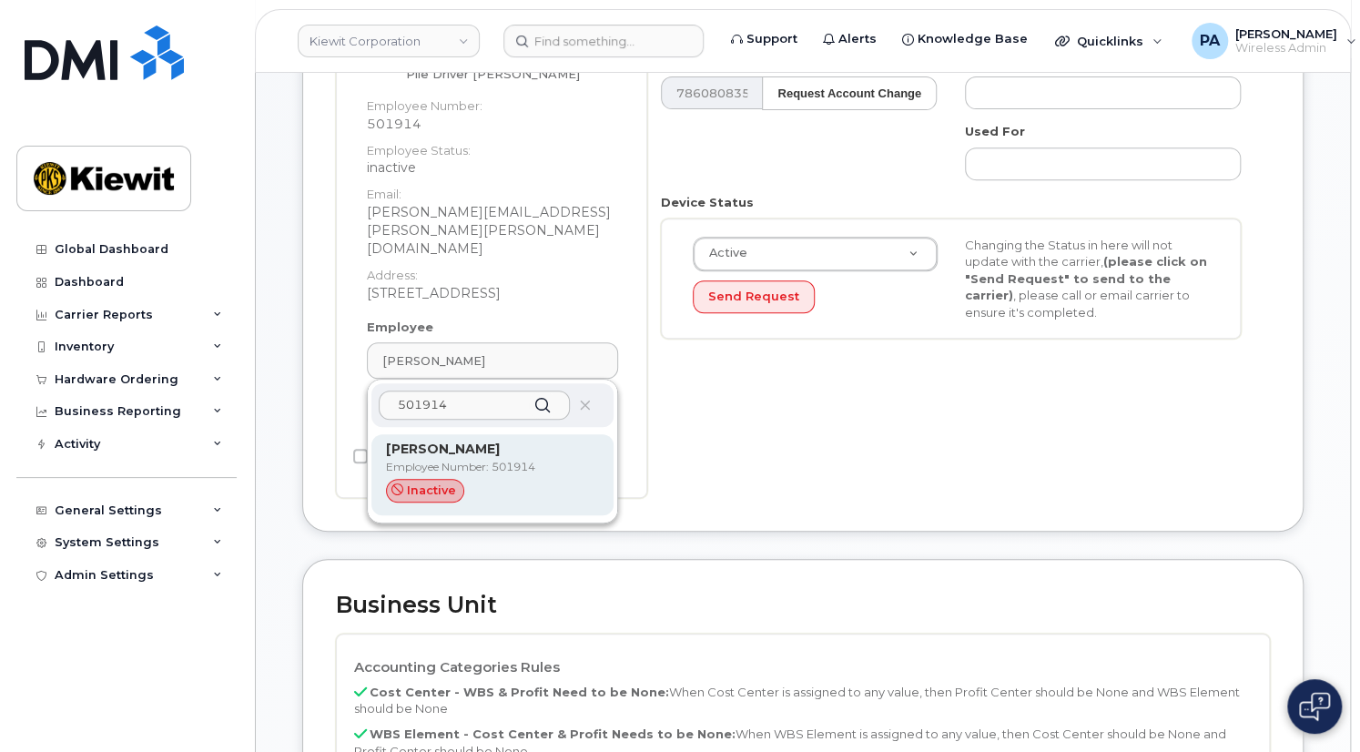
type input "501914"
click at [423, 459] on p "Employee Number: 501914" at bounding box center [492, 467] width 213 height 16
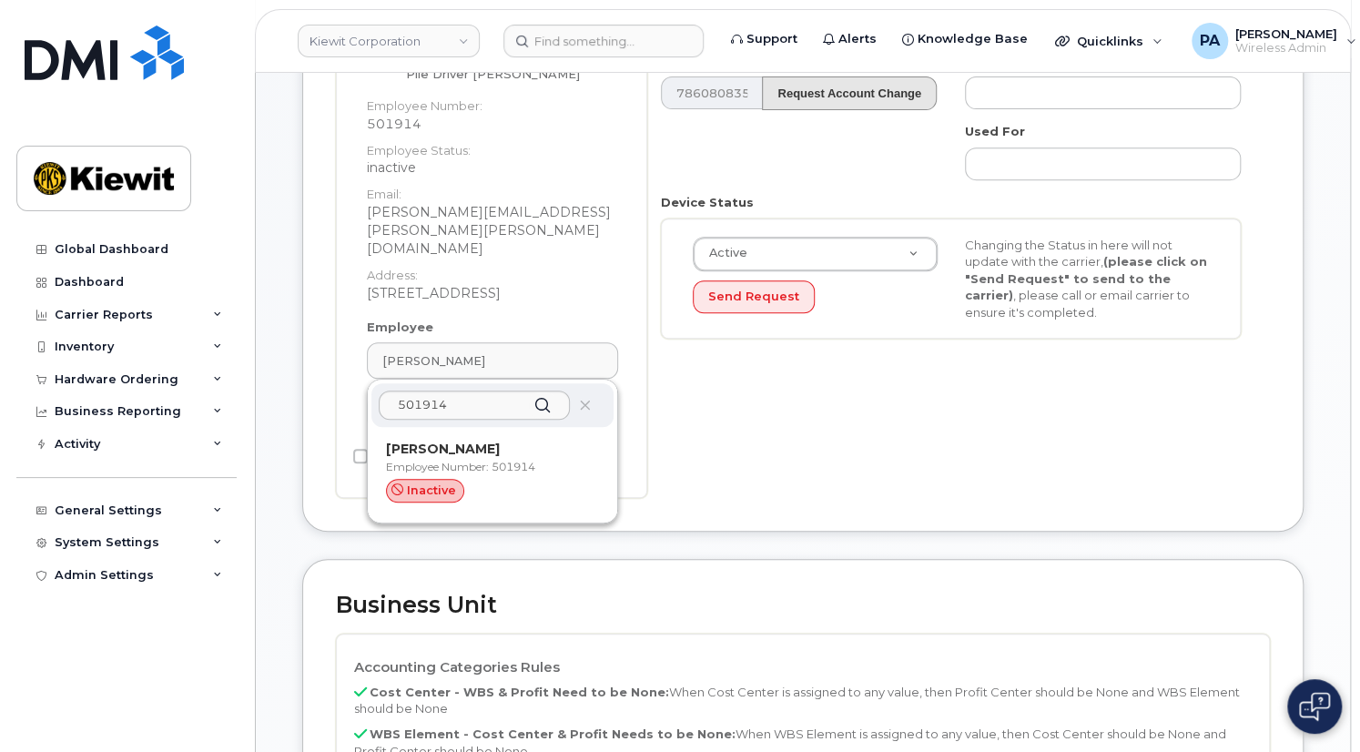
type input "[PERSON_NAME]"
type input "[PERSON_NAME][EMAIL_ADDRESS][PERSON_NAME][PERSON_NAME][DOMAIN_NAME]"
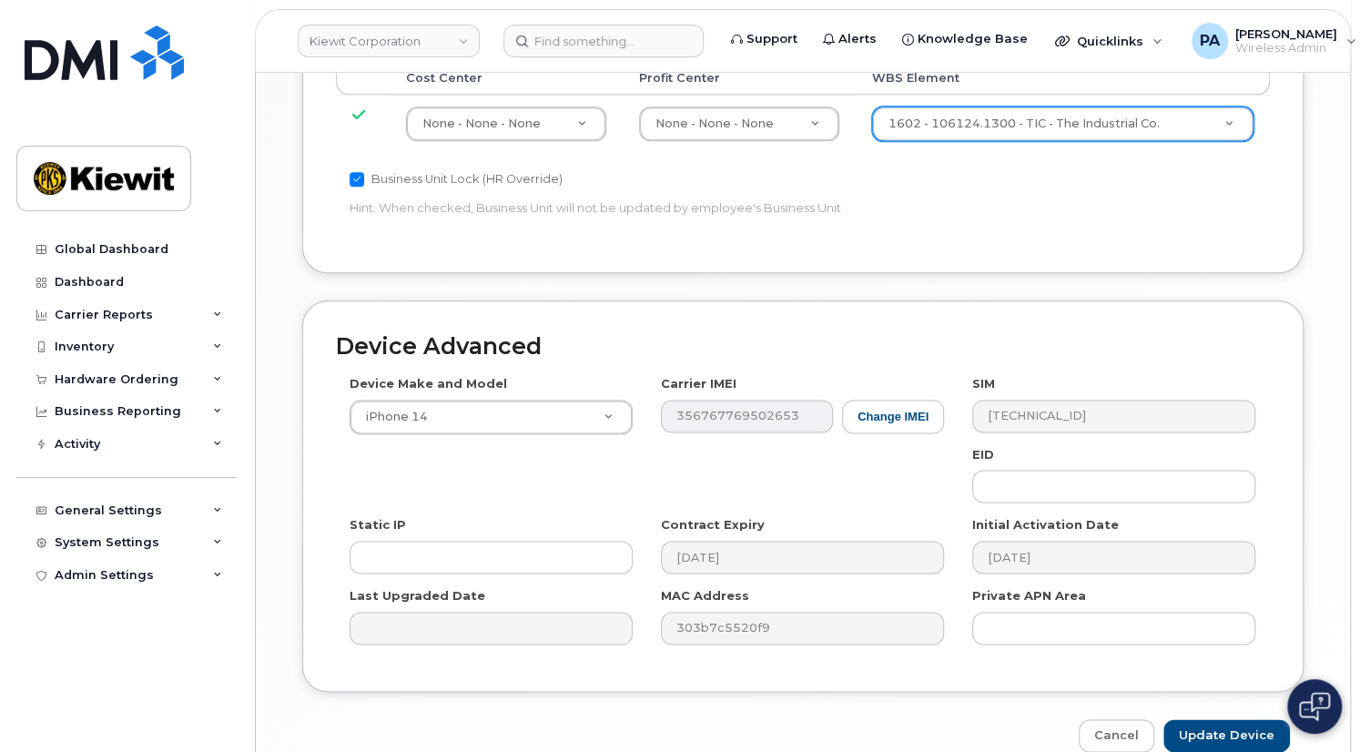
scroll to position [1128, 0]
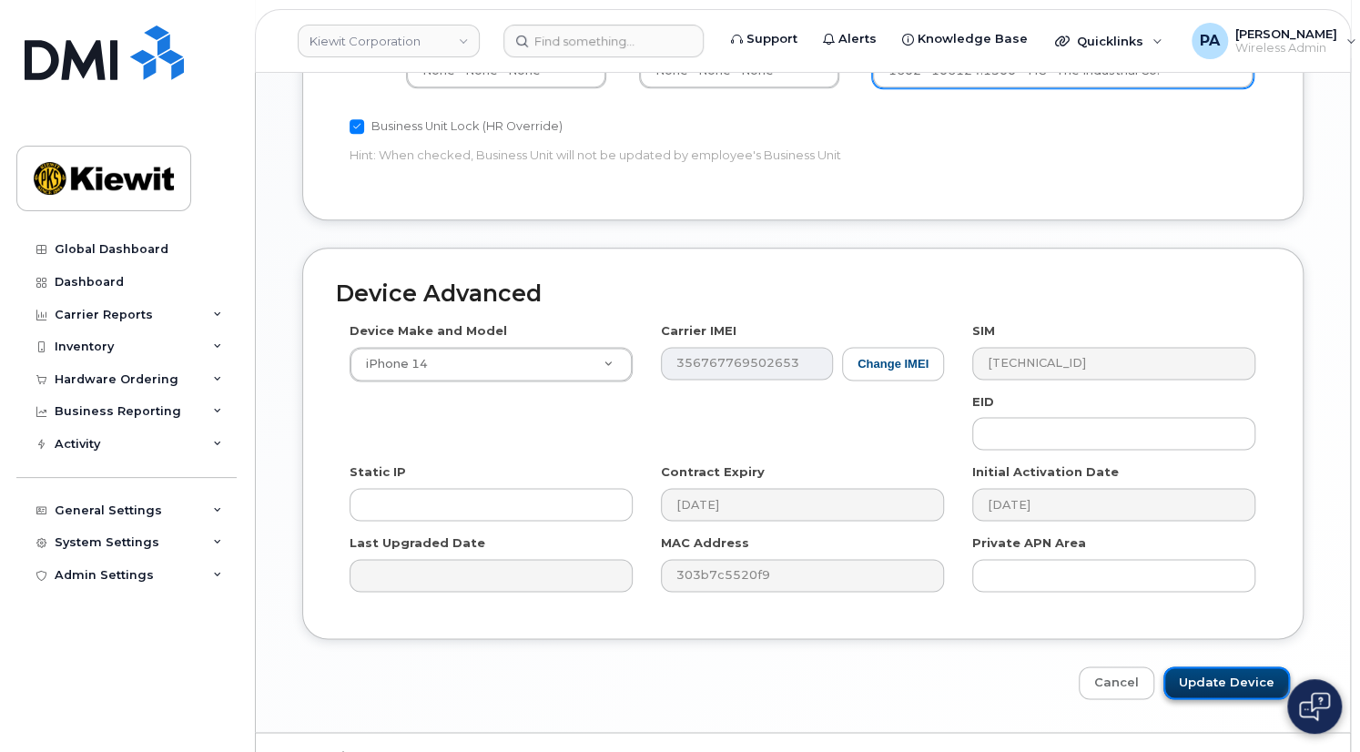
click at [1225, 666] on input "Update Device" at bounding box center [1227, 683] width 127 height 34
type input "Saving..."
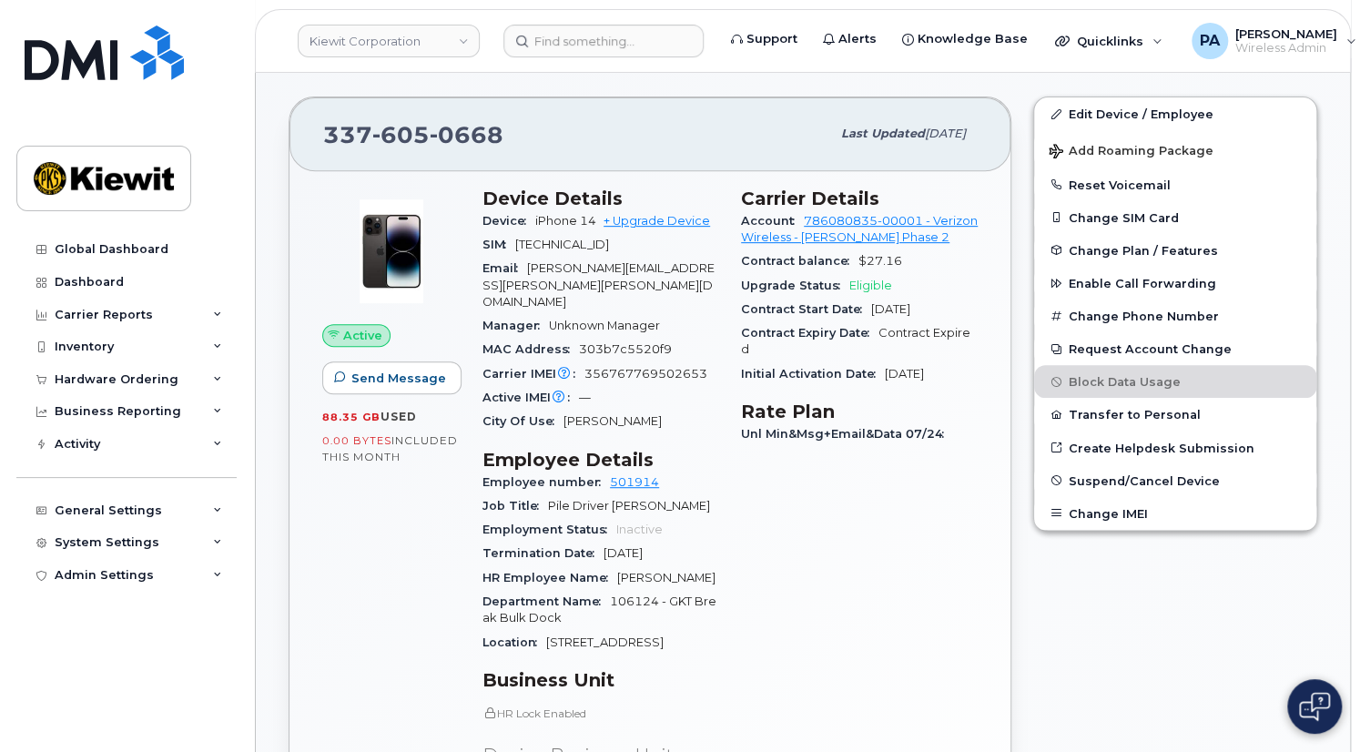
scroll to position [496, 0]
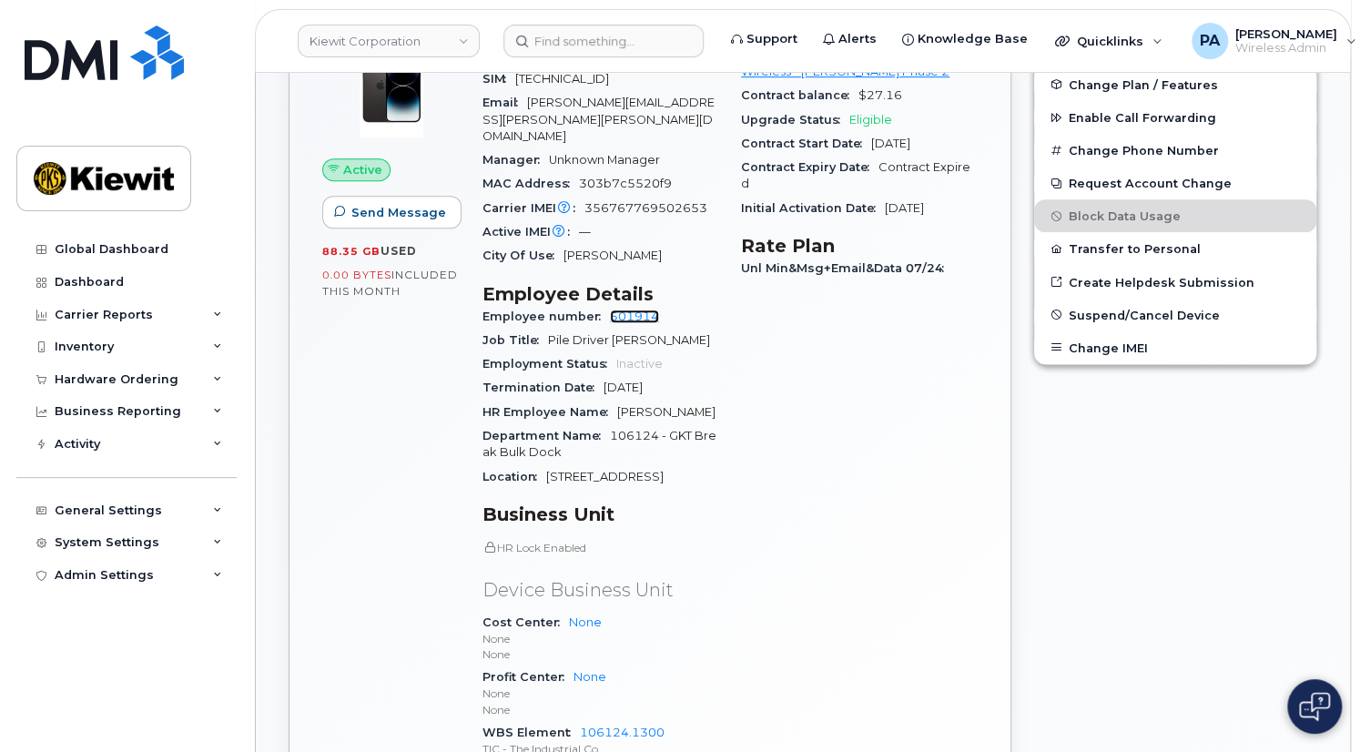
click at [636, 310] on link "501914" at bounding box center [634, 317] width 49 height 14
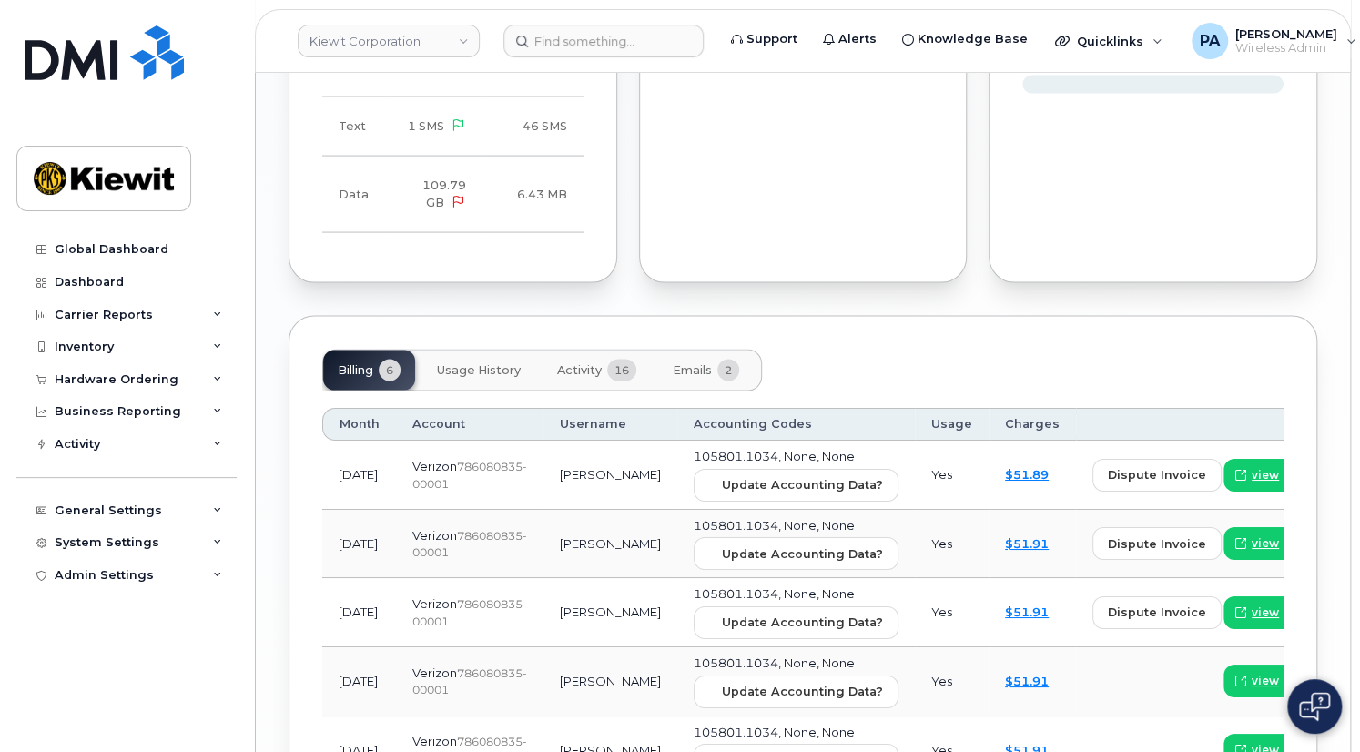
scroll to position [2069, 0]
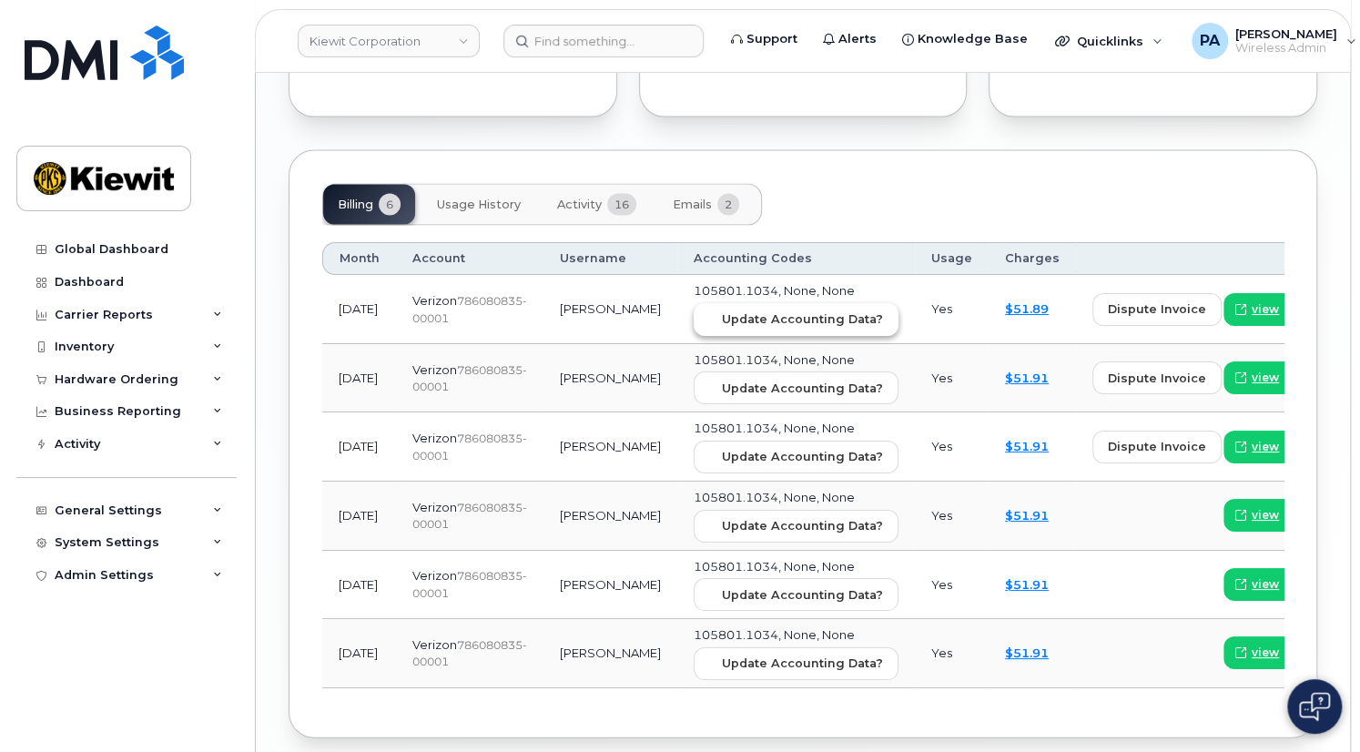
click at [722, 310] on span "Update Accounting Data?" at bounding box center [802, 318] width 161 height 17
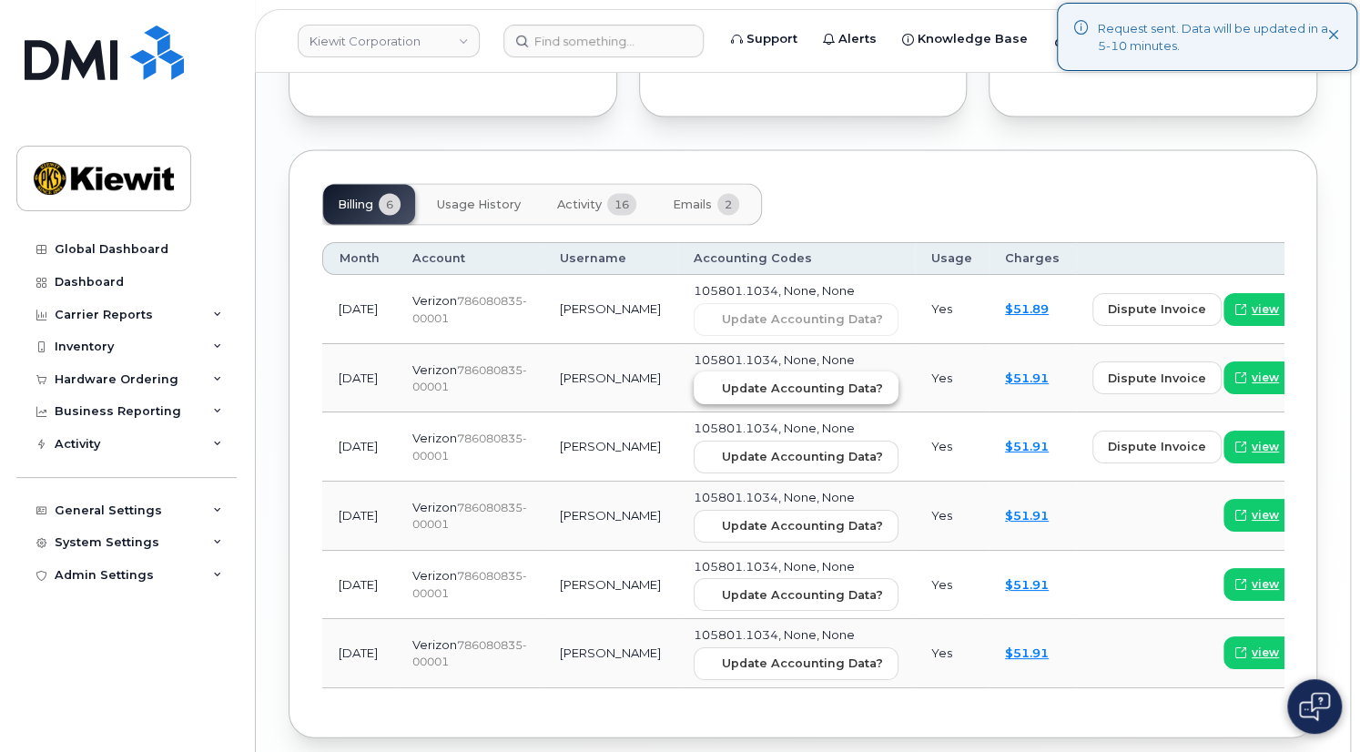
click at [722, 380] on span "Update Accounting Data?" at bounding box center [802, 388] width 161 height 17
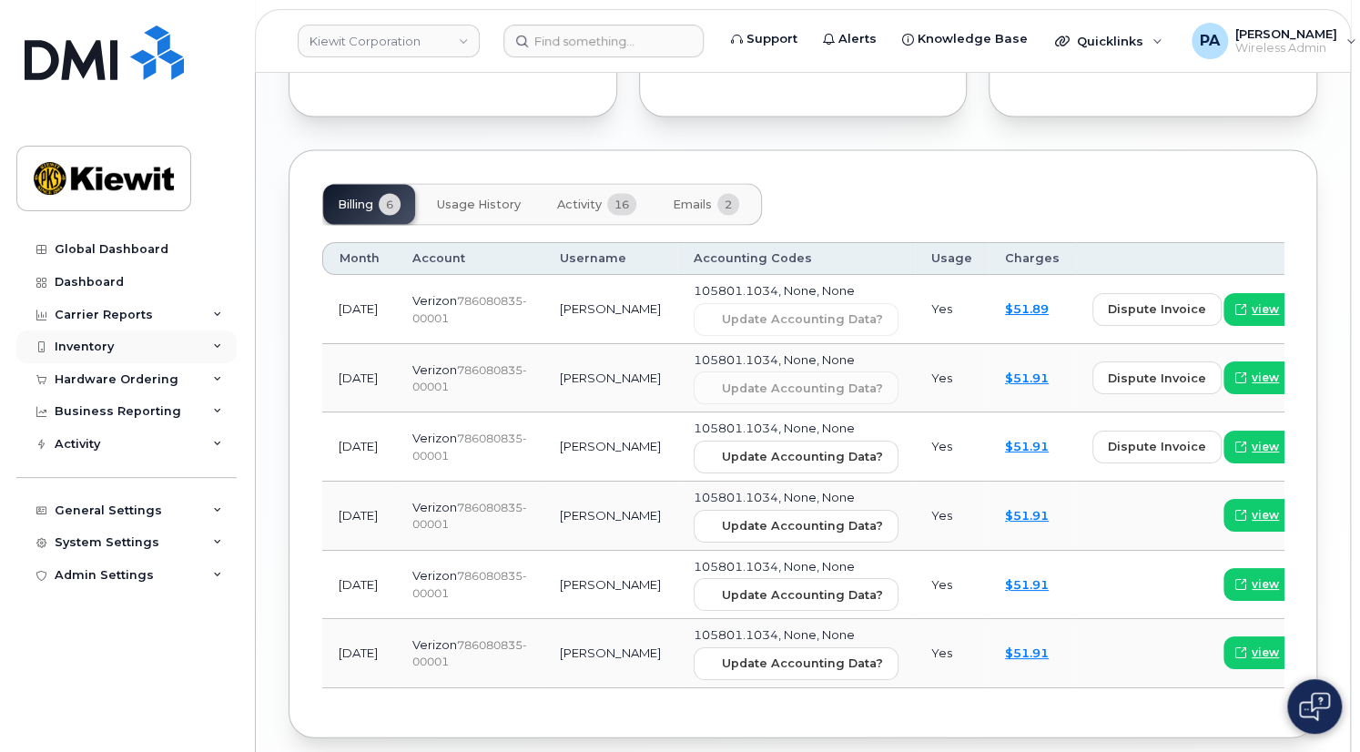
click at [84, 341] on div "Inventory" at bounding box center [84, 347] width 59 height 15
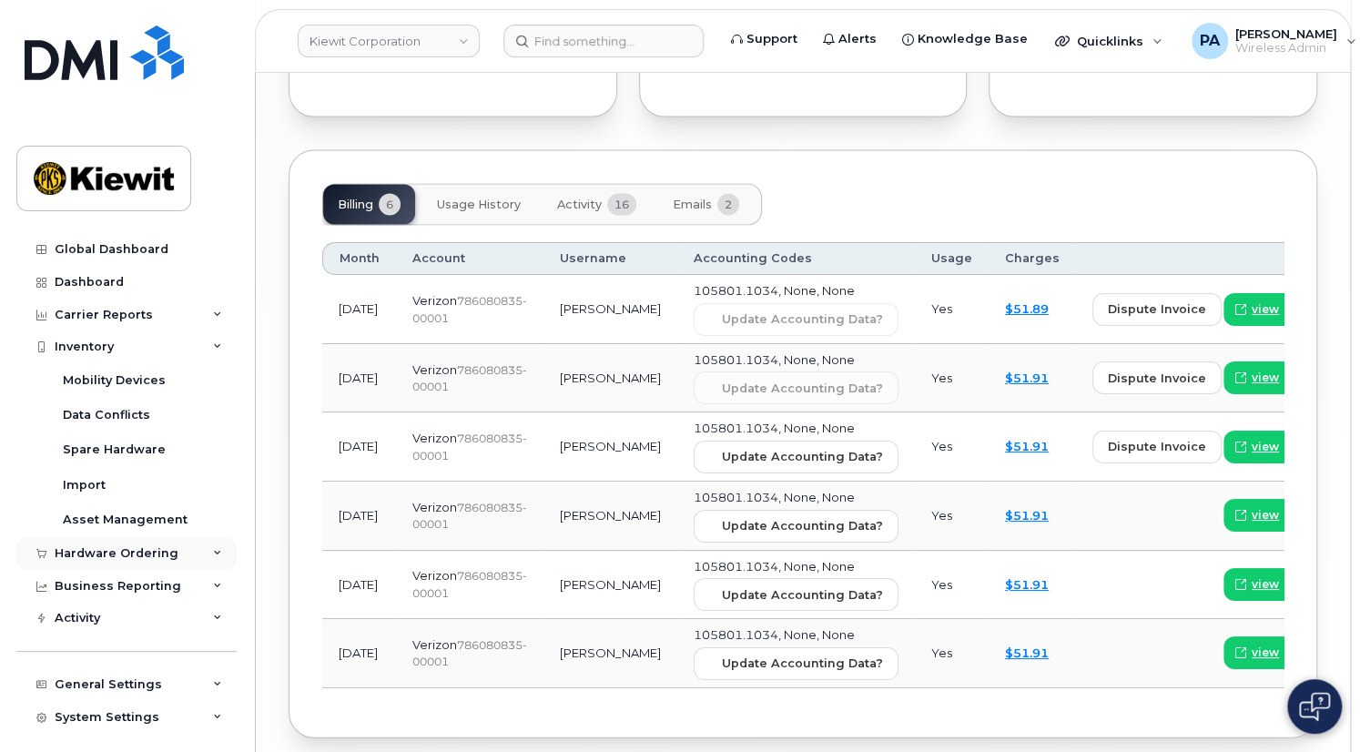
click at [98, 548] on div "Hardware Ordering" at bounding box center [117, 553] width 124 height 15
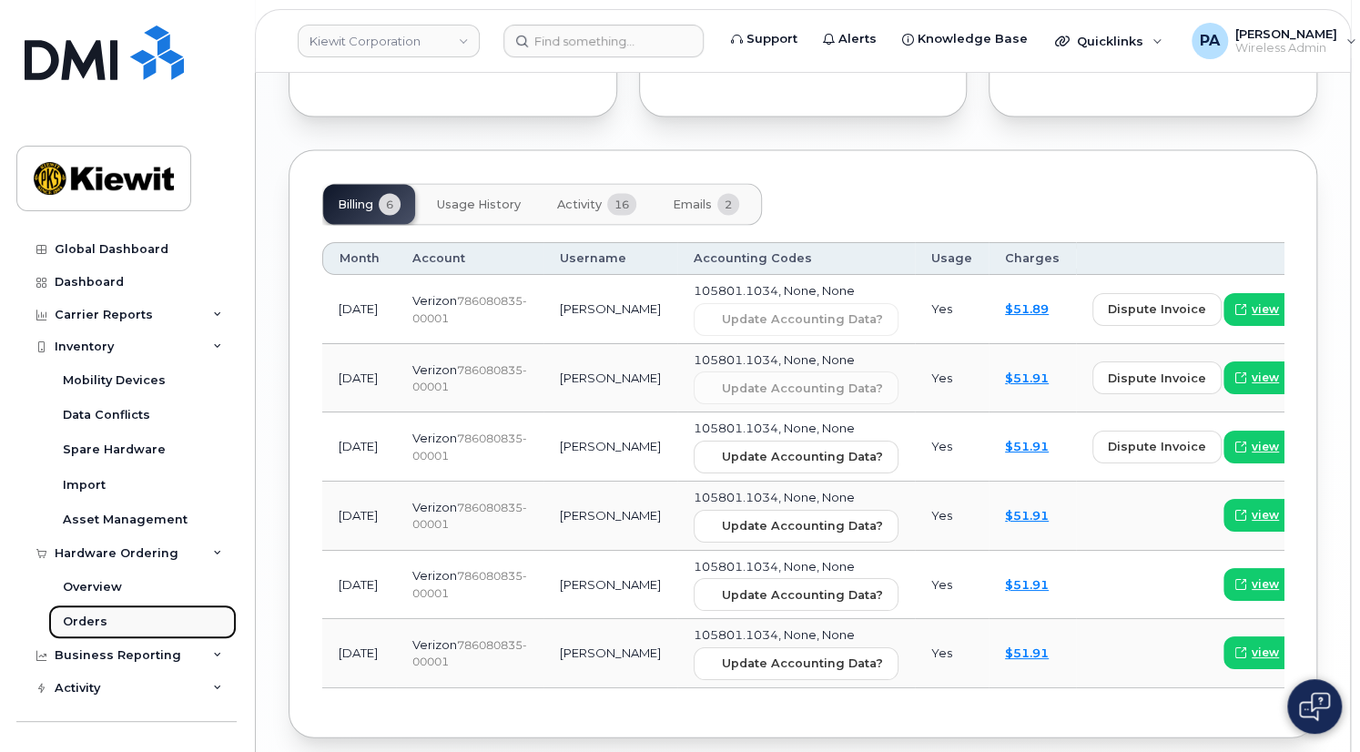
click at [81, 623] on div "Orders" at bounding box center [85, 622] width 45 height 16
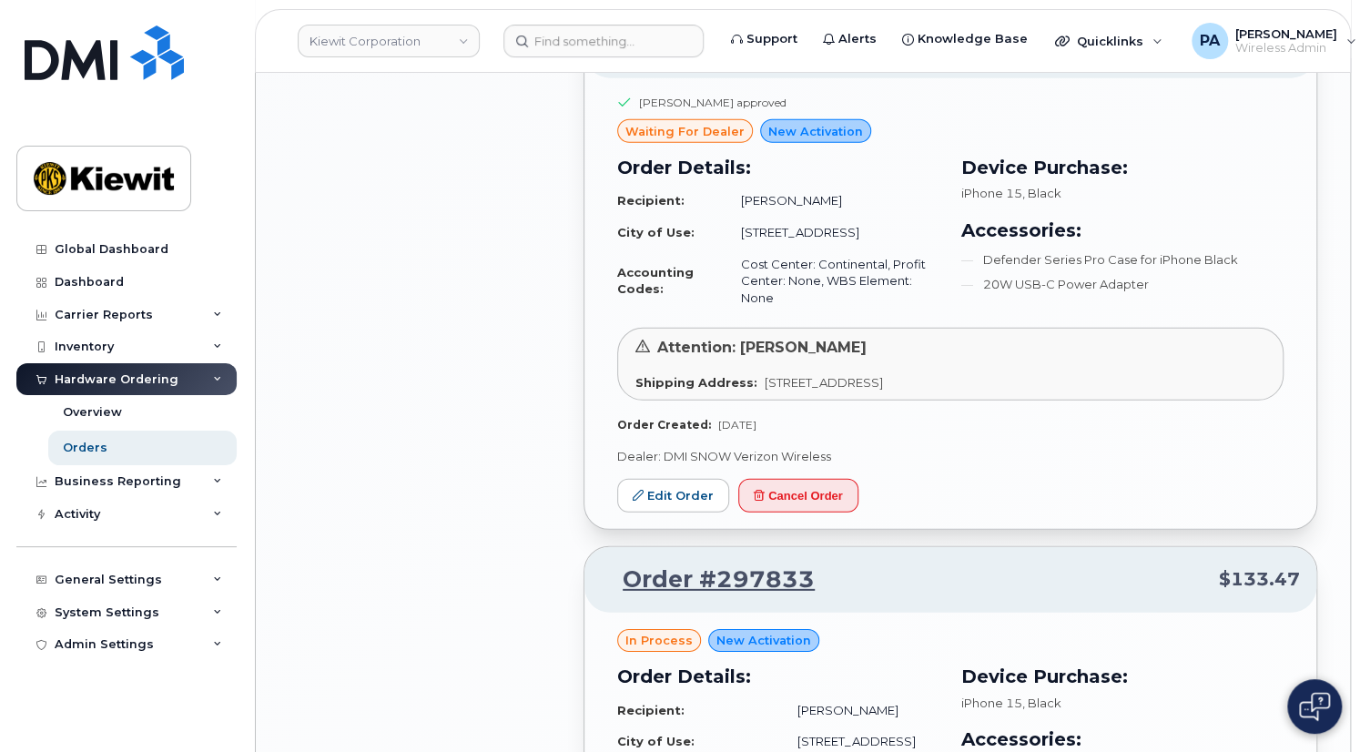
scroll to position [2979, 0]
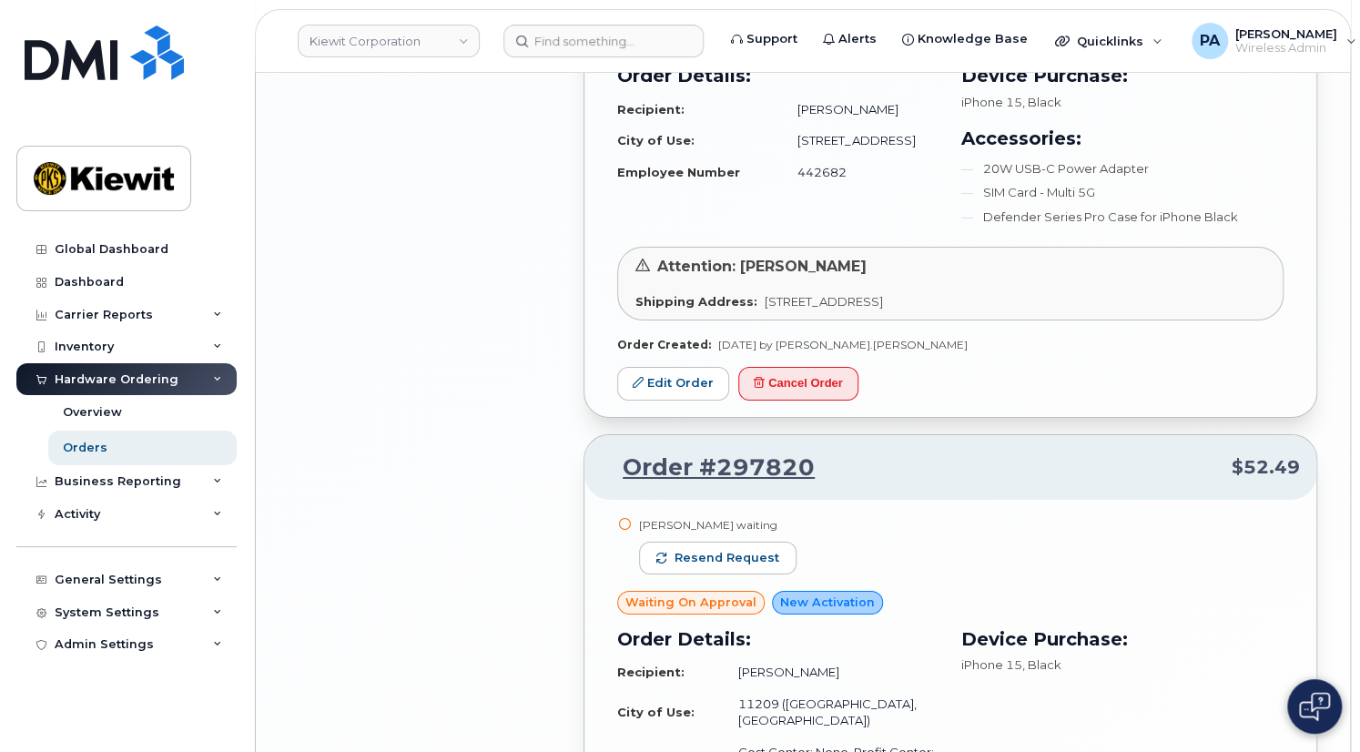
scroll to position [3084, 0]
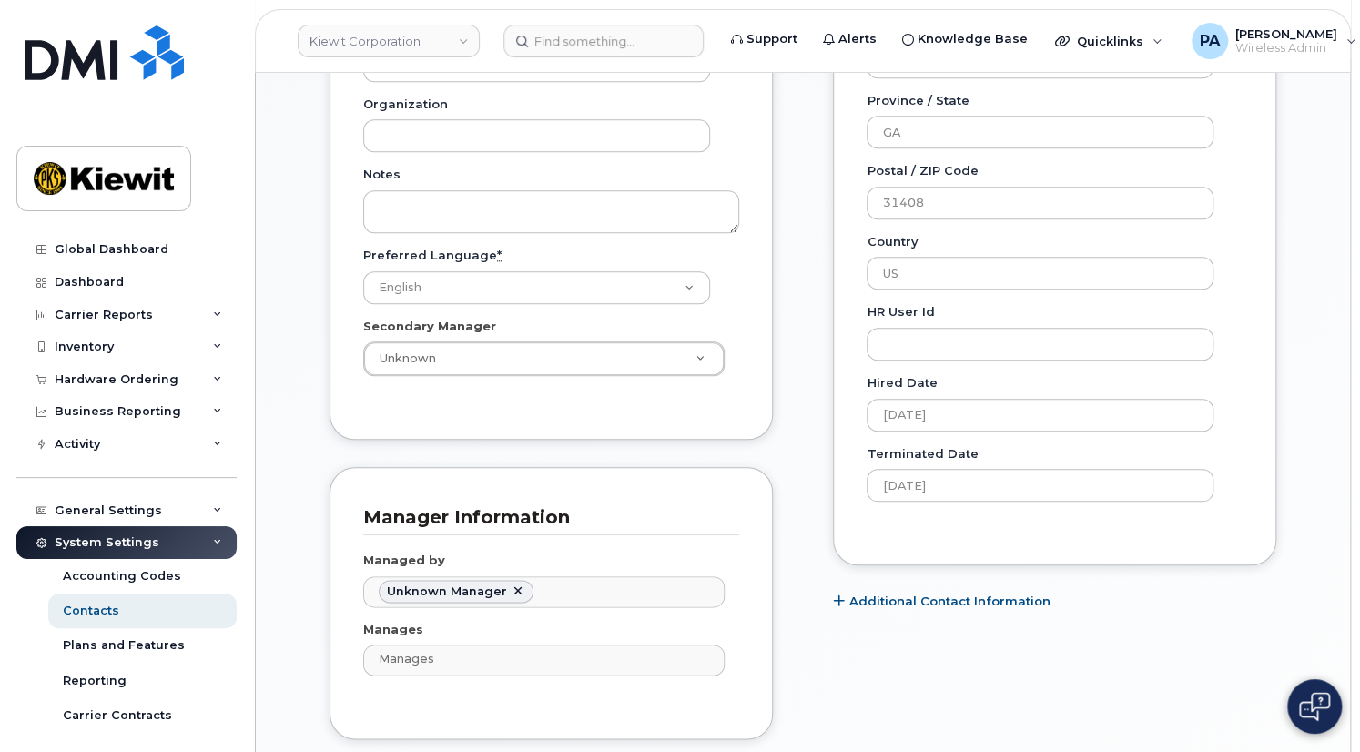
scroll to position [910, 0]
